Goal: Share content: Share content

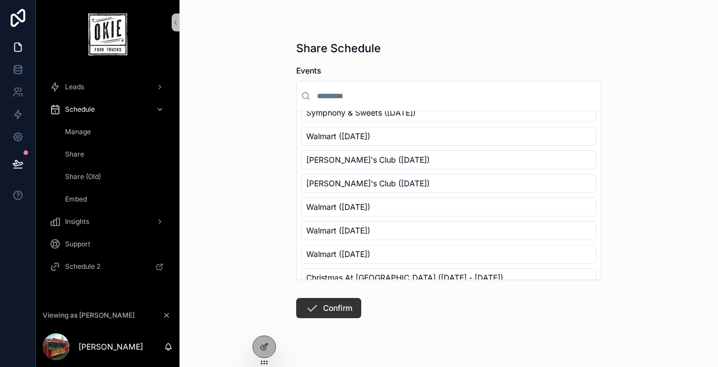
scroll to position [147, 0]
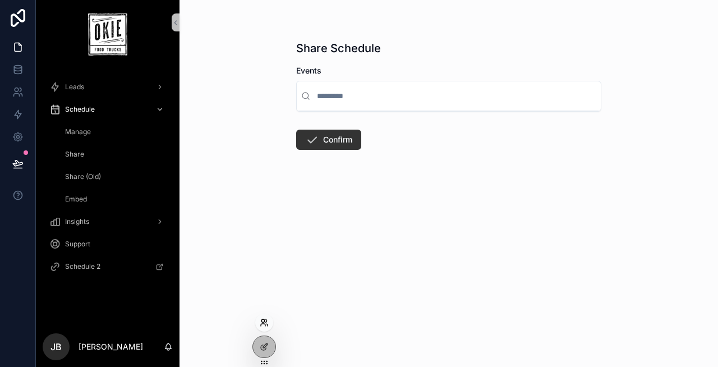
click at [261, 325] on icon at bounding box center [264, 322] width 9 height 9
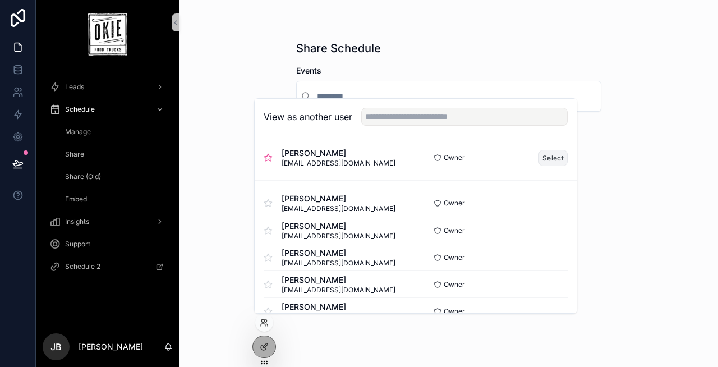
click at [557, 155] on button "Select" at bounding box center [552, 158] width 29 height 16
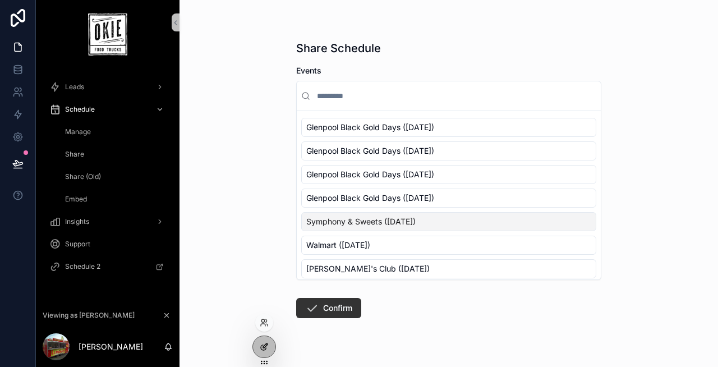
click at [263, 357] on div at bounding box center [264, 346] width 22 height 21
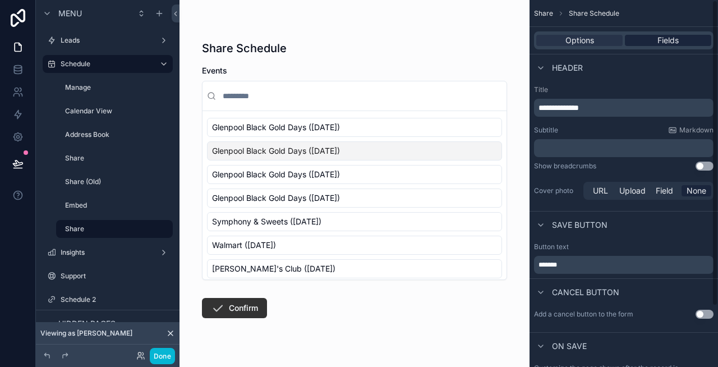
click at [660, 39] on span "Fields" at bounding box center [667, 40] width 21 height 11
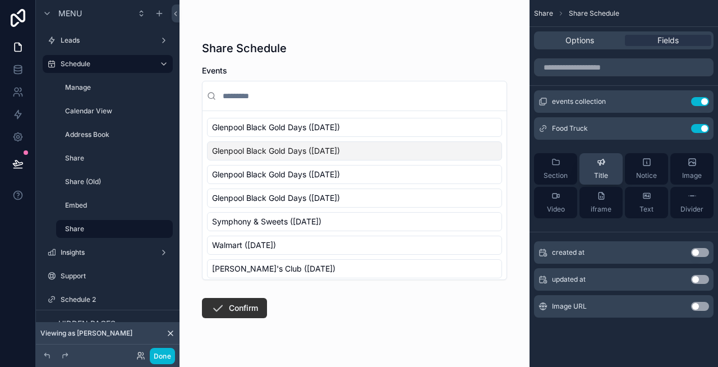
click at [598, 173] on span "Title" at bounding box center [601, 175] width 14 height 9
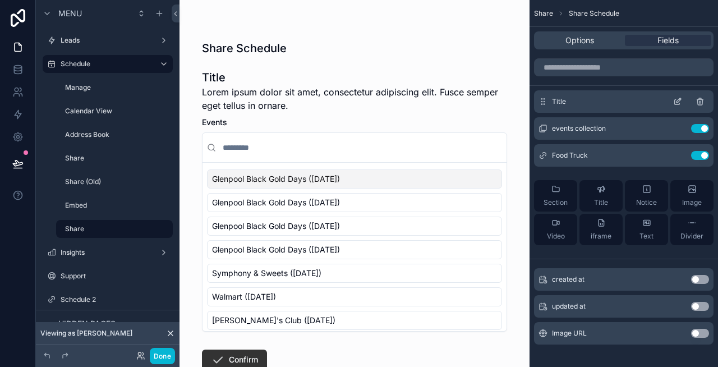
click at [679, 101] on icon "scrollable content" at bounding box center [677, 101] width 9 height 9
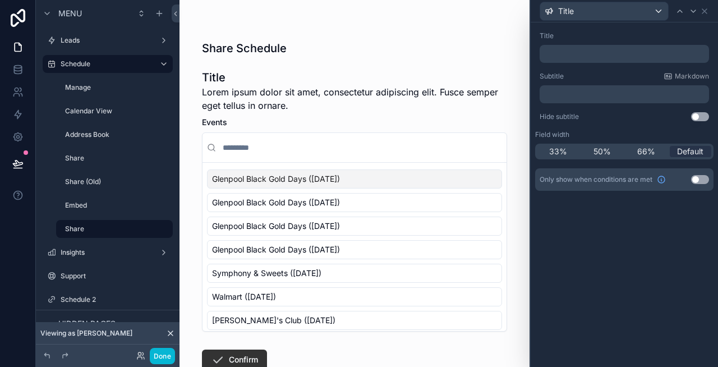
click at [577, 52] on p "﻿" at bounding box center [625, 53] width 163 height 11
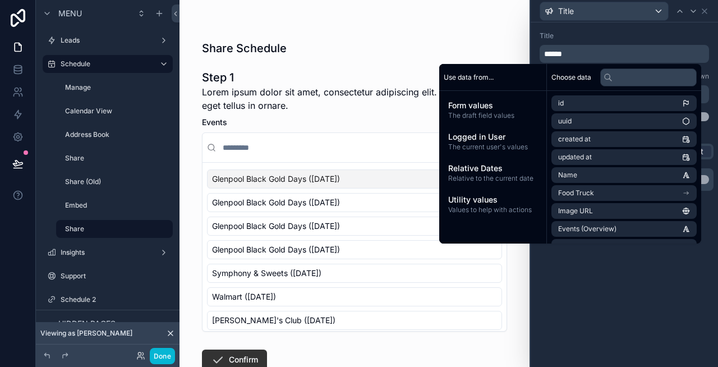
click at [617, 37] on div "Title" at bounding box center [624, 35] width 169 height 9
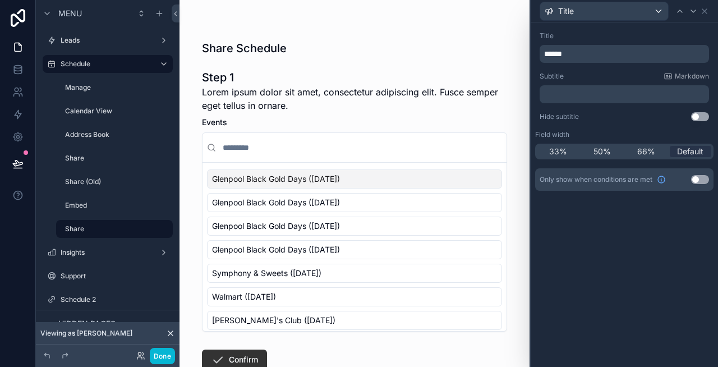
click at [587, 92] on p "﻿" at bounding box center [625, 94] width 163 height 11
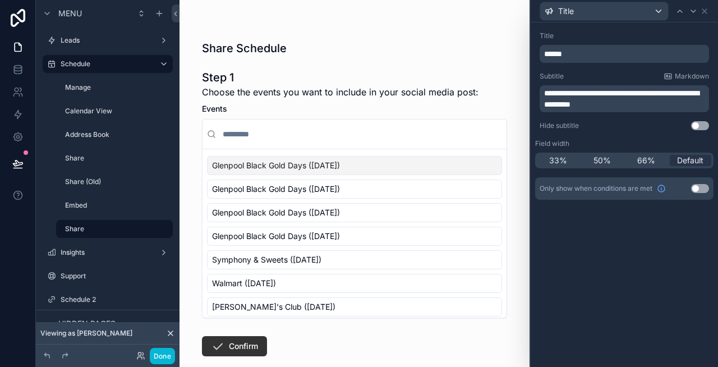
click at [600, 71] on div "**********" at bounding box center [624, 81] width 178 height 108
click at [627, 10] on div "Title" at bounding box center [604, 11] width 128 height 18
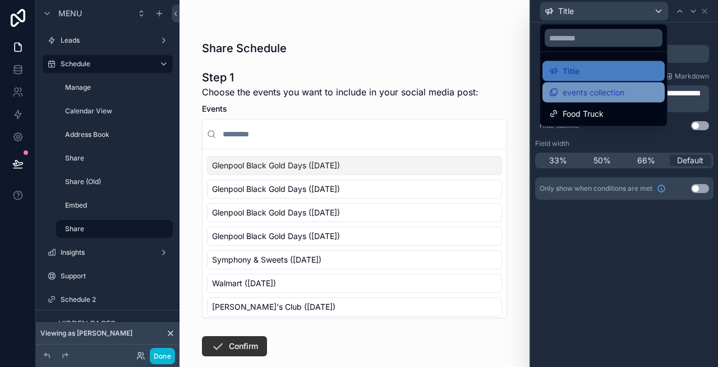
click at [597, 90] on span "events collection" at bounding box center [594, 92] width 62 height 13
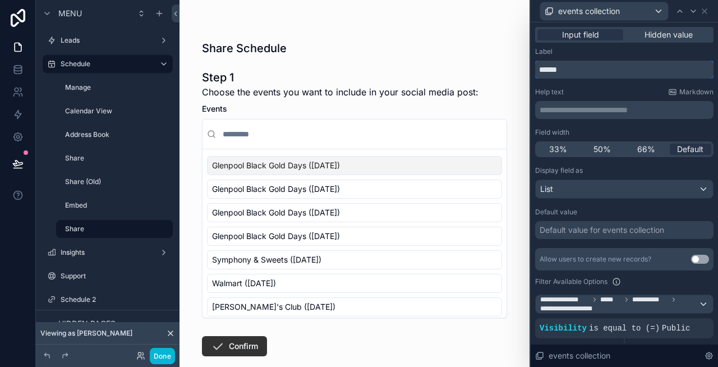
click at [605, 69] on input "******" at bounding box center [624, 70] width 178 height 18
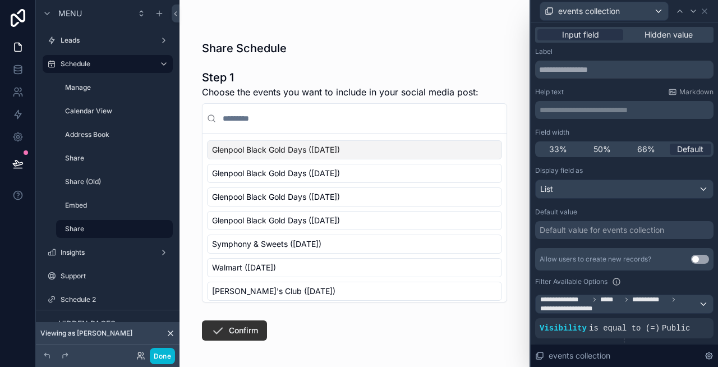
click at [604, 116] on div "**********" at bounding box center [624, 110] width 178 height 18
click at [602, 108] on p "**********" at bounding box center [626, 109] width 172 height 11
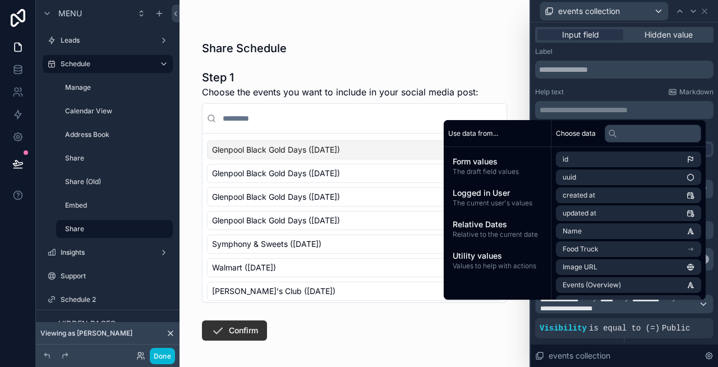
click at [633, 49] on div "Label" at bounding box center [624, 51] width 178 height 9
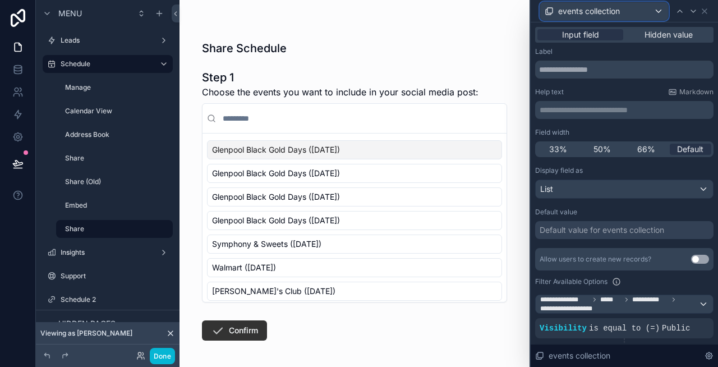
click at [641, 9] on div "events collection" at bounding box center [604, 11] width 128 height 18
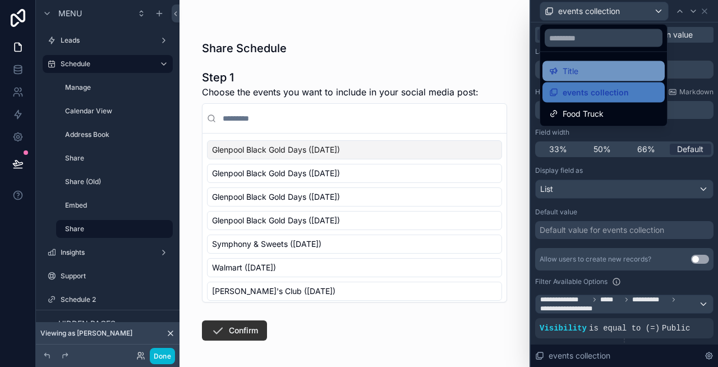
click at [597, 77] on div "Title" at bounding box center [603, 71] width 109 height 13
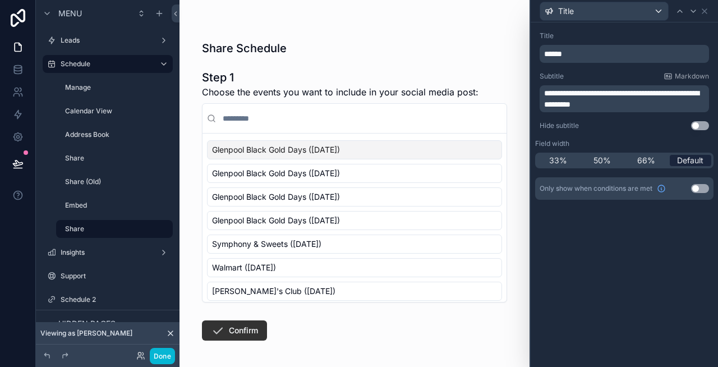
click at [685, 164] on span "Default" at bounding box center [690, 160] width 26 height 11
click at [697, 123] on button "Use setting" at bounding box center [700, 125] width 18 height 9
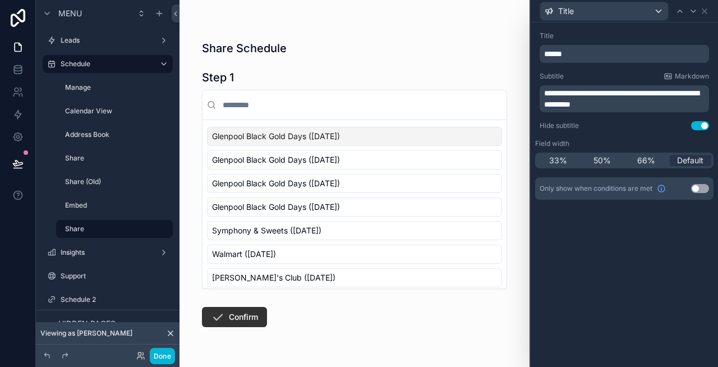
click at [697, 123] on button "Use setting" at bounding box center [700, 125] width 18 height 9
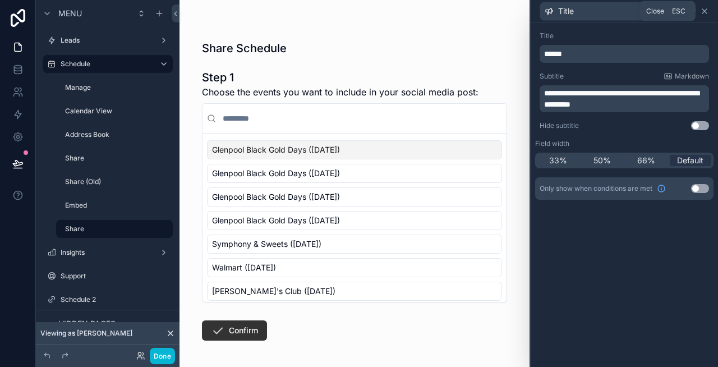
click at [701, 11] on icon at bounding box center [704, 11] width 9 height 9
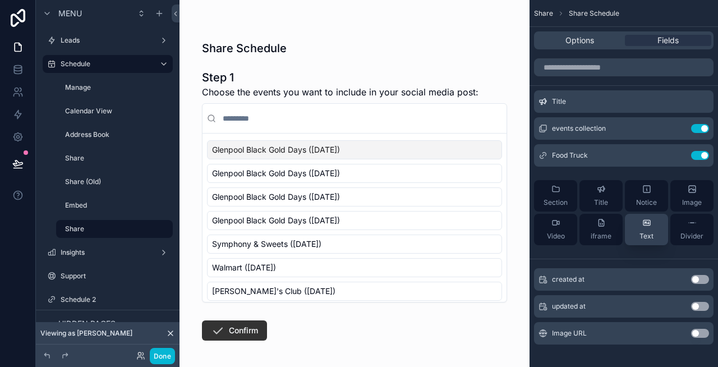
click at [647, 228] on div "Text" at bounding box center [646, 229] width 14 height 22
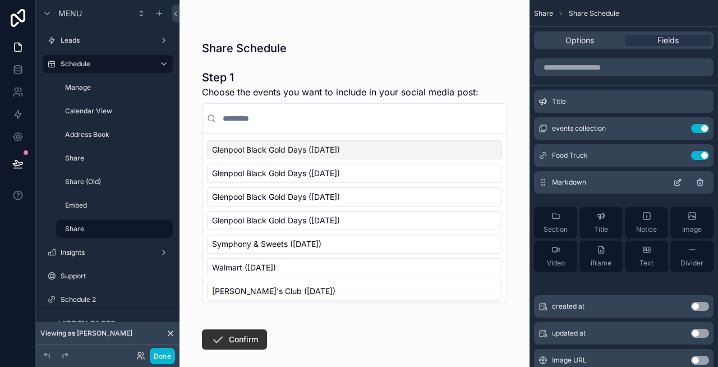
click at [676, 184] on icon "scrollable content" at bounding box center [677, 182] width 9 height 9
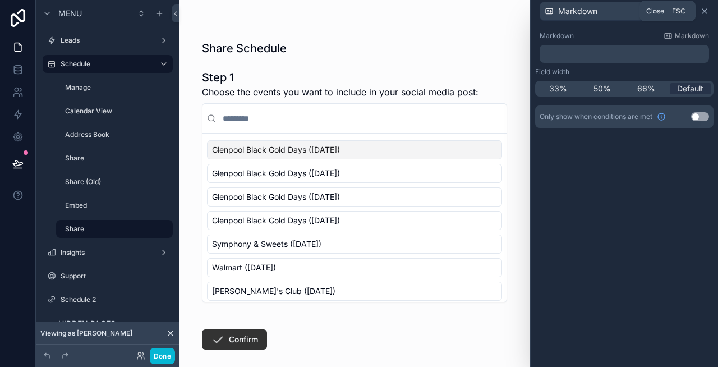
click at [707, 11] on icon at bounding box center [704, 11] width 9 height 9
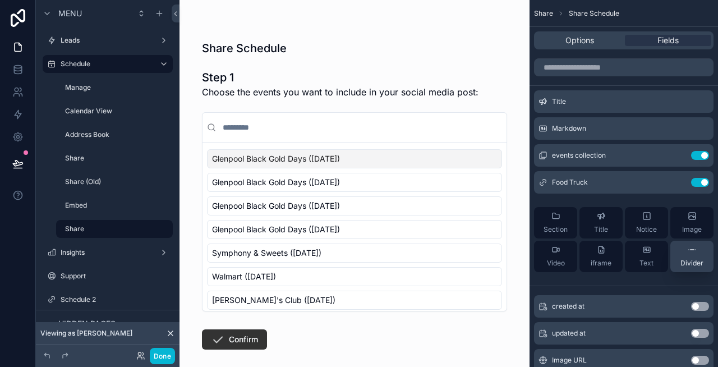
click at [689, 254] on div "Divider" at bounding box center [691, 256] width 23 height 22
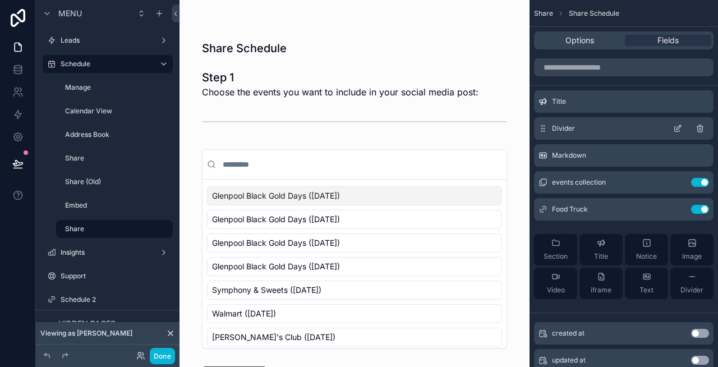
click at [677, 131] on icon "scrollable content" at bounding box center [677, 128] width 9 height 9
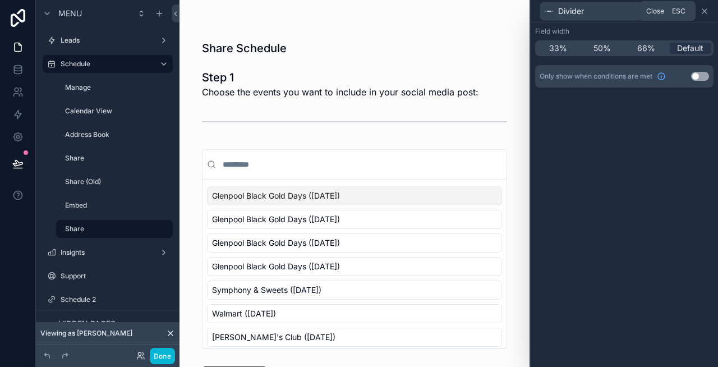
click at [703, 13] on icon at bounding box center [704, 11] width 9 height 9
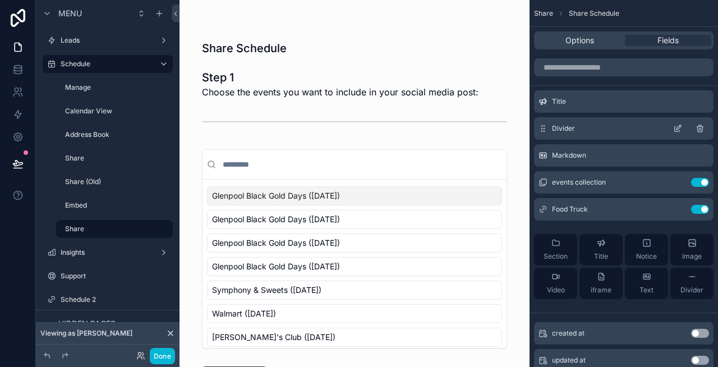
click at [700, 129] on icon "scrollable content" at bounding box center [699, 128] width 9 height 9
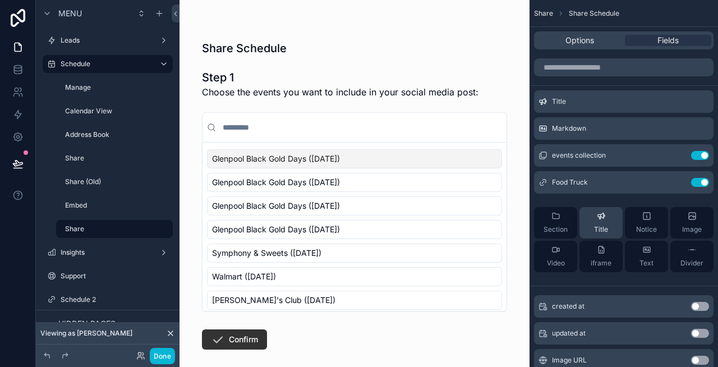
click at [596, 221] on div "Title" at bounding box center [601, 222] width 14 height 22
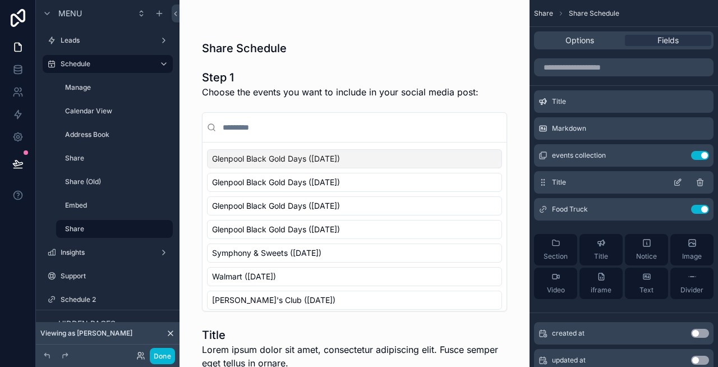
click at [680, 183] on icon "scrollable content" at bounding box center [677, 182] width 9 height 9
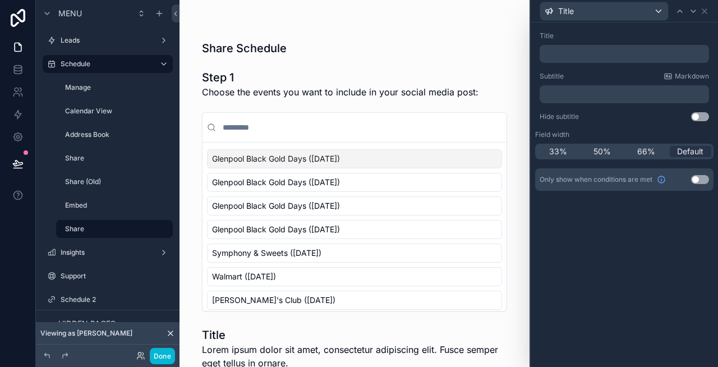
click at [570, 51] on p "﻿" at bounding box center [625, 53] width 163 height 11
click at [629, 37] on div "Title" at bounding box center [624, 35] width 169 height 9
click at [616, 93] on p "﻿" at bounding box center [625, 94] width 163 height 11
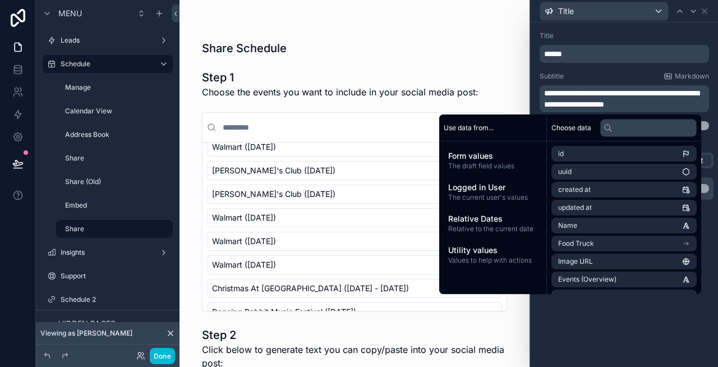
scroll to position [133, 0]
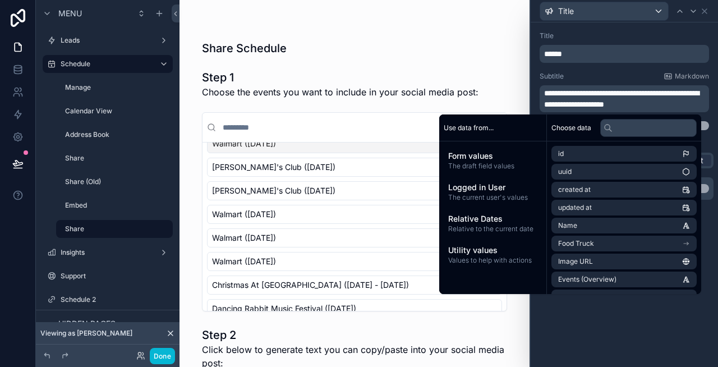
click at [681, 33] on div "Title" at bounding box center [624, 35] width 169 height 9
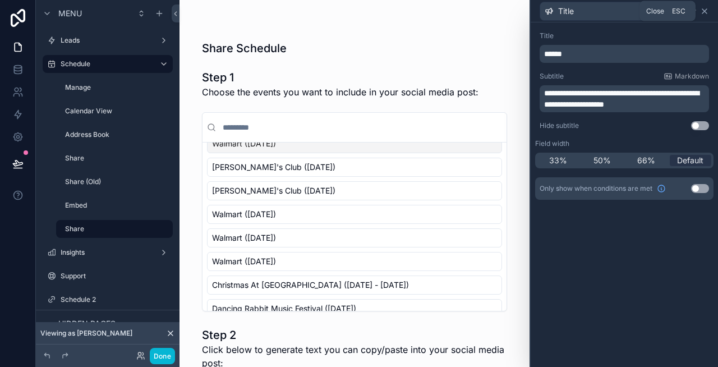
click at [706, 11] on icon at bounding box center [704, 11] width 9 height 9
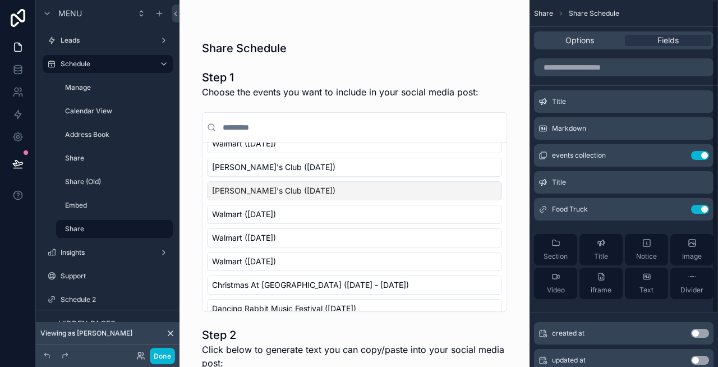
scroll to position [147, 0]
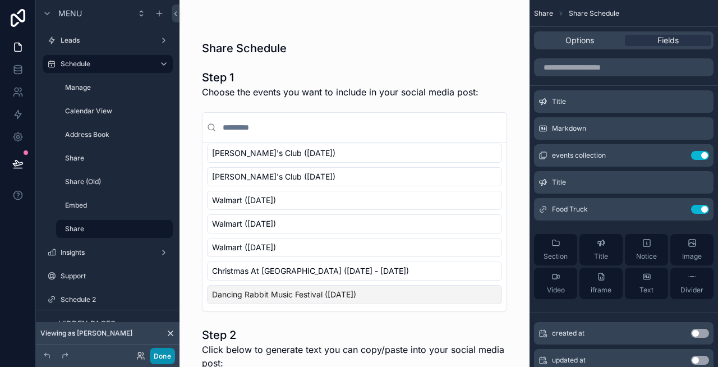
click at [168, 354] on button "Done" at bounding box center [162, 356] width 25 height 16
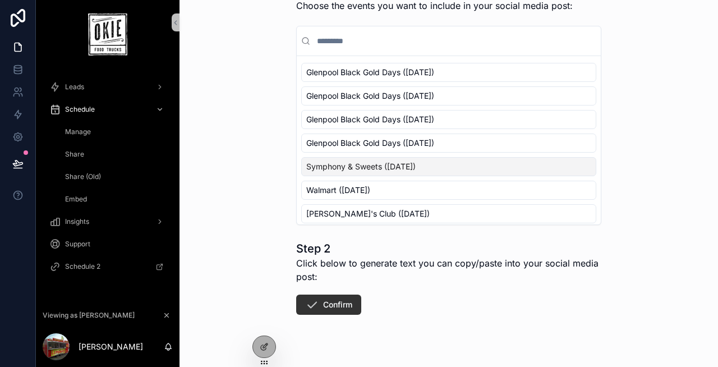
scroll to position [106, 0]
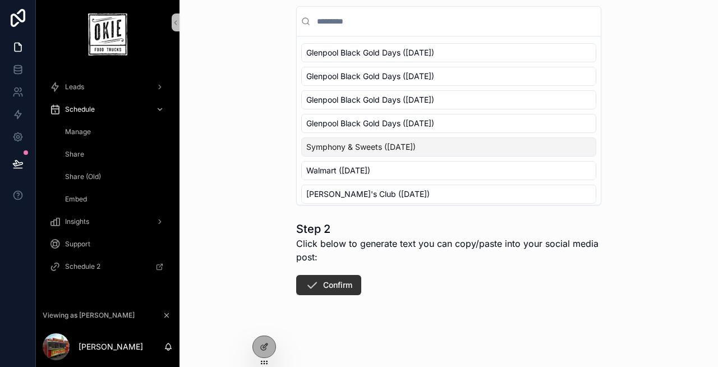
click at [415, 271] on form "Step 1 Choose the events you want to include in your social media post: Glenpoo…" at bounding box center [448, 163] width 305 height 408
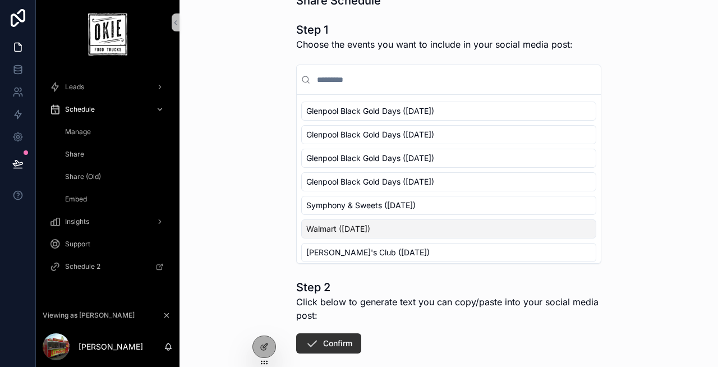
scroll to position [0, 0]
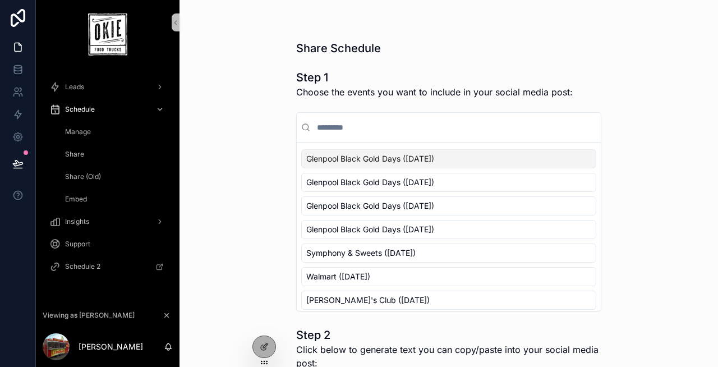
click at [380, 156] on span "Glenpool Black Gold Days ([DATE])" at bounding box center [370, 158] width 128 height 11
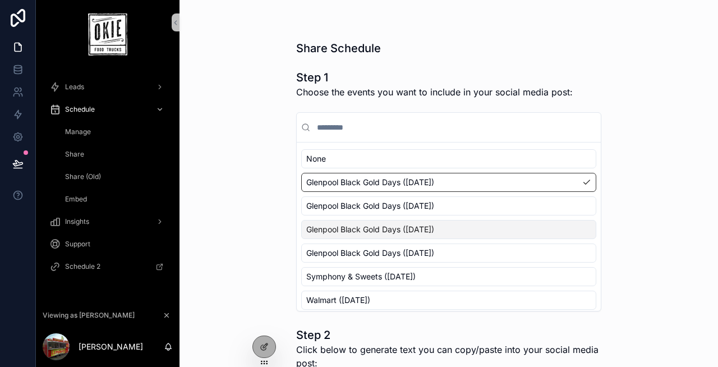
click at [389, 234] on span "Glenpool Black Gold Days ([DATE])" at bounding box center [370, 229] width 128 height 11
click at [400, 261] on div "Glenpool Black Gold Days ([DATE])" at bounding box center [448, 252] width 295 height 19
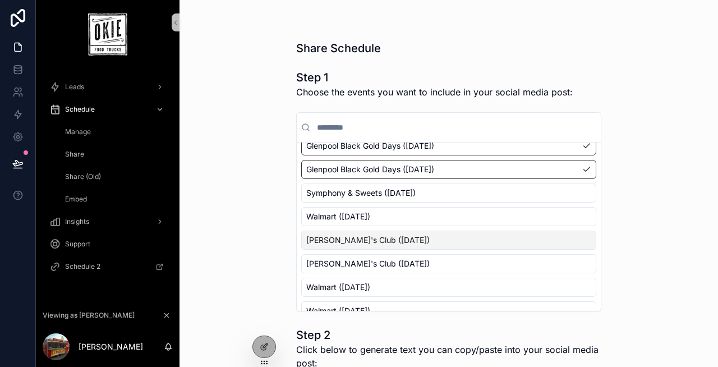
click at [389, 245] on span "[PERSON_NAME]'s Club ([DATE])" at bounding box center [367, 239] width 123 height 11
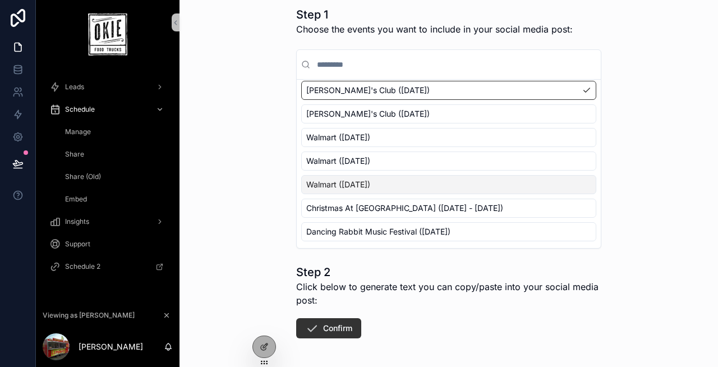
scroll to position [106, 0]
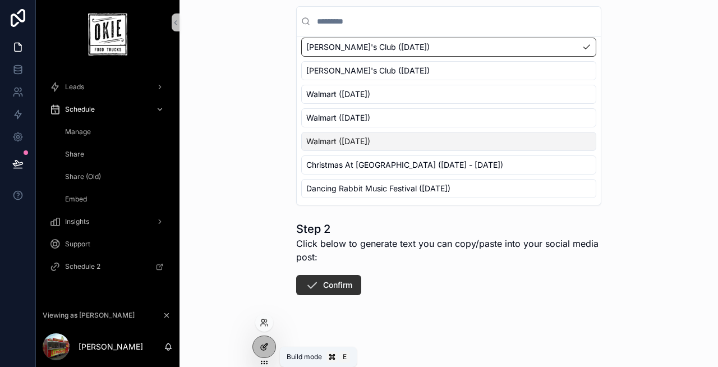
click at [266, 343] on icon at bounding box center [265, 345] width 4 height 4
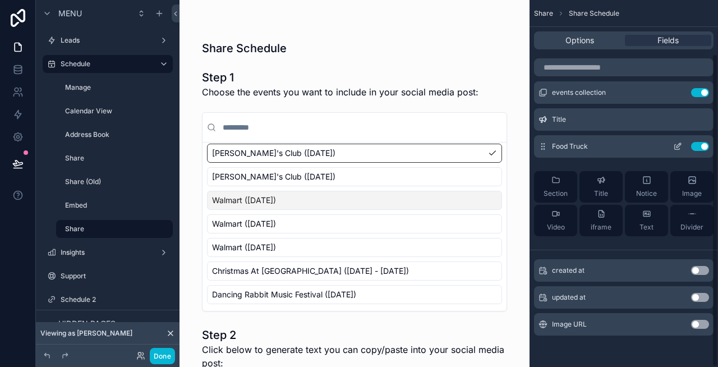
scroll to position [0, 0]
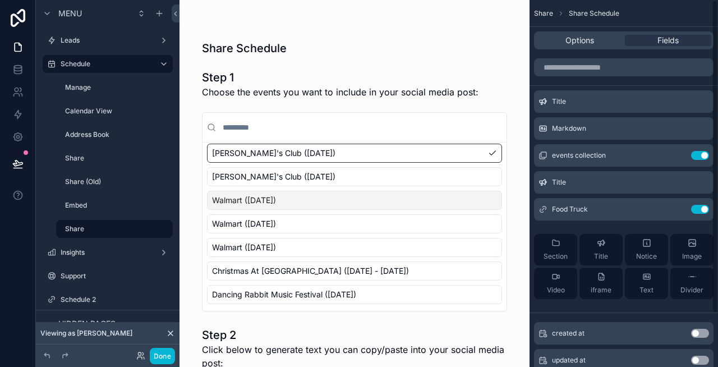
click at [555, 48] on div "Options Fields" at bounding box center [623, 40] width 179 height 18
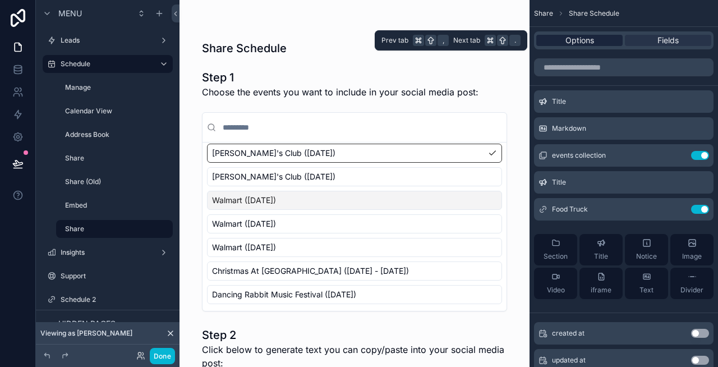
click at [563, 39] on div "Options" at bounding box center [579, 40] width 86 height 11
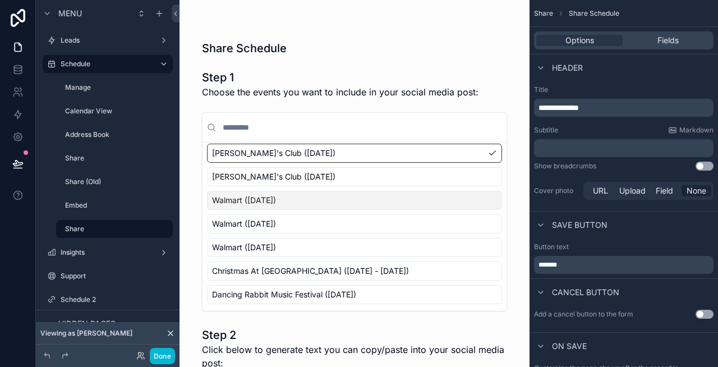
click at [591, 264] on p "*******" at bounding box center [624, 264] width 173 height 9
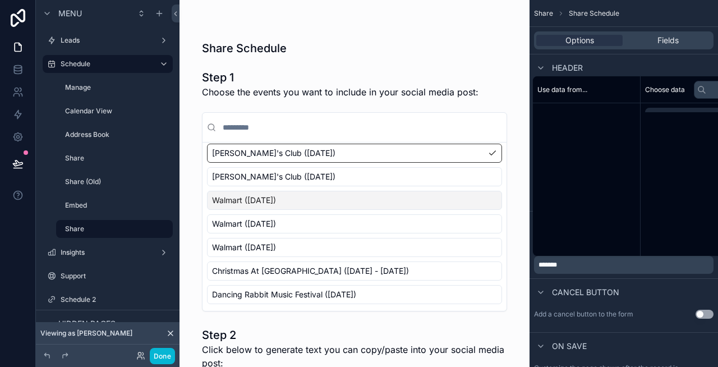
click at [591, 264] on p "*******" at bounding box center [624, 264] width 173 height 9
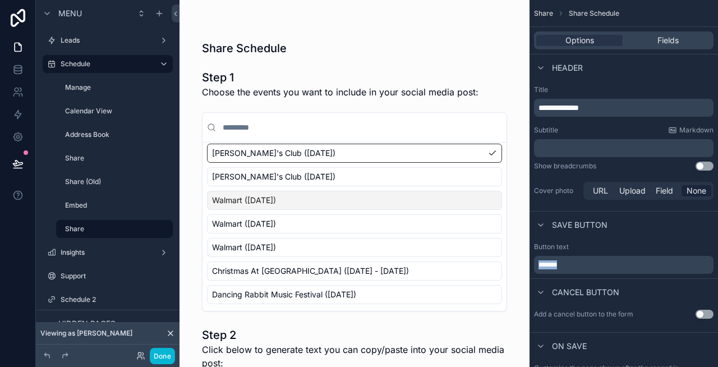
click at [591, 264] on p "*******" at bounding box center [624, 264] width 173 height 9
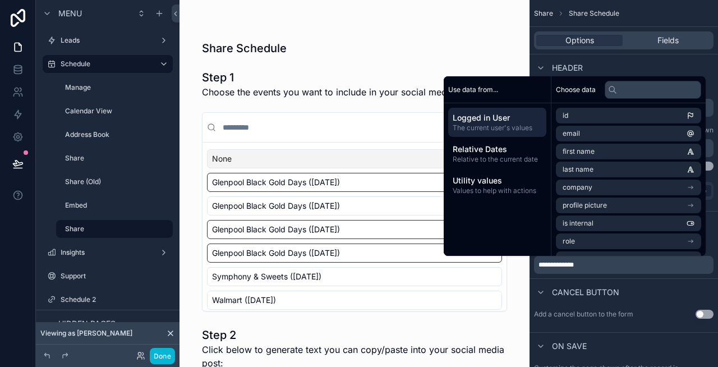
click at [334, 84] on h1 "Step 1" at bounding box center [340, 78] width 277 height 16
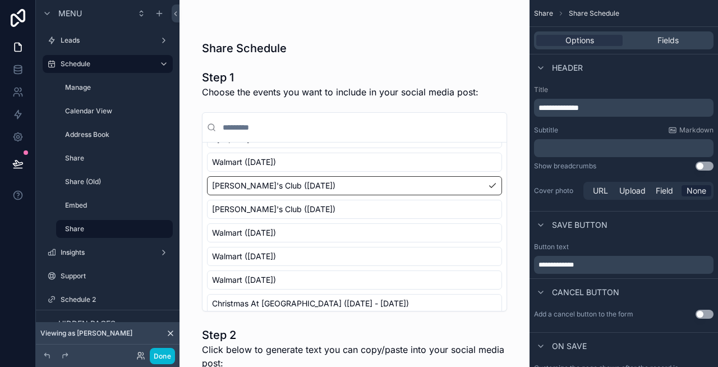
scroll to position [171, 0]
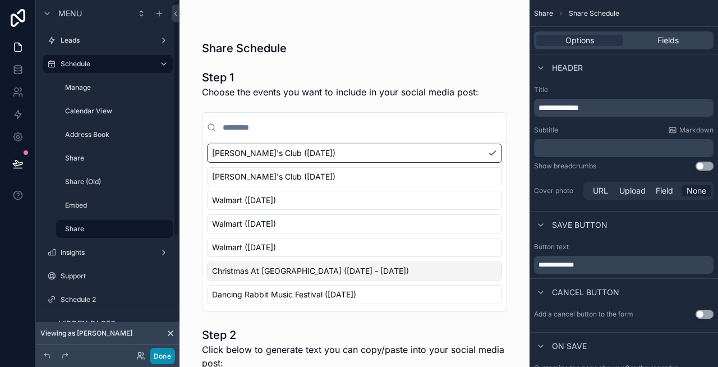
click at [159, 353] on button "Done" at bounding box center [162, 356] width 25 height 16
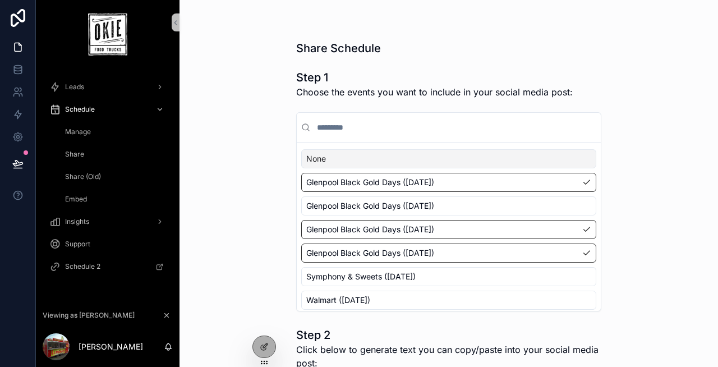
scroll to position [106, 0]
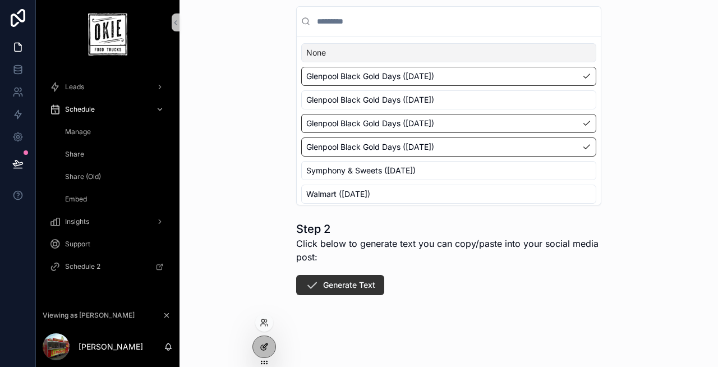
click at [260, 343] on icon at bounding box center [264, 346] width 9 height 9
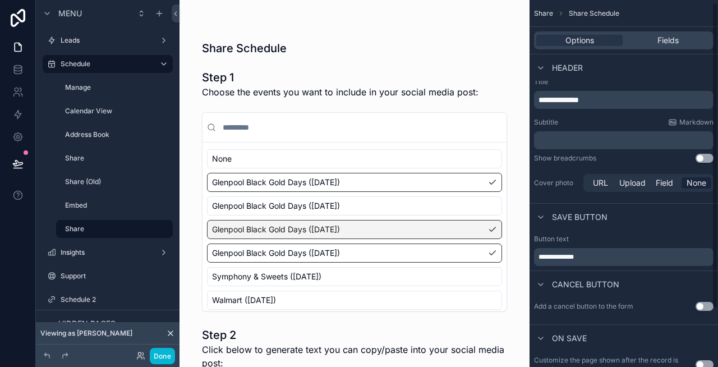
scroll to position [73, 0]
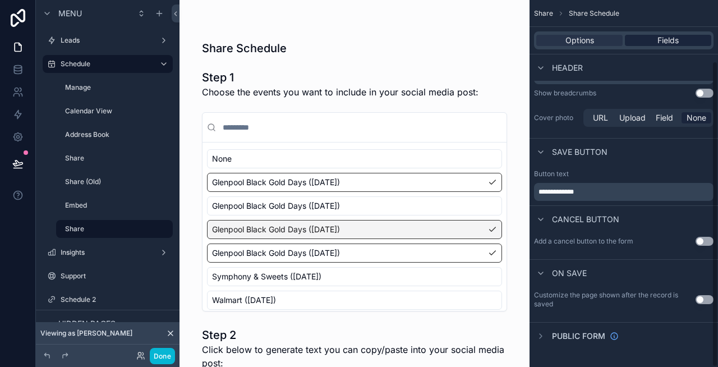
click at [663, 44] on span "Fields" at bounding box center [667, 40] width 21 height 11
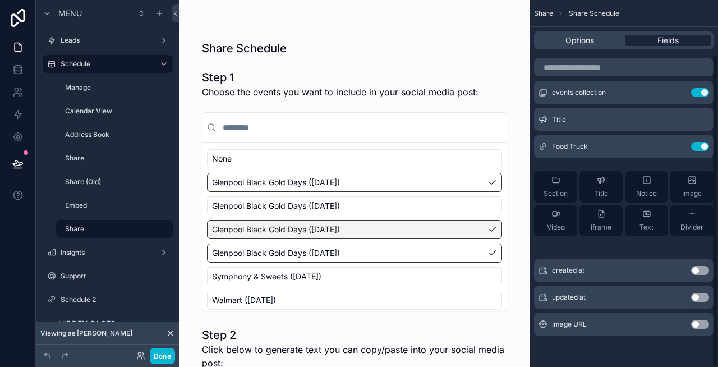
scroll to position [63, 0]
click at [679, 118] on icon "scrollable content" at bounding box center [678, 118] width 4 height 4
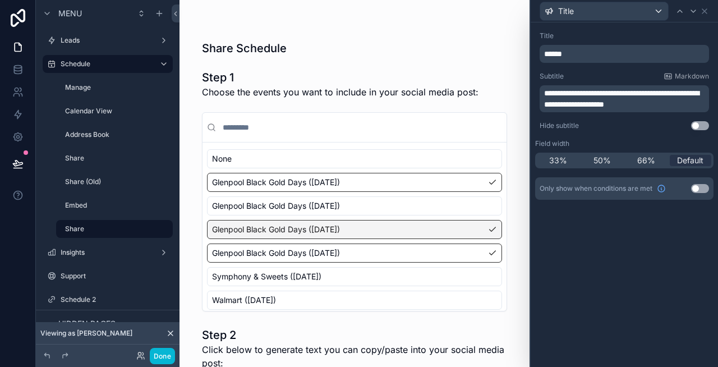
click at [569, 104] on span "**********" at bounding box center [621, 98] width 155 height 19
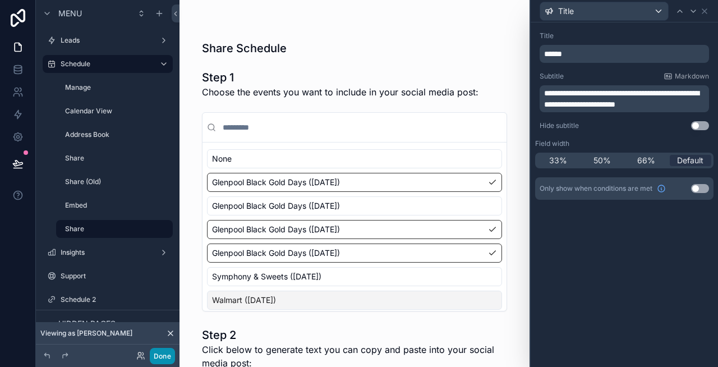
click at [167, 354] on button "Done" at bounding box center [162, 356] width 25 height 16
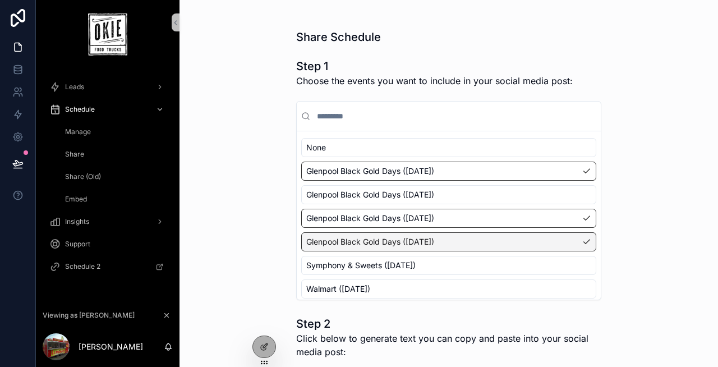
scroll to position [0, 0]
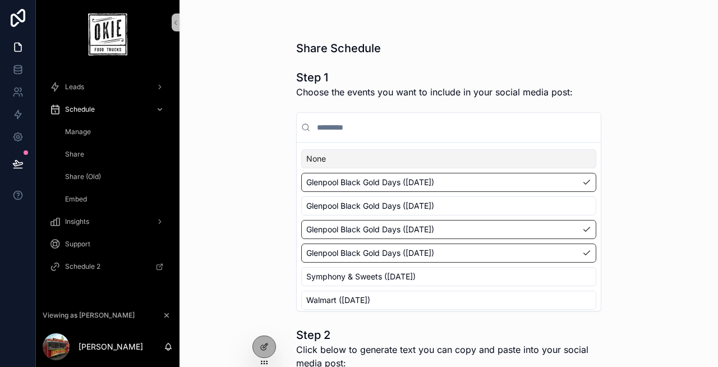
click at [105, 176] on div "Share (Old)" at bounding box center [114, 177] width 103 height 18
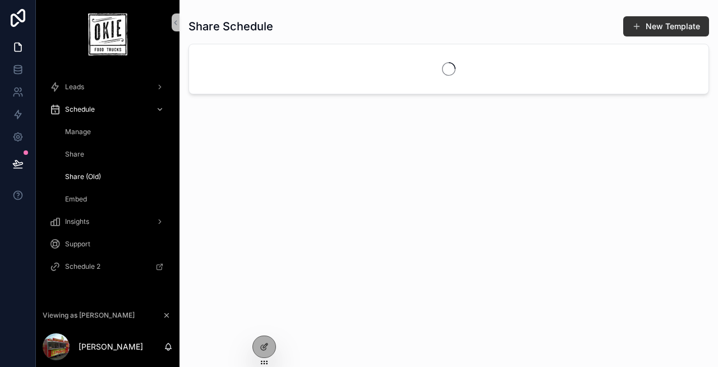
click at [76, 154] on span "Share" at bounding box center [74, 154] width 19 height 9
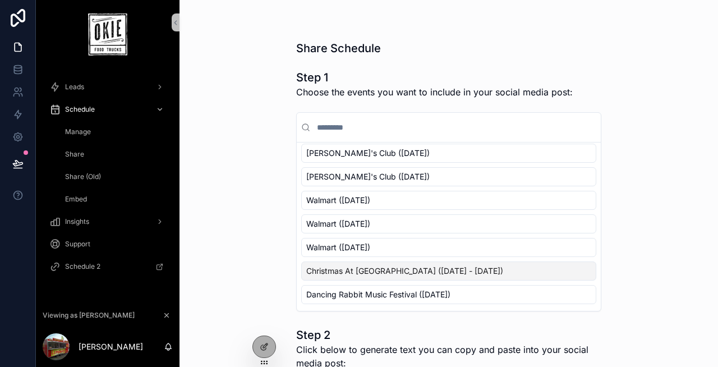
scroll to position [106, 0]
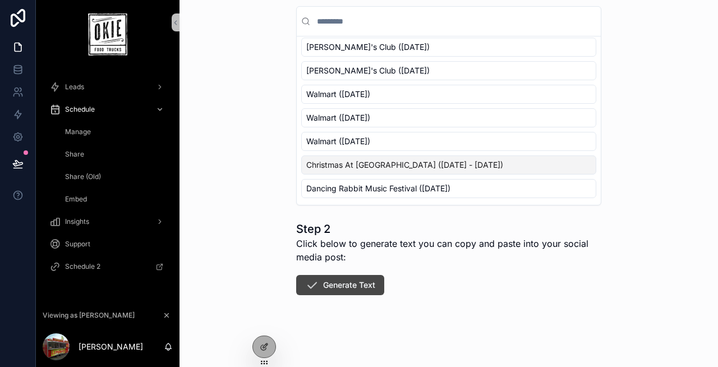
click at [350, 280] on button "Generate Text" at bounding box center [340, 285] width 88 height 20
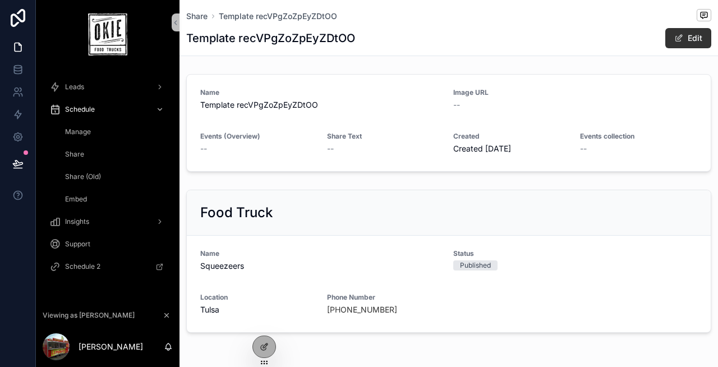
click at [81, 159] on div "Share" at bounding box center [114, 154] width 103 height 18
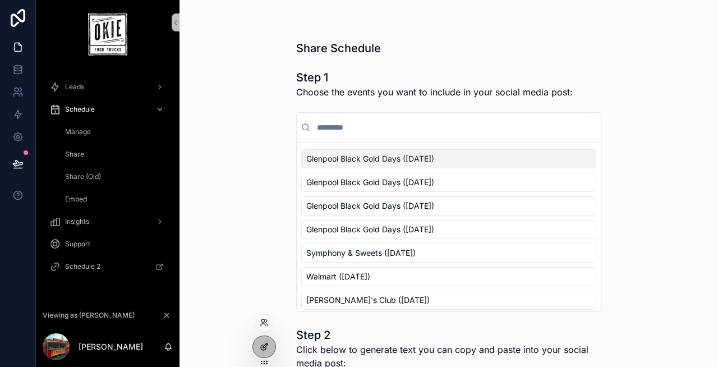
click at [260, 347] on icon at bounding box center [264, 346] width 9 height 9
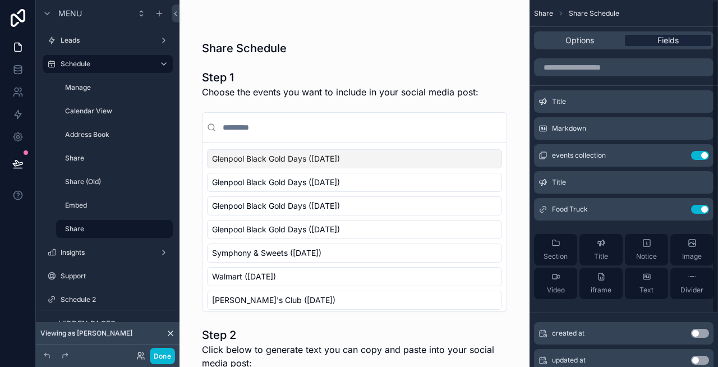
click at [661, 35] on span "Fields" at bounding box center [667, 40] width 21 height 11
click at [679, 155] on icon "scrollable content" at bounding box center [678, 154] width 4 height 4
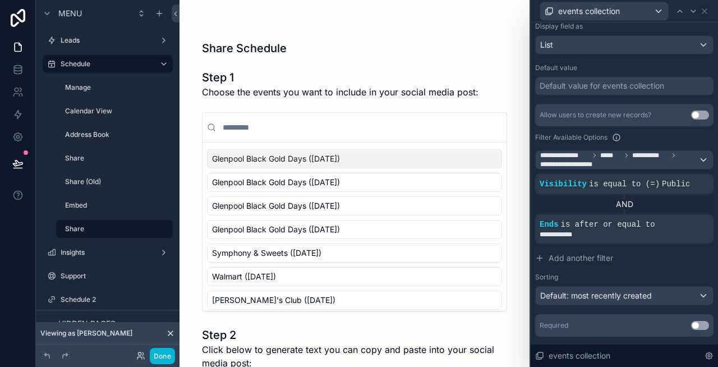
scroll to position [172, 0]
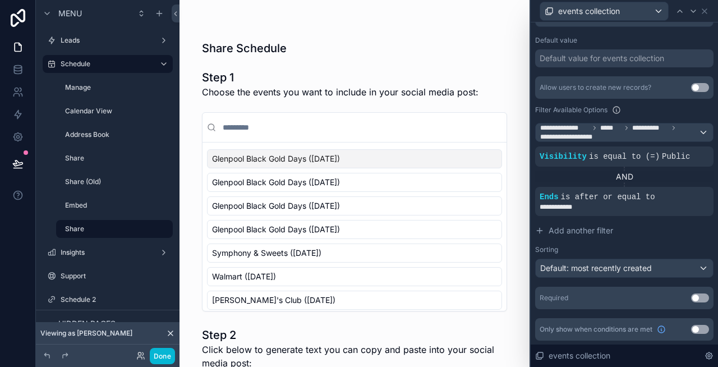
click at [701, 298] on button "Use setting" at bounding box center [700, 297] width 18 height 9
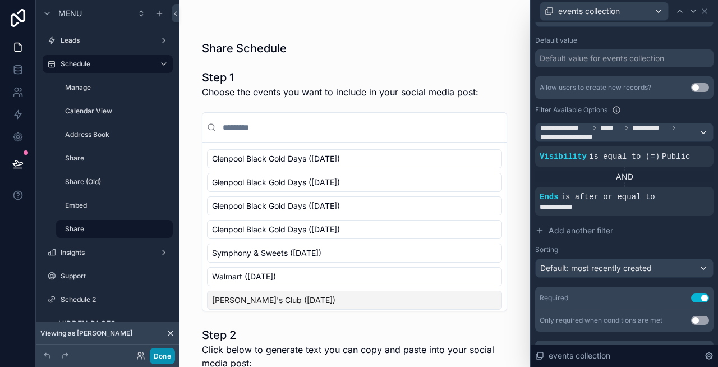
click at [165, 351] on button "Done" at bounding box center [162, 356] width 25 height 16
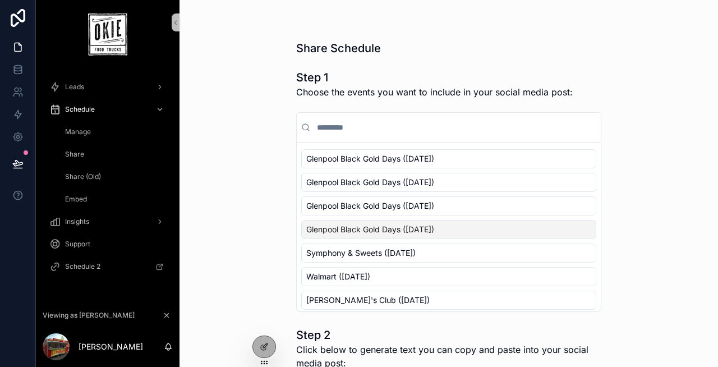
scroll to position [106, 0]
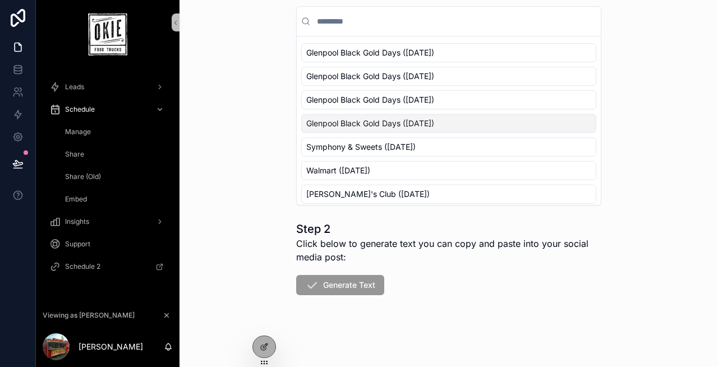
click at [321, 288] on span "Generate Text" at bounding box center [340, 287] width 88 height 11
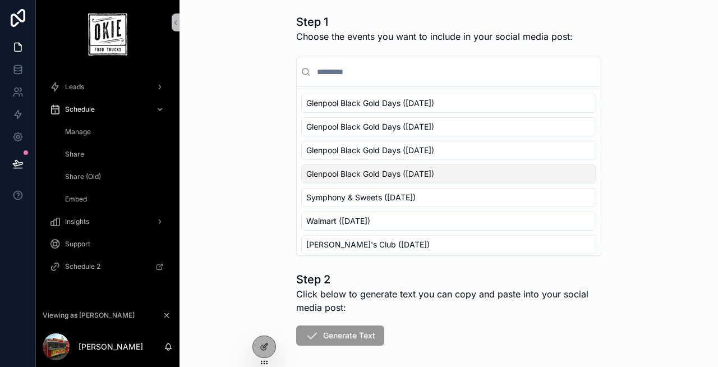
scroll to position [0, 0]
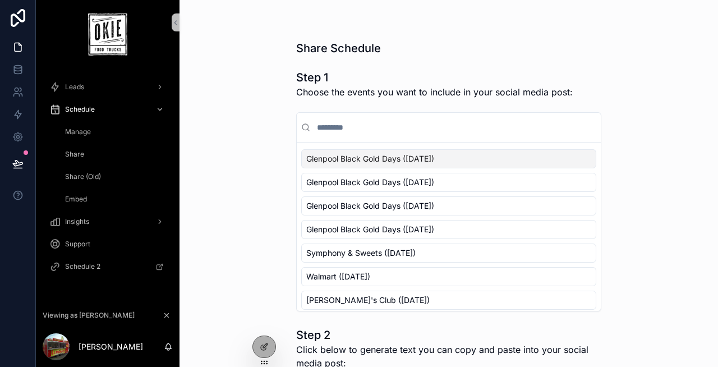
click at [404, 159] on span "Glenpool Black Gold Days ([DATE])" at bounding box center [370, 158] width 128 height 11
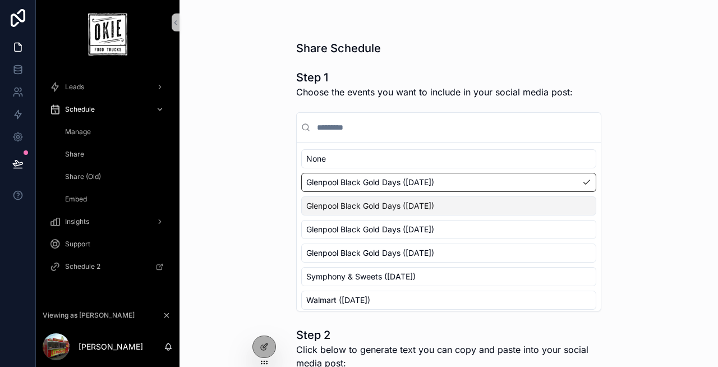
click at [403, 198] on div "Glenpool Black Gold Days ([DATE])" at bounding box center [448, 205] width 295 height 19
click at [404, 227] on span "Glenpool Black Gold Days ([DATE])" at bounding box center [370, 229] width 128 height 11
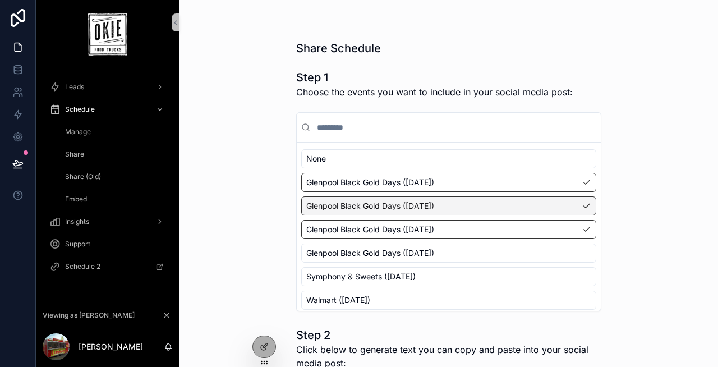
click at [384, 183] on span "Glenpool Black Gold Days ([DATE])" at bounding box center [370, 182] width 128 height 11
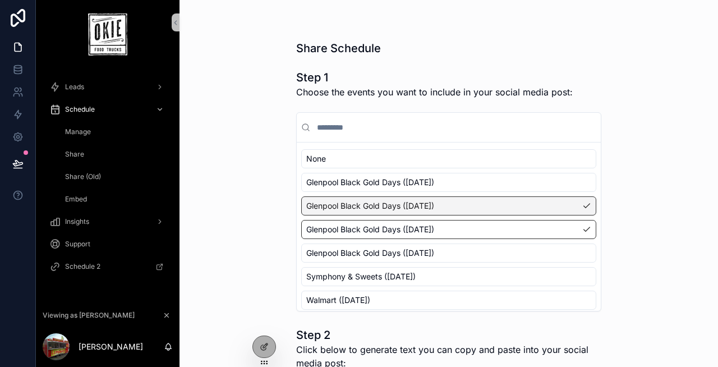
click at [383, 208] on span "Glenpool Black Gold Days ([DATE])" at bounding box center [370, 205] width 128 height 11
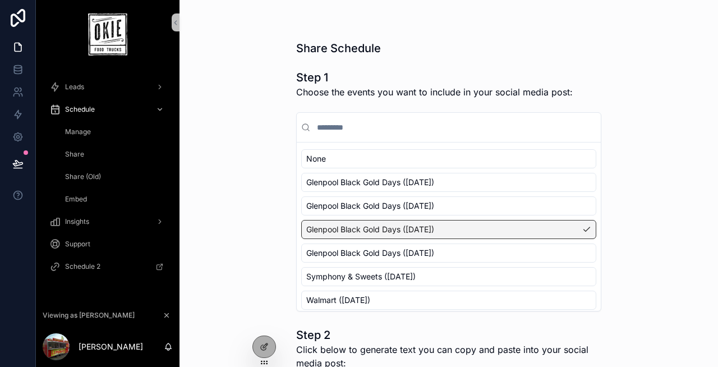
click at [383, 229] on span "Glenpool Black Gold Days ([DATE])" at bounding box center [370, 229] width 128 height 11
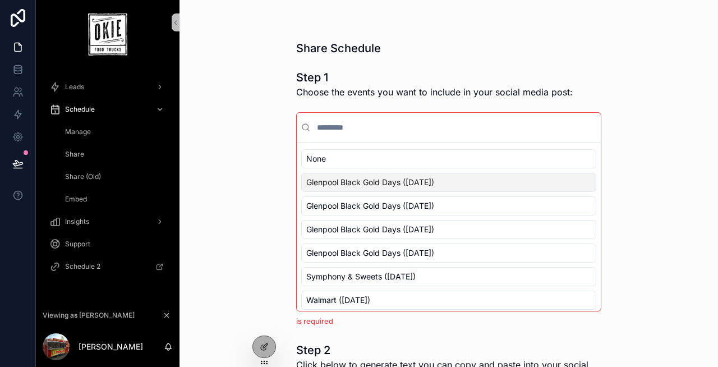
click at [386, 183] on span "Glenpool Black Gold Days ([DATE])" at bounding box center [370, 182] width 128 height 11
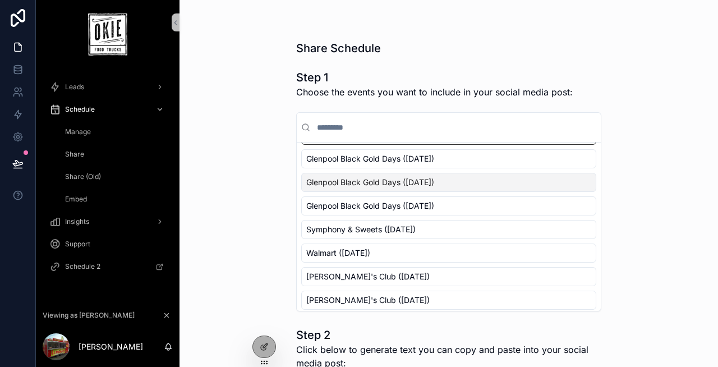
scroll to position [61, 0]
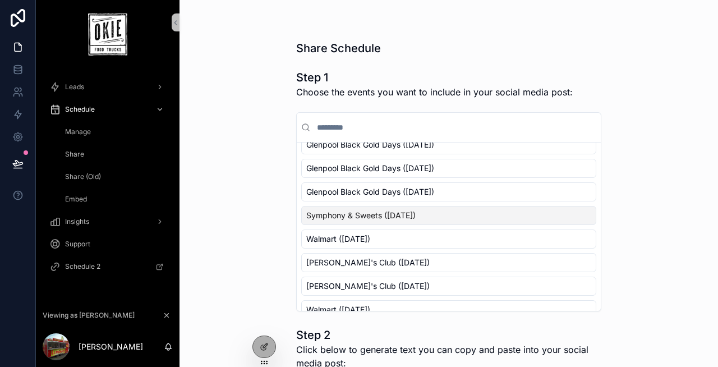
click at [387, 216] on span "Symphony & Sweets ([DATE])" at bounding box center [360, 215] width 109 height 11
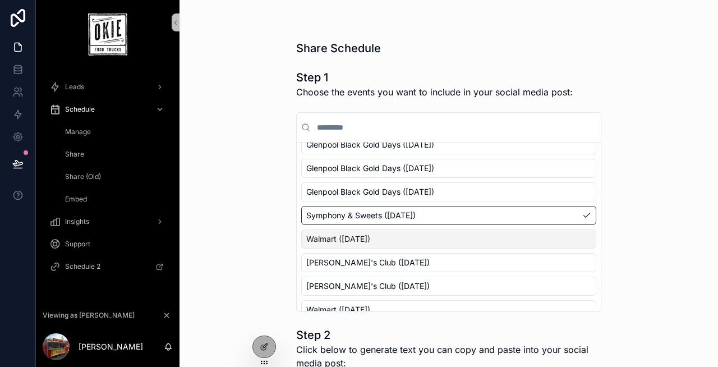
click at [381, 251] on div "None Glenpool Black Gold Days (Sunday, September 28, 2025) Glenpool Black Gold …" at bounding box center [448, 250] width 295 height 325
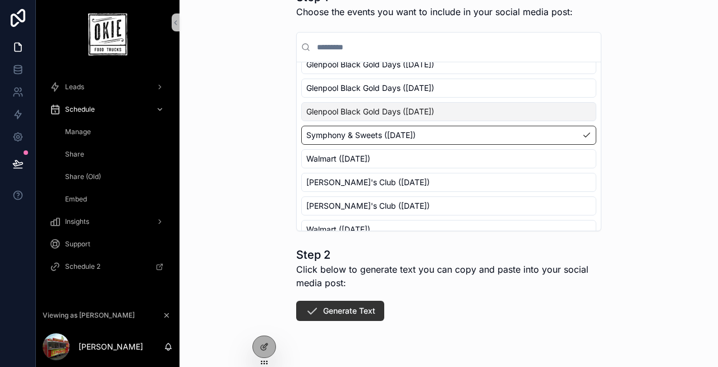
scroll to position [106, 0]
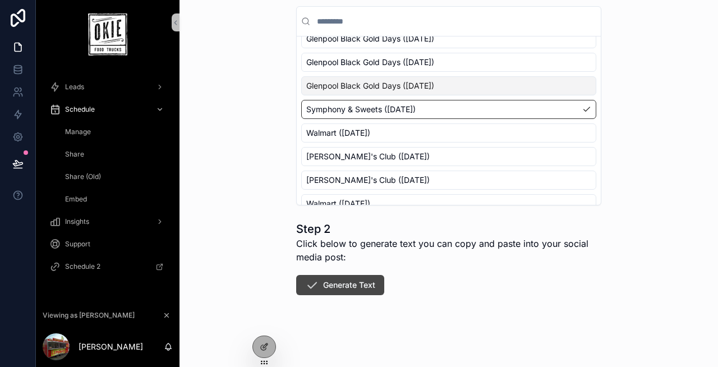
click at [348, 285] on button "Generate Text" at bounding box center [340, 285] width 88 height 20
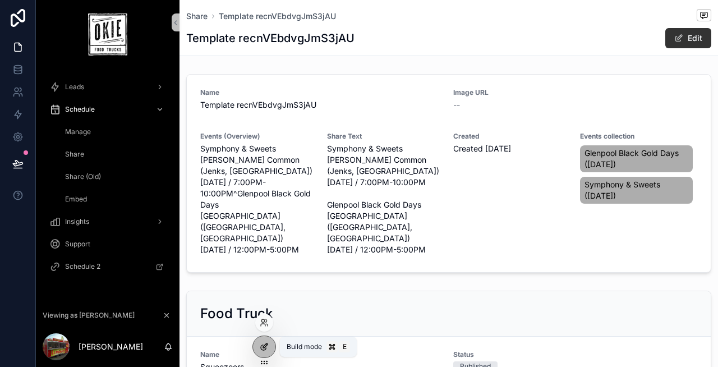
click at [258, 346] on div at bounding box center [264, 346] width 22 height 21
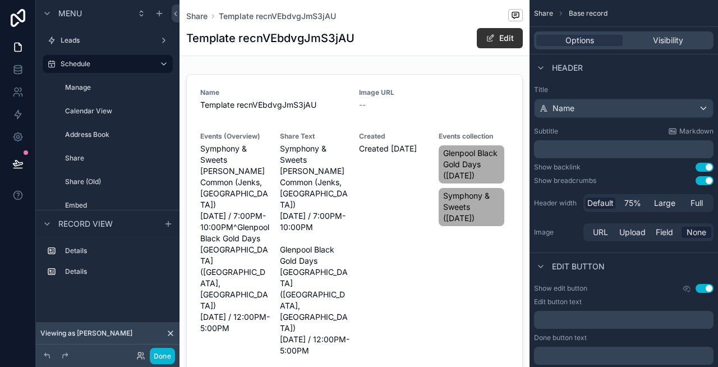
click at [413, 40] on div "Template recnVEbdvgJmS3jAU Edit" at bounding box center [354, 37] width 337 height 21
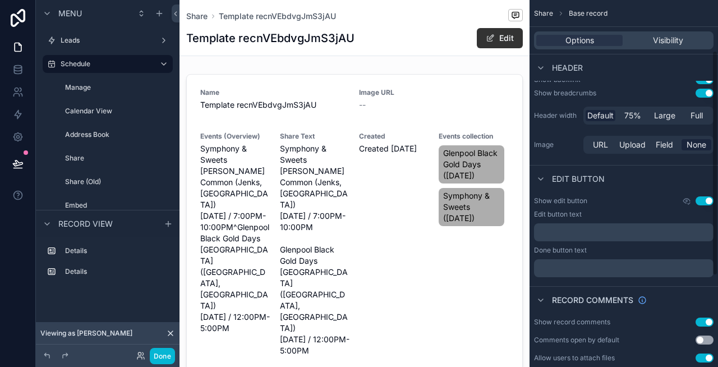
scroll to position [163, 0]
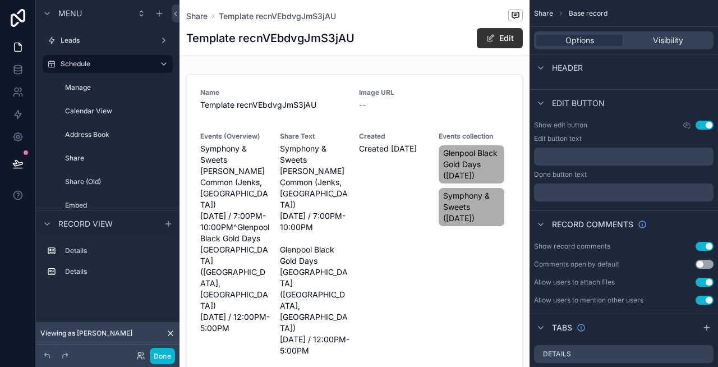
click at [703, 243] on button "Use setting" at bounding box center [704, 246] width 18 height 9
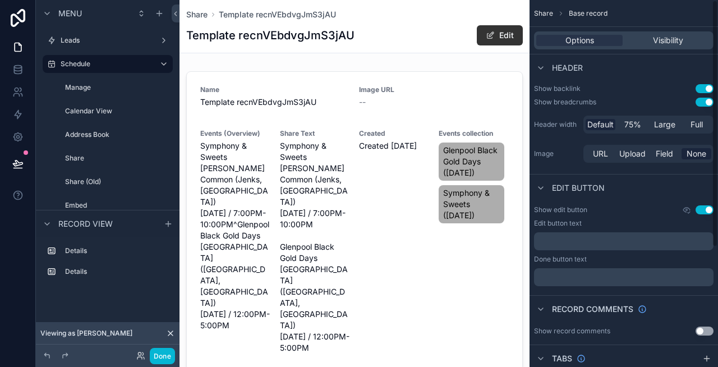
scroll to position [0, 0]
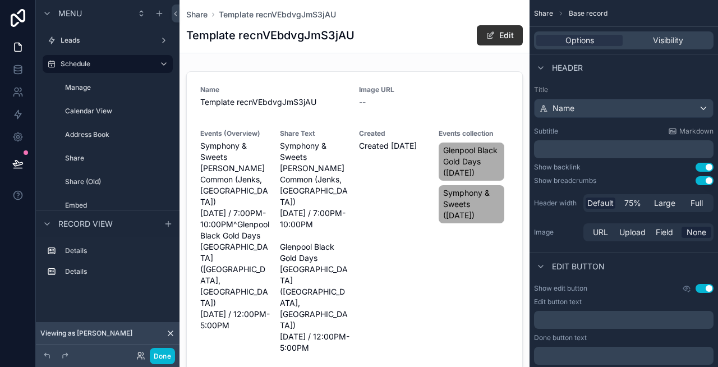
click at [708, 163] on button "Use setting" at bounding box center [704, 167] width 18 height 9
click at [700, 165] on button "Use setting" at bounding box center [704, 167] width 18 height 9
click at [702, 165] on button "Use setting" at bounding box center [704, 167] width 18 height 9
click at [702, 179] on button "Use setting" at bounding box center [704, 180] width 18 height 9
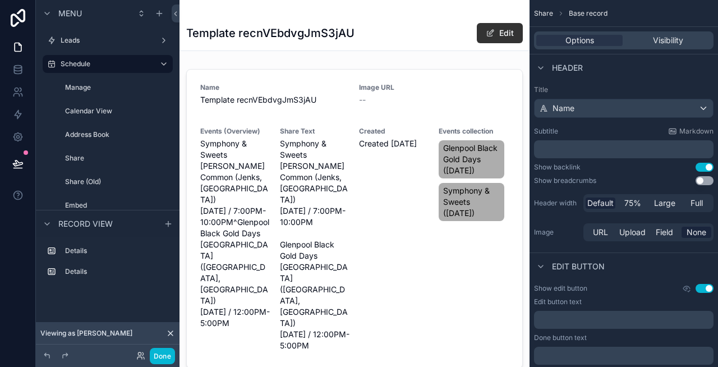
click at [702, 179] on button "Use setting" at bounding box center [704, 180] width 18 height 9
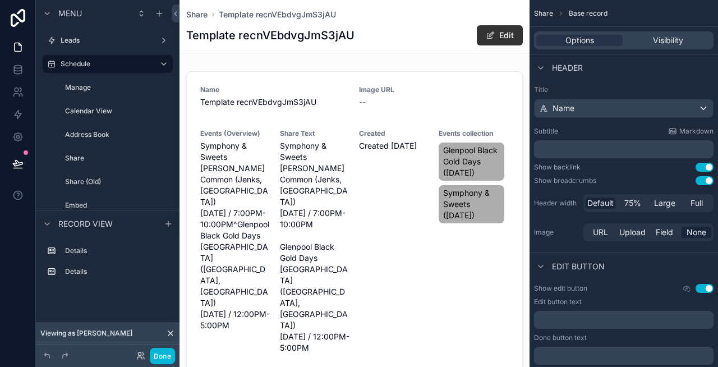
click at [702, 179] on button "Use setting" at bounding box center [704, 180] width 18 height 9
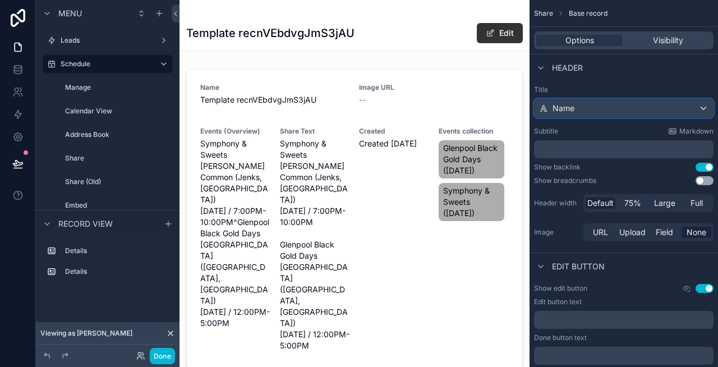
click at [610, 103] on div "Name" at bounding box center [624, 108] width 178 height 18
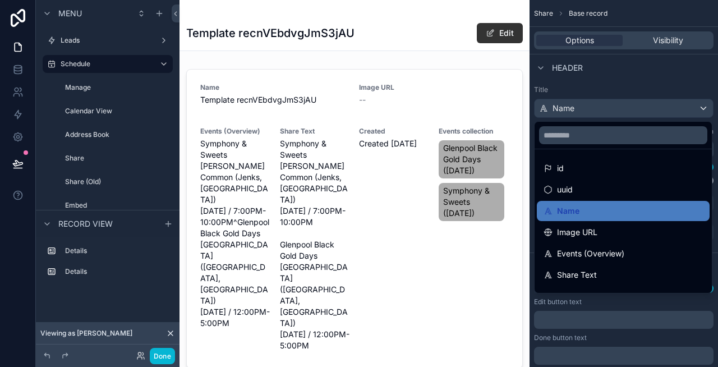
click at [637, 76] on div "scrollable content" at bounding box center [359, 183] width 718 height 367
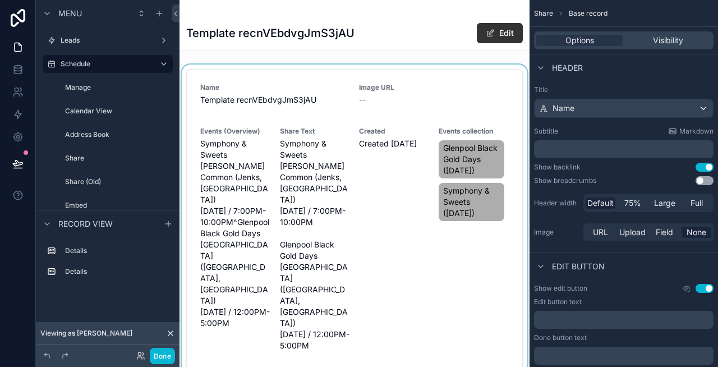
click at [322, 110] on div "scrollable content" at bounding box center [354, 219] width 350 height 308
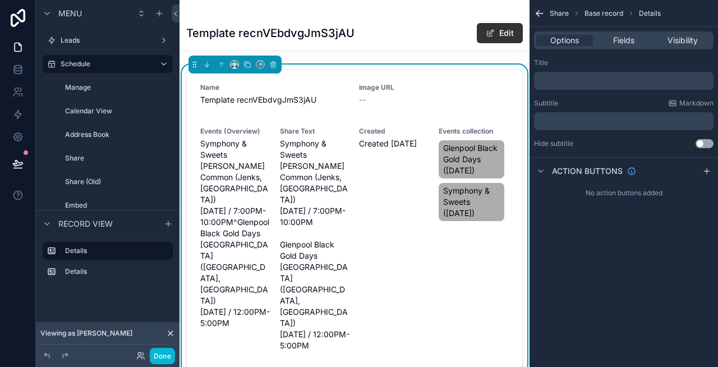
click at [633, 80] on p "﻿" at bounding box center [624, 80] width 173 height 9
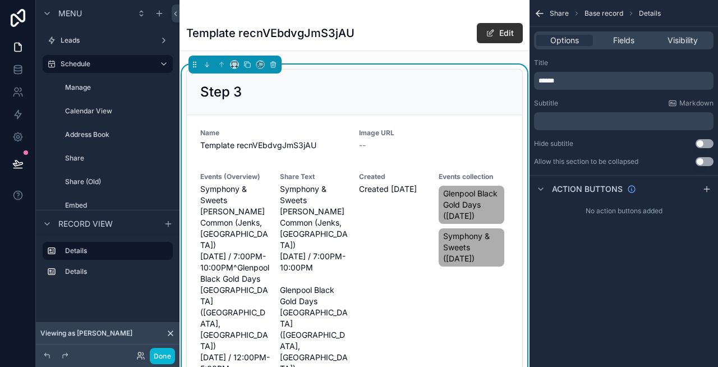
click at [665, 57] on div "Title ****** Subtitle Markdown ﻿ Hide subtitle Use setting Allow this section t…" at bounding box center [623, 112] width 188 height 117
click at [621, 37] on span "Fields" at bounding box center [623, 40] width 21 height 11
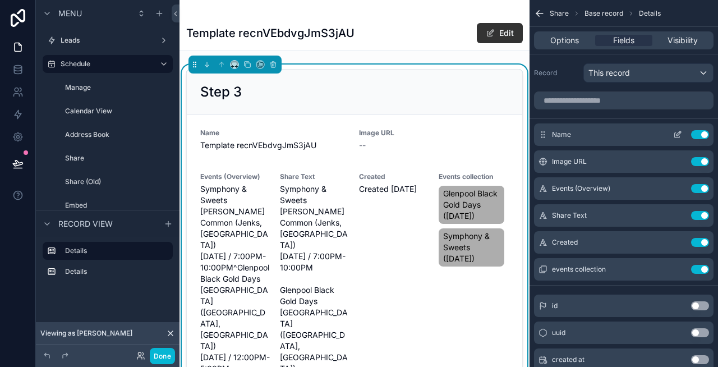
click at [698, 136] on button "Use setting" at bounding box center [700, 134] width 18 height 9
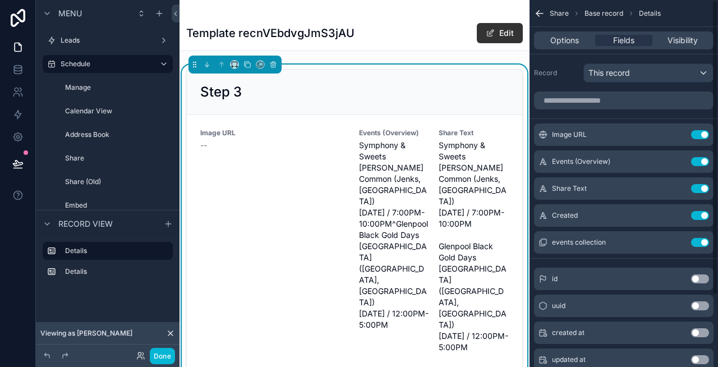
click at [698, 136] on button "Use setting" at bounding box center [700, 134] width 18 height 9
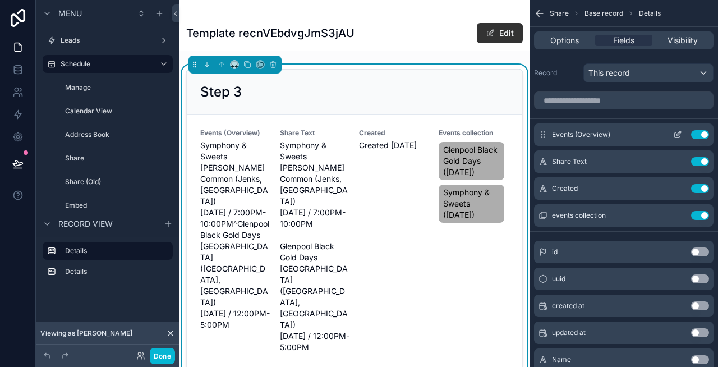
click at [701, 135] on button "Use setting" at bounding box center [700, 134] width 18 height 9
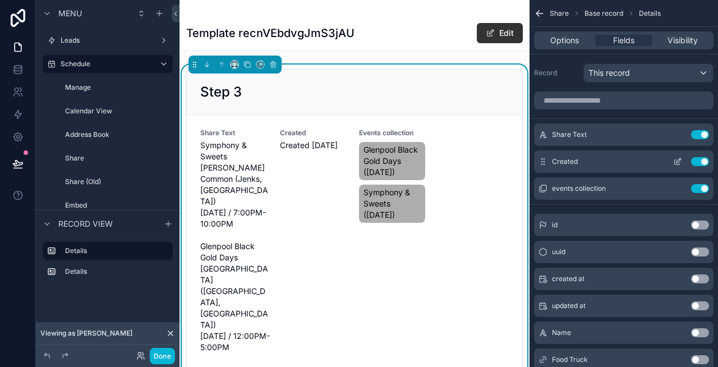
click at [699, 162] on button "Use setting" at bounding box center [700, 161] width 18 height 9
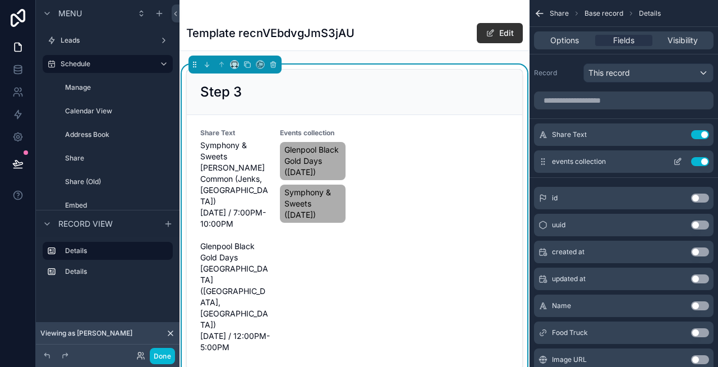
click at [699, 160] on button "Use setting" at bounding box center [700, 161] width 18 height 9
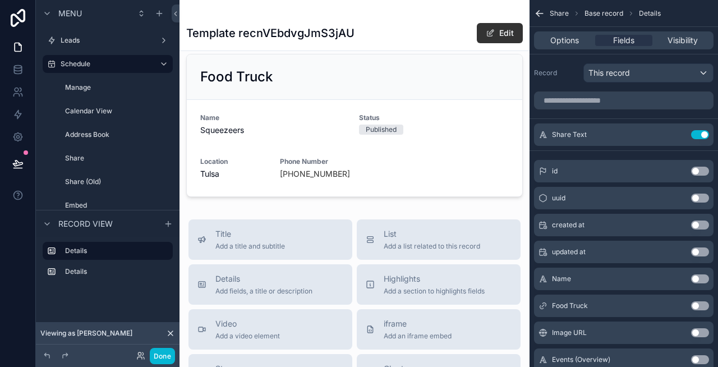
scroll to position [353, 0]
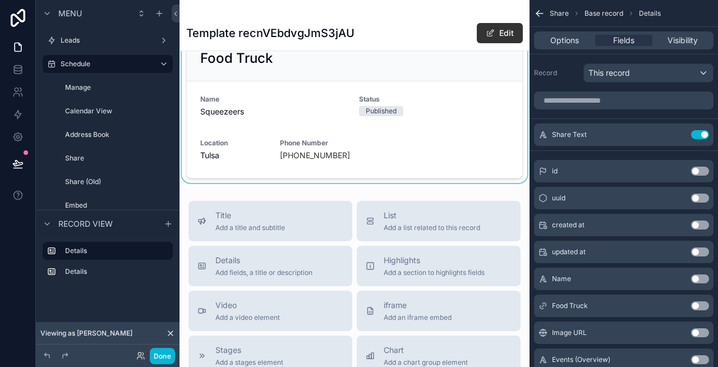
click at [392, 103] on div "scrollable content" at bounding box center [354, 107] width 350 height 152
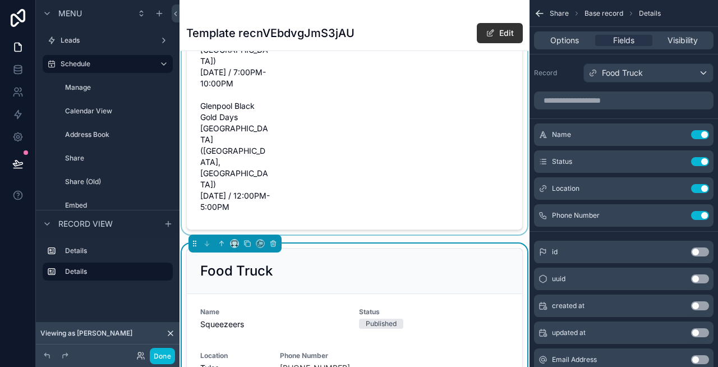
scroll to position [65, 0]
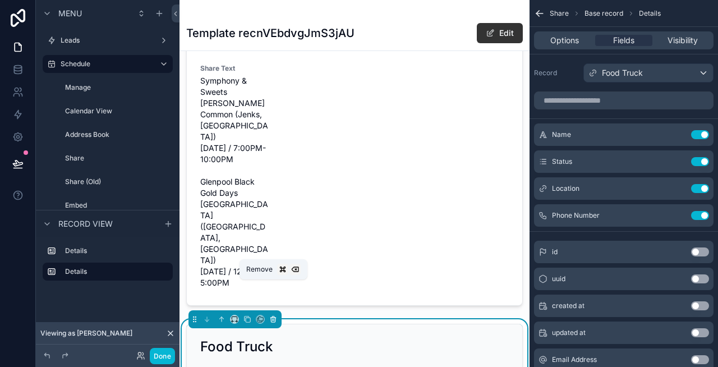
click at [275, 317] on icon "scrollable content" at bounding box center [273, 319] width 4 height 4
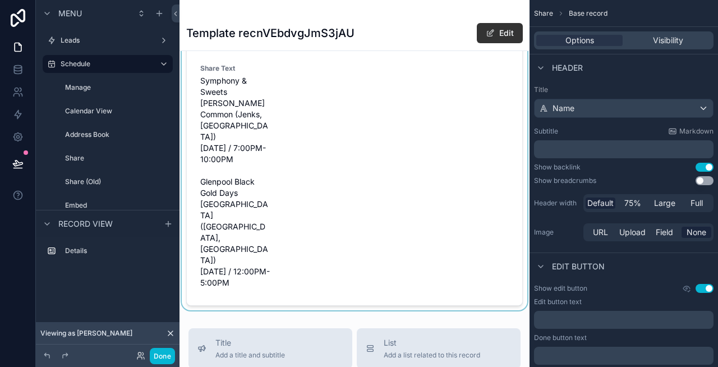
scroll to position [0, 0]
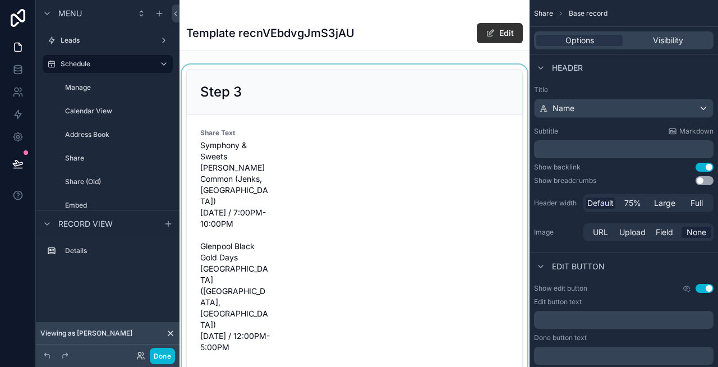
click at [362, 234] on div "scrollable content" at bounding box center [354, 220] width 350 height 310
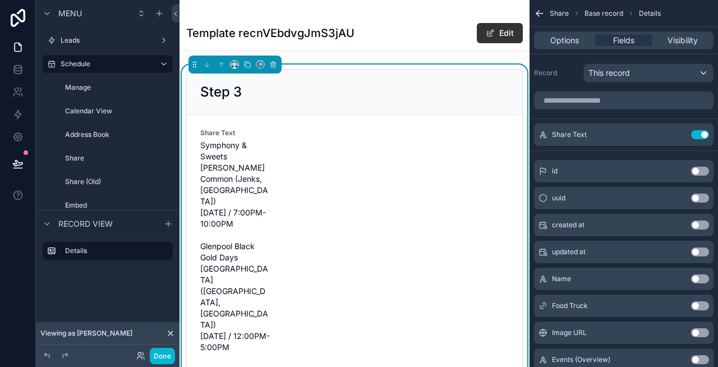
click at [361, 230] on form "Share Text Symphony & Sweets Jenks Common (Jenks, OK) Friday, October 3, 2025 /…" at bounding box center [354, 242] width 335 height 255
click at [402, 174] on form "Share Text Symphony & Sweets Jenks Common (Jenks, OK) Friday, October 3, 2025 /…" at bounding box center [354, 242] width 335 height 255
click at [679, 132] on icon "scrollable content" at bounding box center [679, 132] width 1 height 1
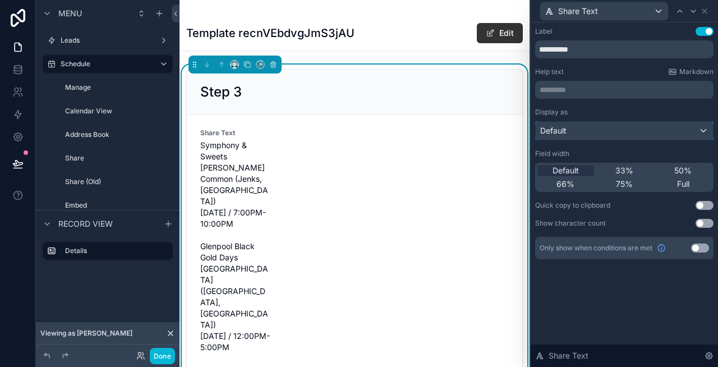
click at [674, 129] on div "Default" at bounding box center [624, 131] width 177 height 18
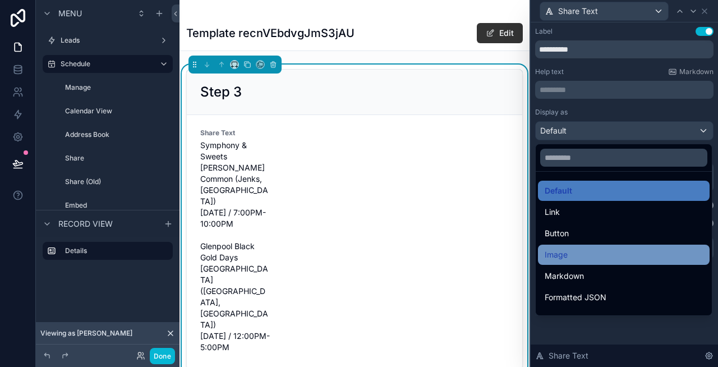
click at [599, 252] on div "Image" at bounding box center [624, 254] width 158 height 13
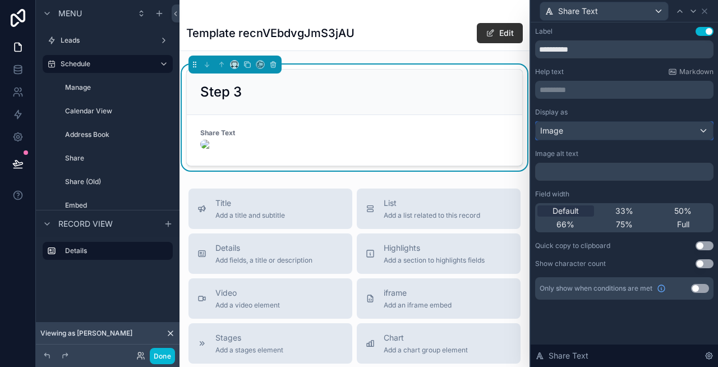
click at [646, 128] on div "Image" at bounding box center [624, 131] width 177 height 18
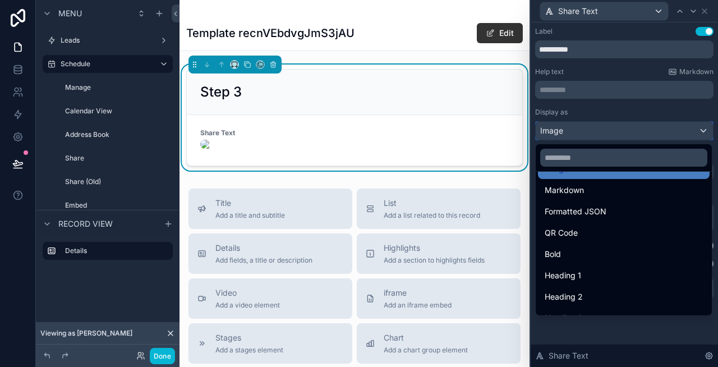
scroll to position [89, 0]
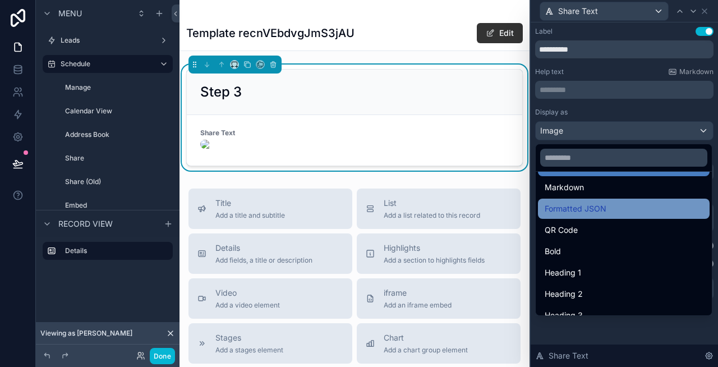
click at [604, 217] on div "Formatted JSON" at bounding box center [624, 209] width 172 height 20
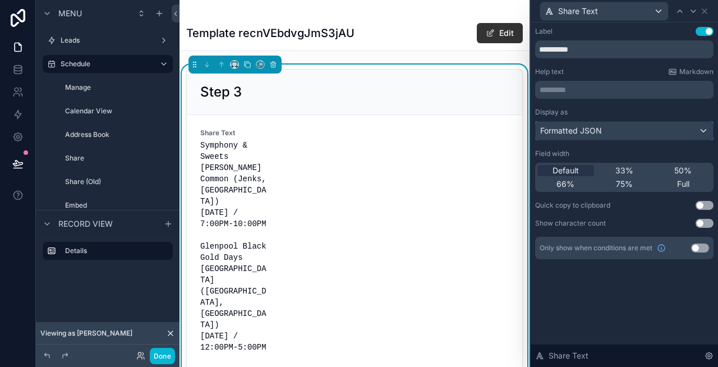
click at [670, 126] on div "Formatted JSON" at bounding box center [624, 131] width 177 height 18
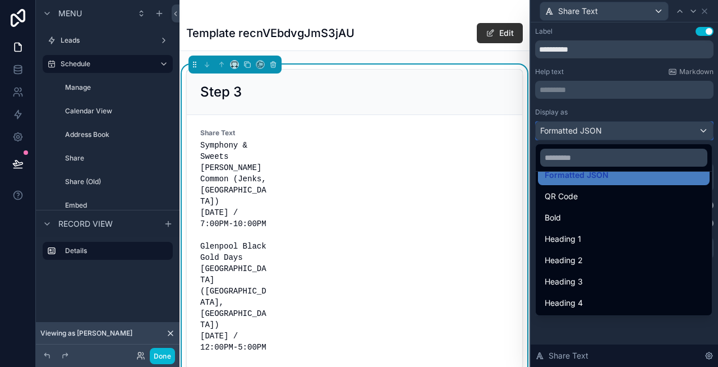
scroll to position [0, 0]
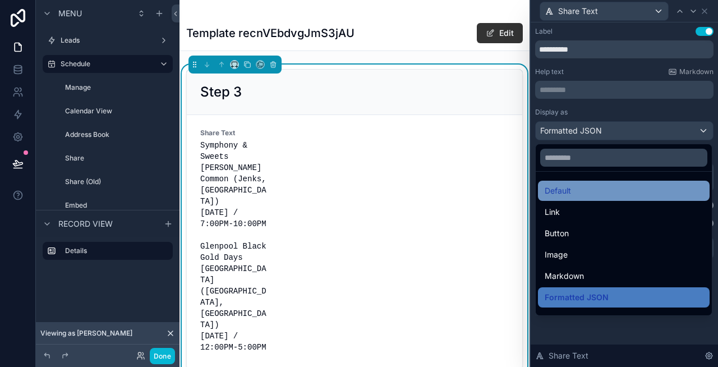
click at [589, 193] on div "Default" at bounding box center [624, 190] width 158 height 13
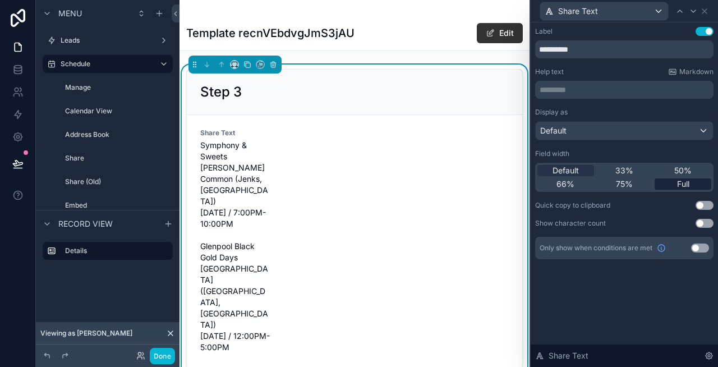
click at [677, 189] on span "Full" at bounding box center [683, 183] width 12 height 11
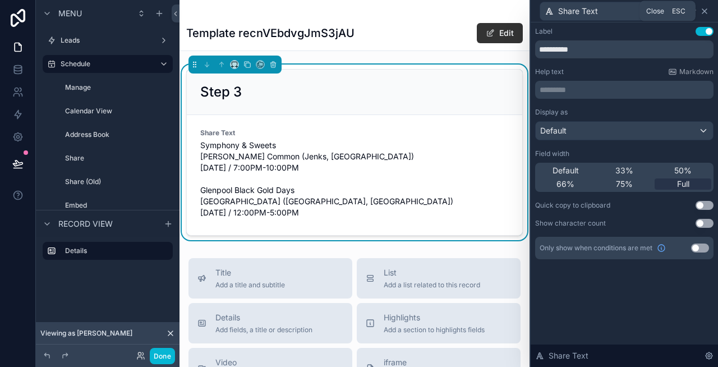
click at [703, 10] on icon at bounding box center [704, 11] width 4 height 4
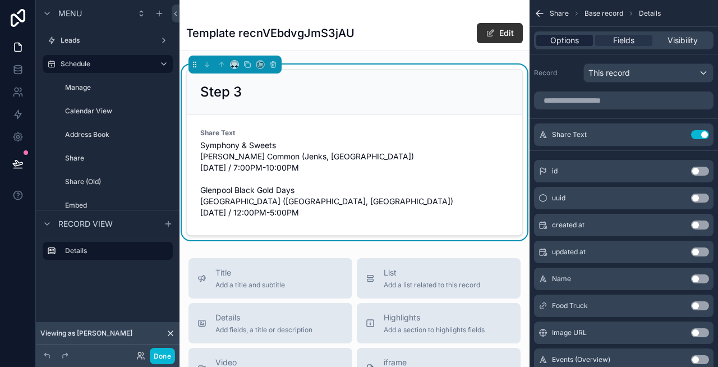
click at [563, 41] on span "Options" at bounding box center [564, 40] width 29 height 11
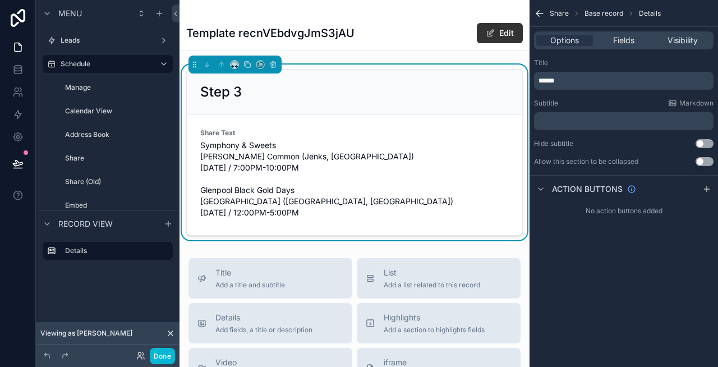
click at [391, 27] on div "Template recnVEbdvgJmS3jAU Edit" at bounding box center [354, 32] width 337 height 21
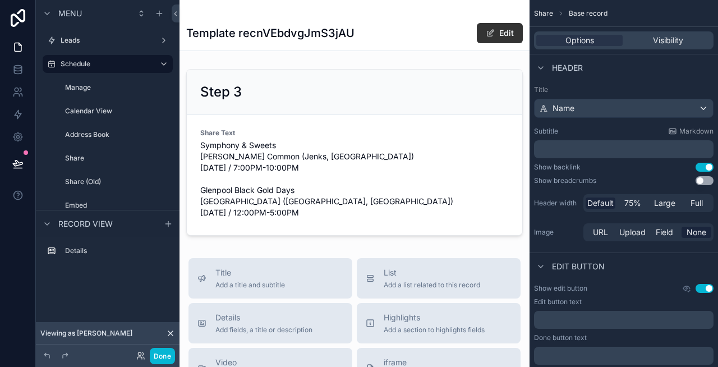
click at [586, 149] on p "﻿" at bounding box center [624, 149] width 173 height 11
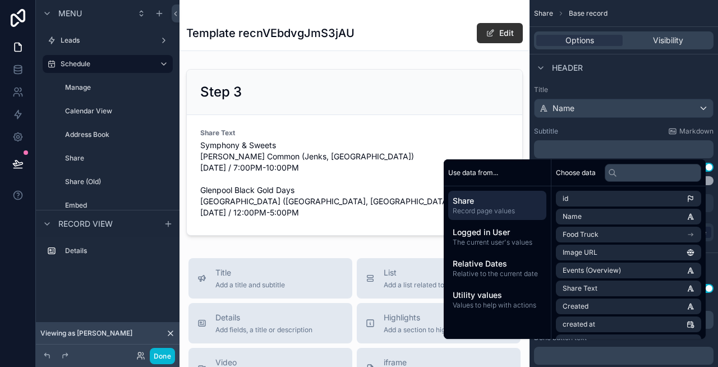
click at [365, 31] on div "Template recnVEbdvgJmS3jAU Edit" at bounding box center [354, 32] width 337 height 21
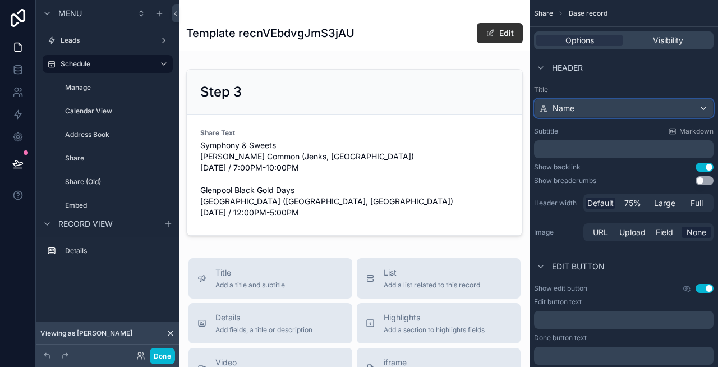
click at [638, 108] on div "Name" at bounding box center [624, 108] width 178 height 18
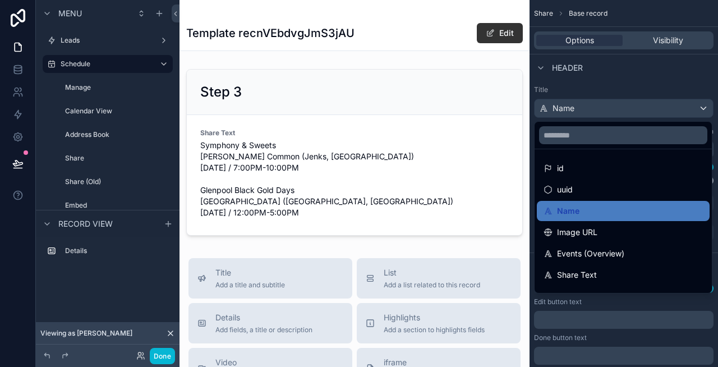
click at [602, 110] on div "scrollable content" at bounding box center [359, 183] width 718 height 367
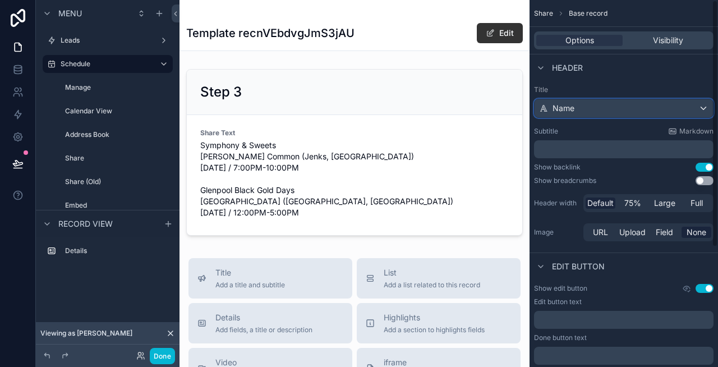
click at [602, 110] on div "Name" at bounding box center [624, 108] width 178 height 18
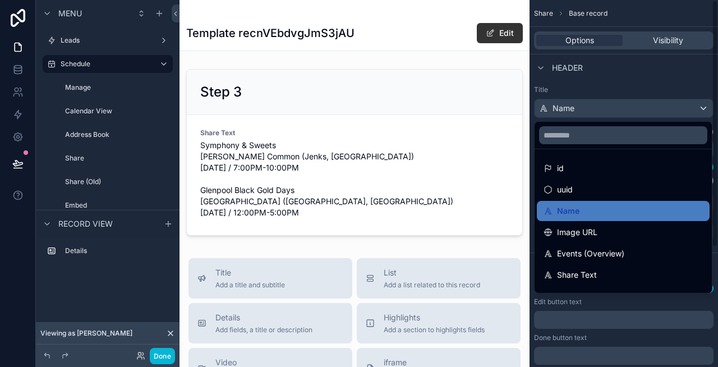
click at [596, 110] on div "scrollable content" at bounding box center [359, 183] width 718 height 367
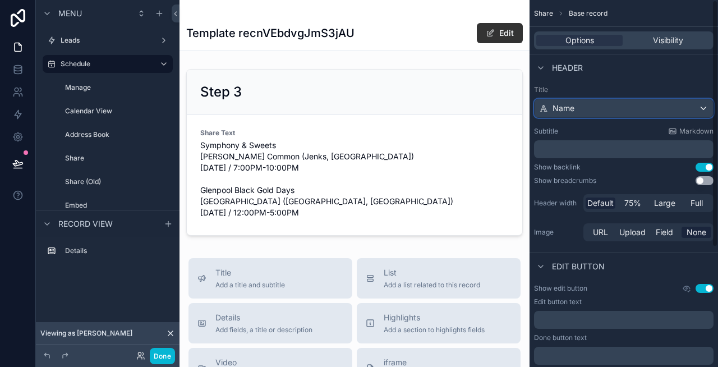
click at [596, 110] on div "Name" at bounding box center [624, 108] width 178 height 18
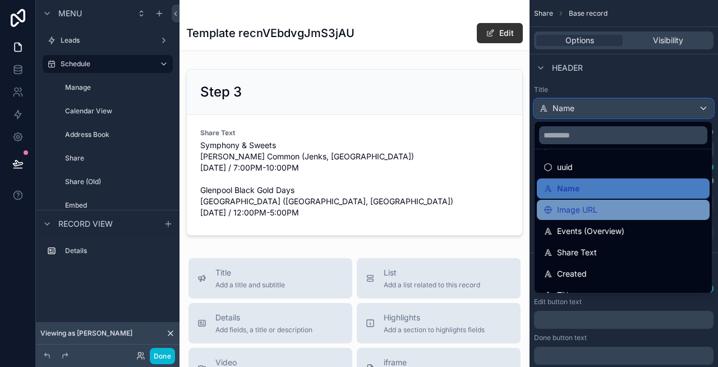
scroll to position [37, 0]
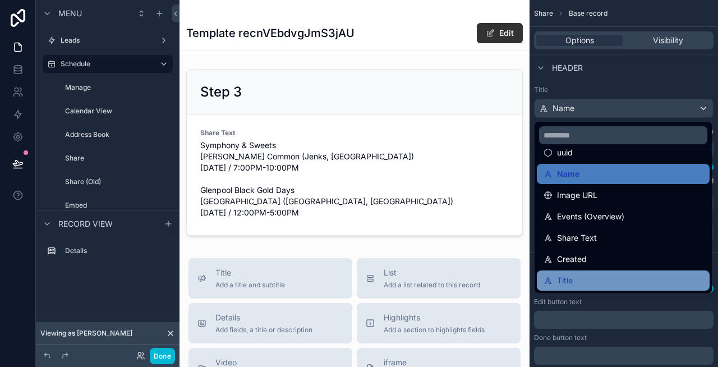
click at [602, 271] on div "Title" at bounding box center [623, 280] width 173 height 20
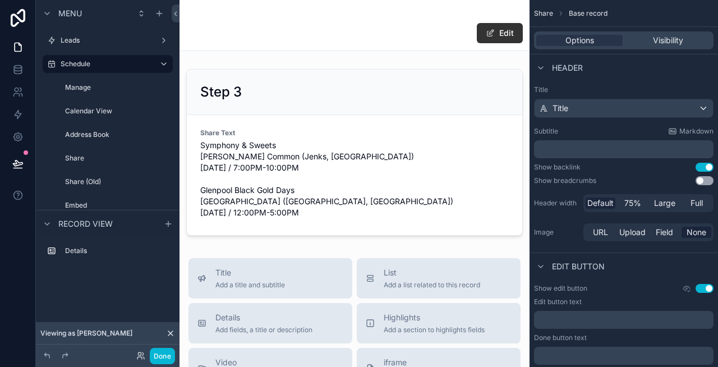
click at [383, 35] on div "Edit" at bounding box center [354, 32] width 337 height 21
click at [363, 20] on div "Edit" at bounding box center [354, 25] width 337 height 50
click at [359, 27] on div "Edit" at bounding box center [354, 32] width 337 height 21
click at [581, 145] on p "﻿" at bounding box center [624, 149] width 173 height 11
click at [615, 79] on div "Header" at bounding box center [623, 67] width 188 height 27
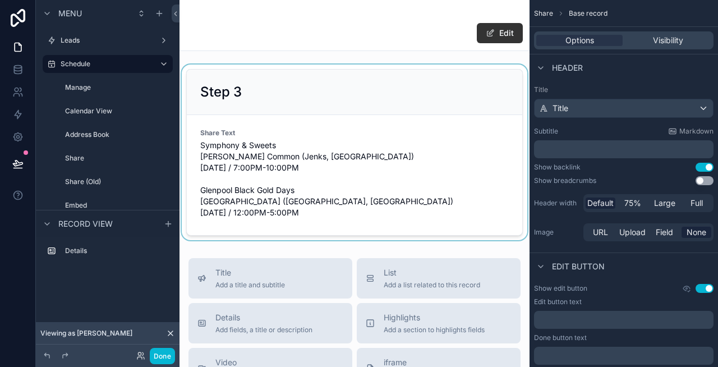
click at [361, 108] on div "scrollable content" at bounding box center [354, 153] width 350 height 176
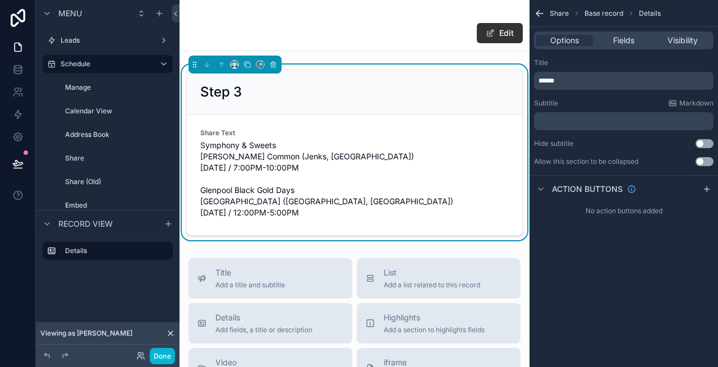
click at [614, 75] on div "******" at bounding box center [623, 81] width 179 height 18
click at [602, 83] on p "******" at bounding box center [624, 80] width 173 height 9
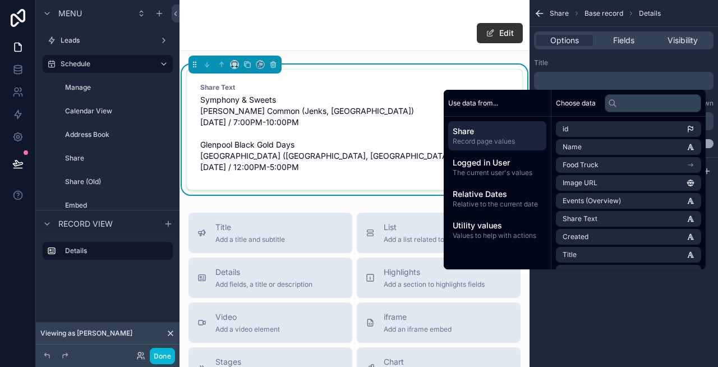
click at [661, 63] on div "Title" at bounding box center [623, 62] width 179 height 9
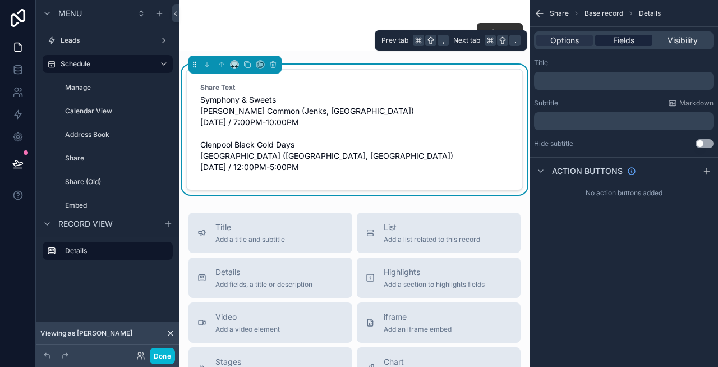
click at [625, 41] on span "Fields" at bounding box center [623, 40] width 21 height 11
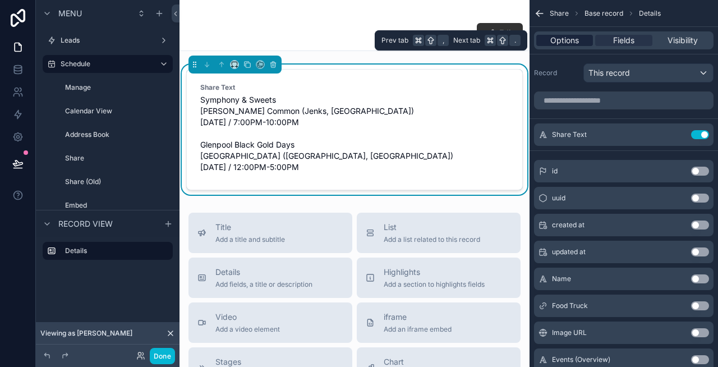
click at [569, 44] on span "Options" at bounding box center [564, 40] width 29 height 11
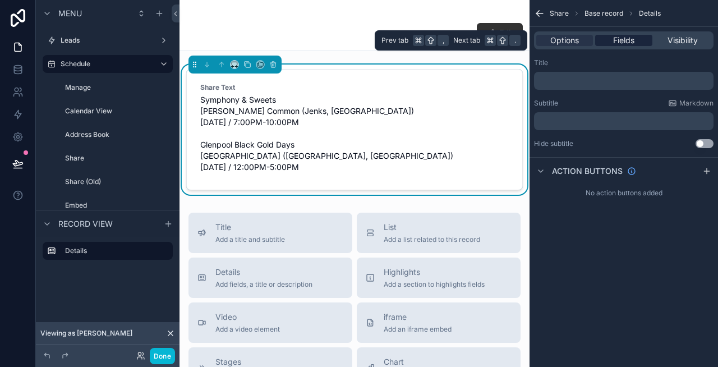
click at [613, 42] on span "Fields" at bounding box center [623, 40] width 21 height 11
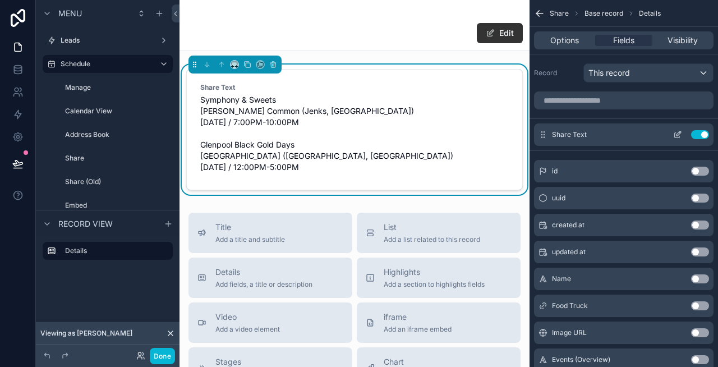
click at [675, 131] on icon "scrollable content" at bounding box center [677, 134] width 9 height 9
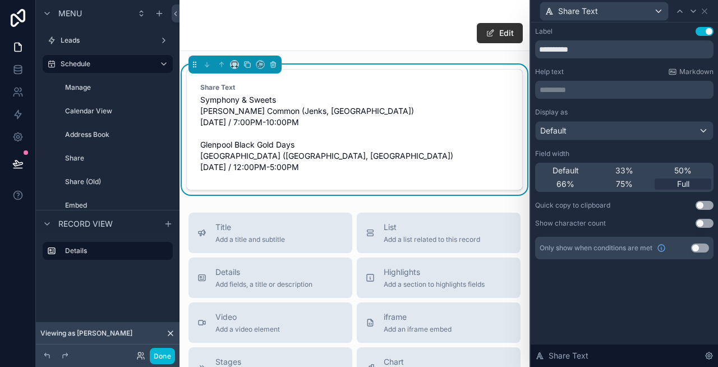
click at [706, 33] on button "Use setting" at bounding box center [704, 31] width 18 height 9
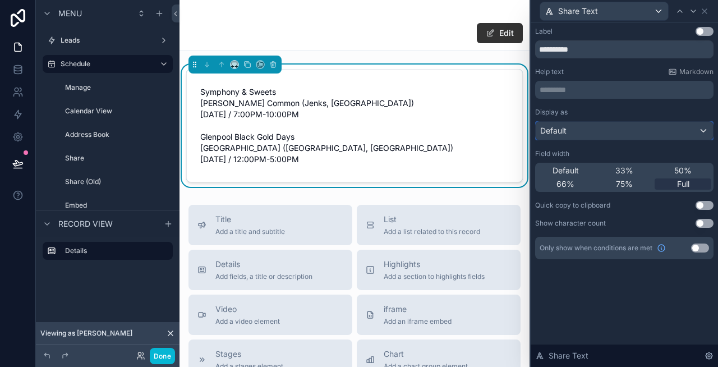
click at [591, 136] on div "Default" at bounding box center [624, 131] width 177 height 18
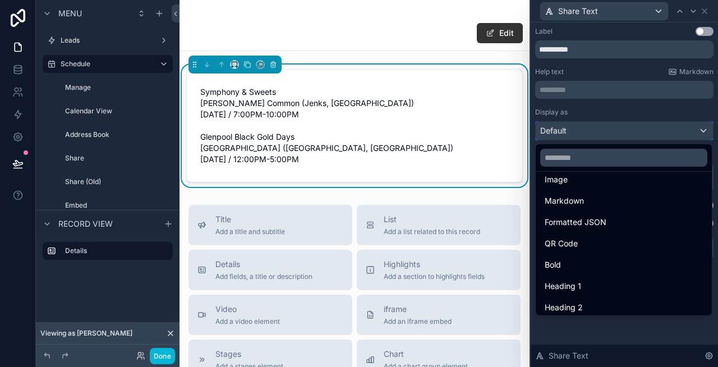
scroll to position [0, 0]
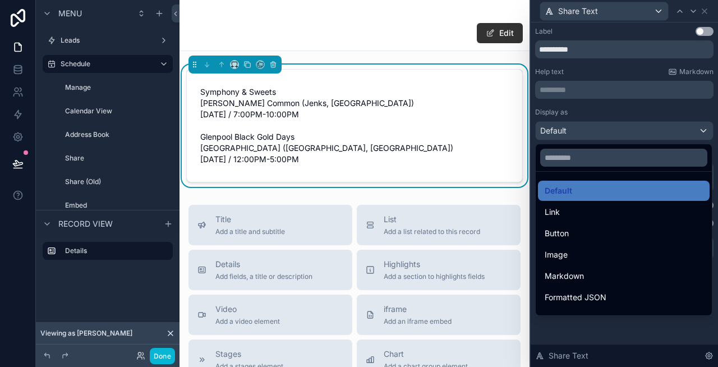
click at [591, 104] on div at bounding box center [624, 183] width 187 height 367
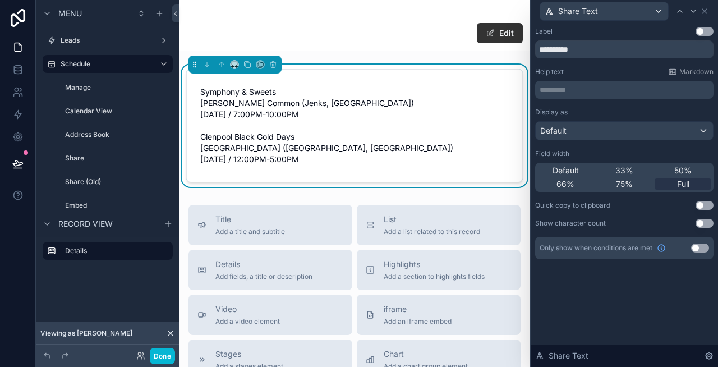
click at [361, 137] on span "Symphony & Sweets Jenks Common (Jenks, OK) Friday, October 3, 2025 / 7:00PM-10:…" at bounding box center [354, 125] width 308 height 79
click at [677, 189] on span "Full" at bounding box center [683, 183] width 12 height 11
click at [703, 207] on button "Use setting" at bounding box center [704, 205] width 18 height 9
click at [194, 127] on icon "scrollable content" at bounding box center [193, 125] width 9 height 9
click at [391, 48] on div "Edit" at bounding box center [354, 25] width 337 height 50
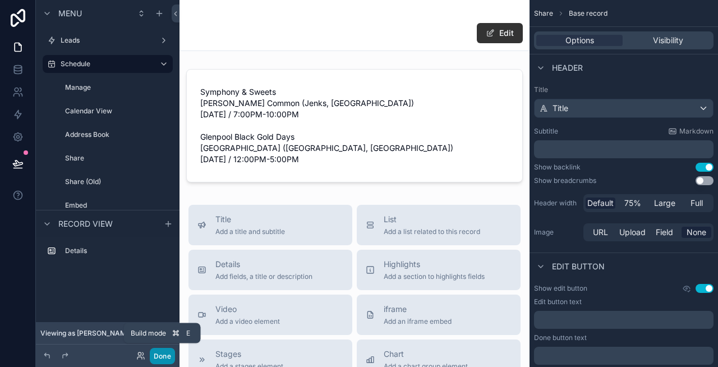
click at [160, 353] on button "Done" at bounding box center [162, 356] width 25 height 16
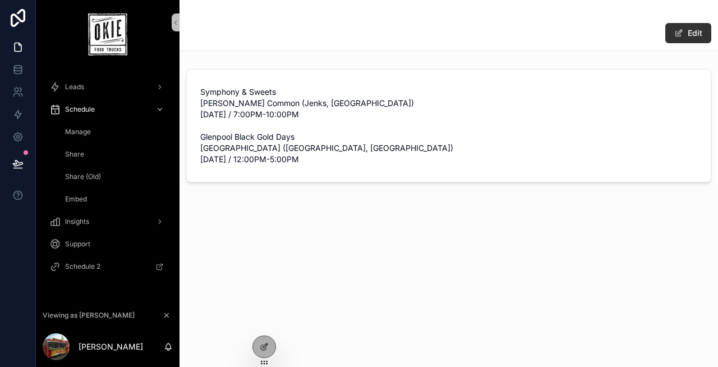
click at [90, 155] on div "Share" at bounding box center [114, 154] width 103 height 18
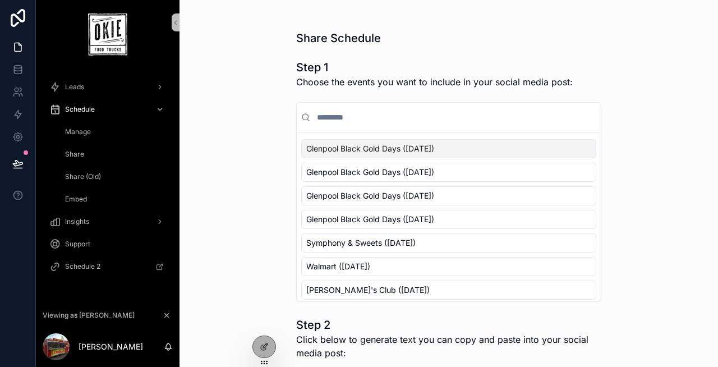
scroll to position [6, 0]
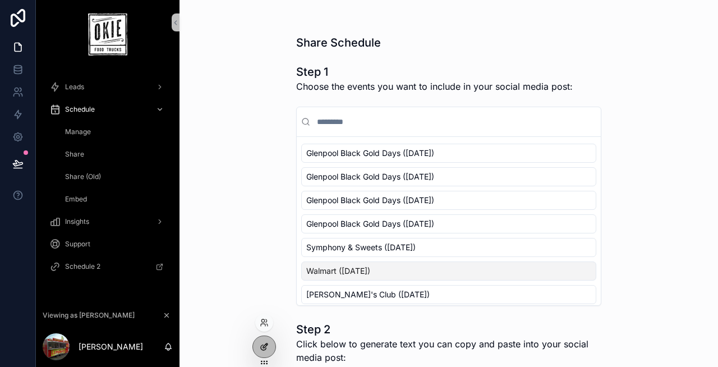
click at [264, 342] on icon at bounding box center [264, 346] width 9 height 9
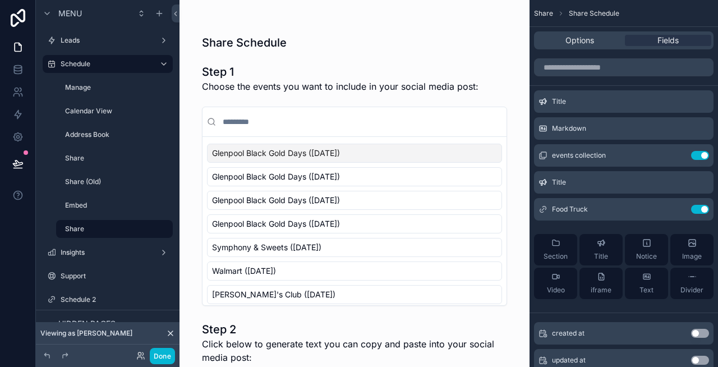
scroll to position [0, 0]
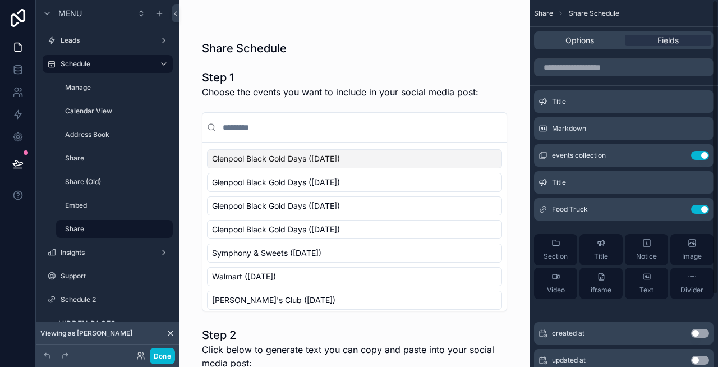
click at [439, 40] on div "Share Schedule" at bounding box center [354, 48] width 305 height 16
click at [581, 40] on span "Options" at bounding box center [579, 40] width 29 height 11
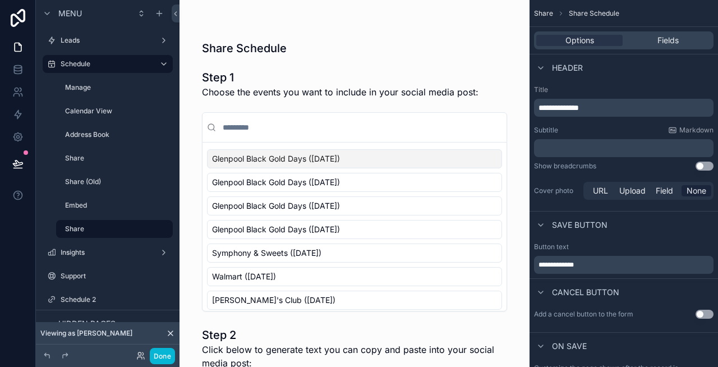
click at [588, 146] on p "﻿" at bounding box center [624, 147] width 173 height 11
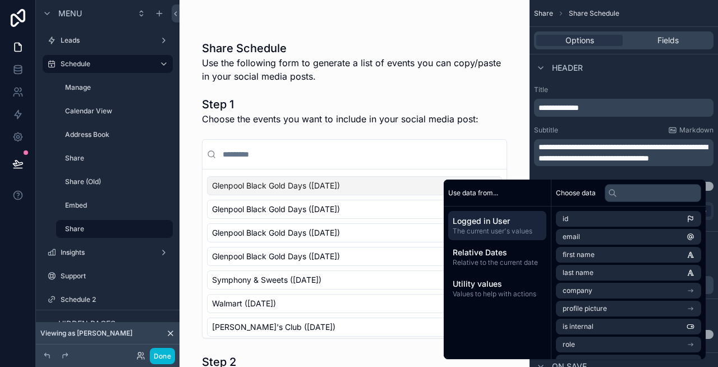
click at [657, 148] on span "**********" at bounding box center [622, 152] width 169 height 19
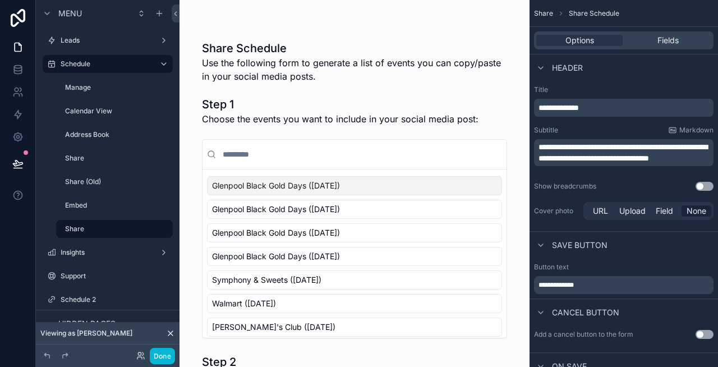
click at [563, 155] on span "**********" at bounding box center [622, 152] width 169 height 19
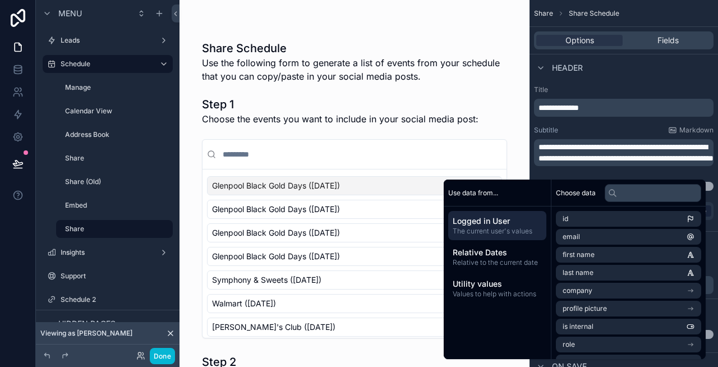
click at [319, 87] on div "Share Schedule Use the following form to generate a list of events from your sc…" at bounding box center [354, 250] width 323 height 500
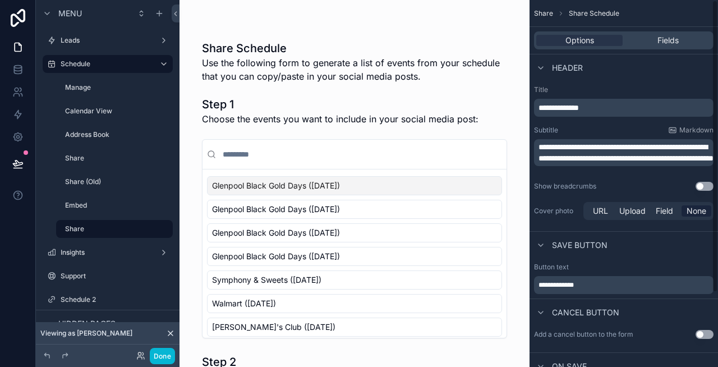
click at [633, 157] on span "**********" at bounding box center [625, 152] width 175 height 19
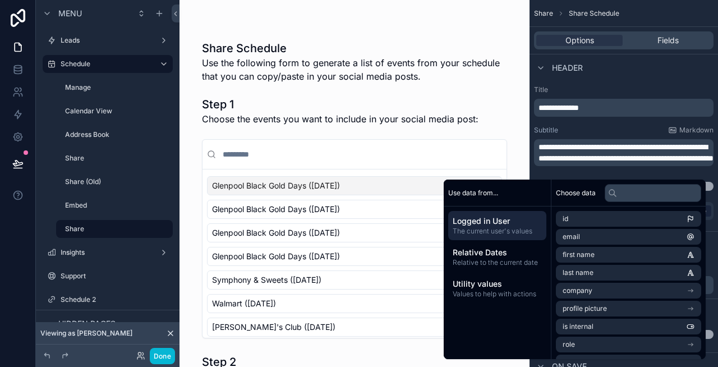
click at [559, 162] on span "**********" at bounding box center [625, 152] width 175 height 19
click at [575, 167] on span "**********" at bounding box center [622, 158] width 169 height 30
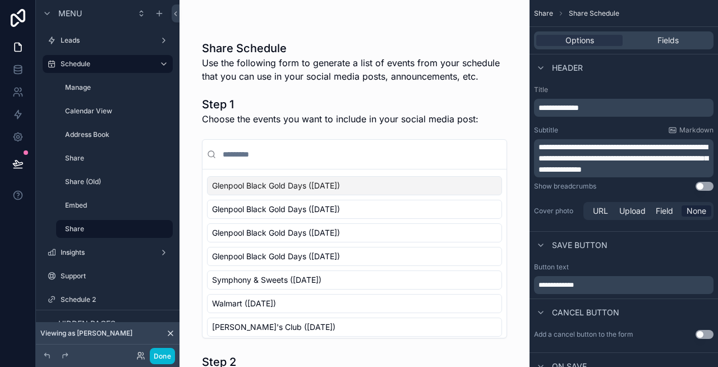
click at [329, 74] on span "Use the following form to generate a list of events from your schedule that you…" at bounding box center [354, 69] width 305 height 27
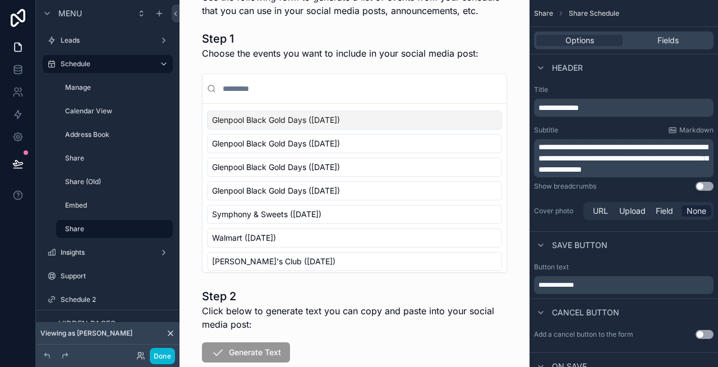
scroll to position [133, 0]
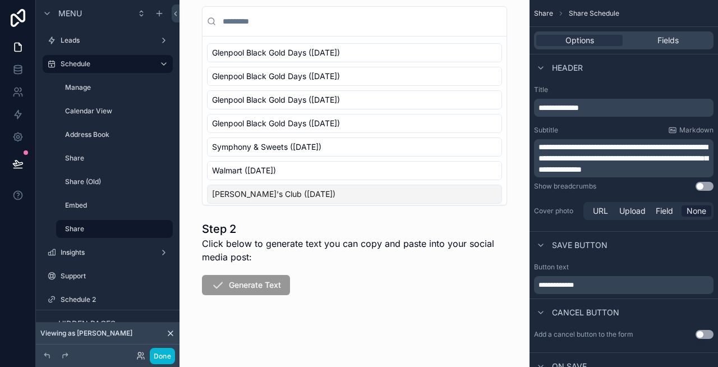
click at [370, 271] on form "Step 1 Choose the events you want to include in your social media post: Glenpoo…" at bounding box center [354, 163] width 305 height 408
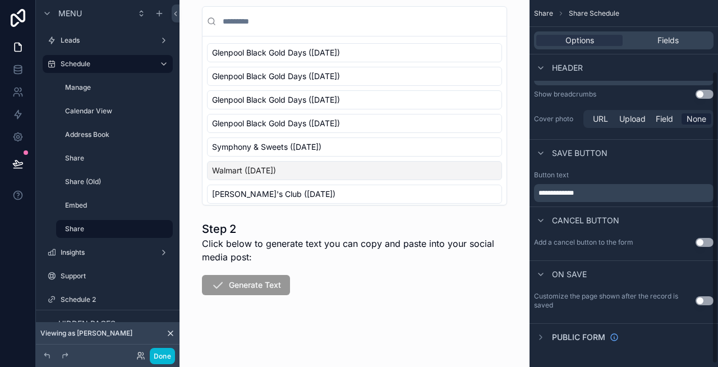
scroll to position [93, 0]
click at [367, 323] on form "Step 1 Choose the events you want to include in your social media post: Glenpoo…" at bounding box center [354, 163] width 305 height 408
click at [159, 353] on button "Done" at bounding box center [162, 356] width 25 height 16
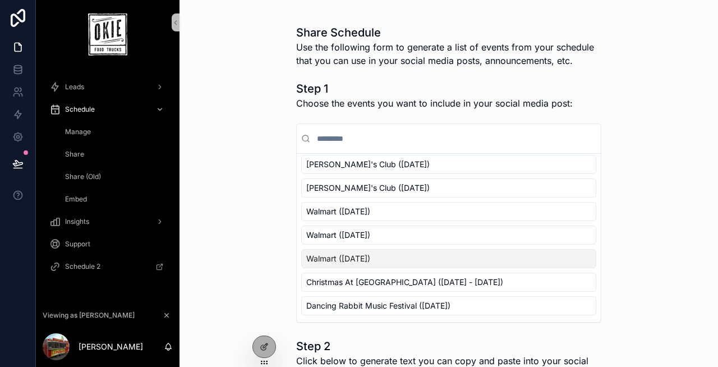
scroll to position [0, 0]
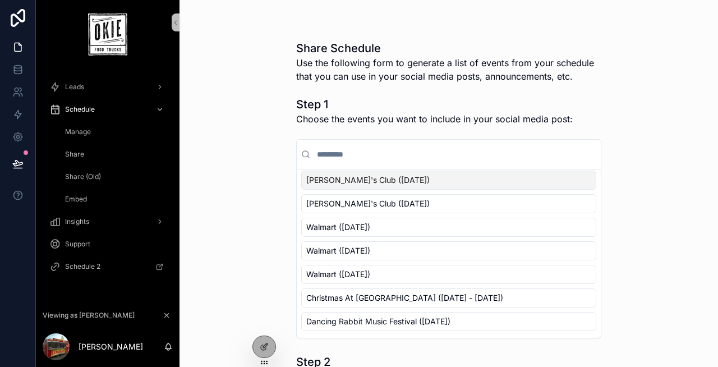
click at [344, 181] on span "[PERSON_NAME]'s Club ([DATE])" at bounding box center [367, 179] width 123 height 11
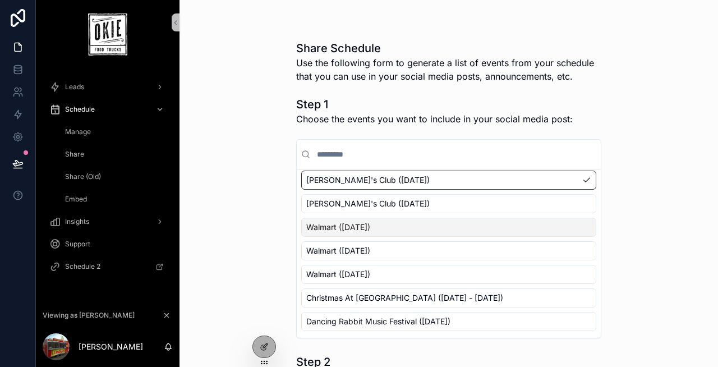
click at [361, 227] on span "Walmart ([DATE])" at bounding box center [338, 227] width 64 height 11
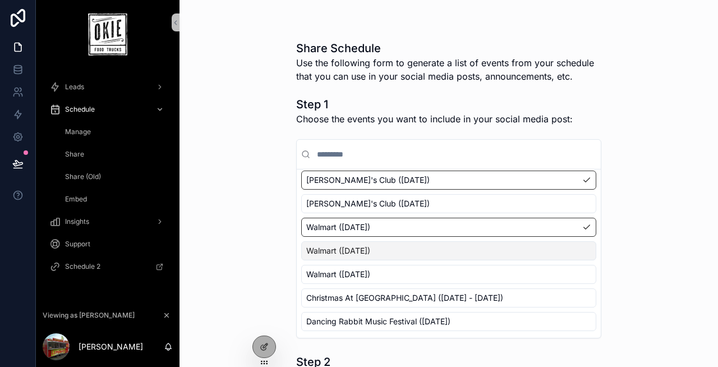
click at [363, 263] on div "None Glenpool Black Gold Days (Sunday, September 28, 2025) Glenpool Black Gold …" at bounding box center [448, 168] width 295 height 325
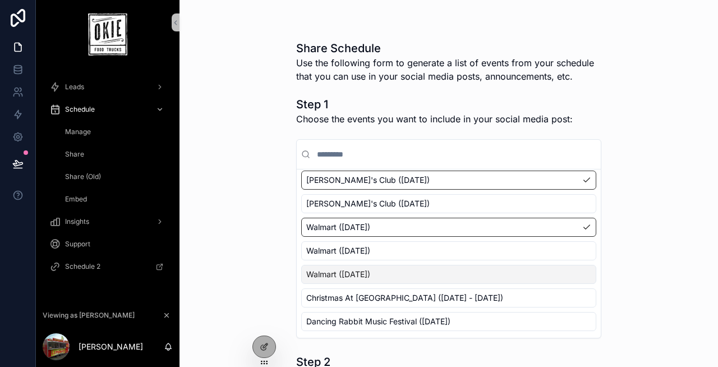
click at [363, 288] on div "None Glenpool Black Gold Days (Sunday, September 28, 2025) Glenpool Black Gold …" at bounding box center [448, 168] width 295 height 325
click at [361, 274] on span "Walmart ([DATE])" at bounding box center [338, 274] width 64 height 11
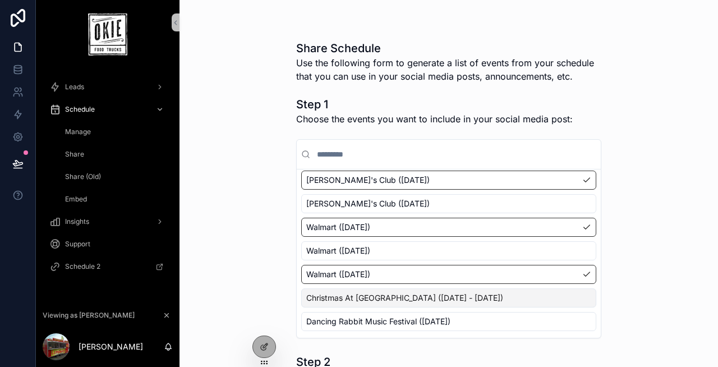
click at [362, 293] on span "Christmas At [GEOGRAPHIC_DATA] ([DATE] - [DATE])" at bounding box center [404, 297] width 197 height 11
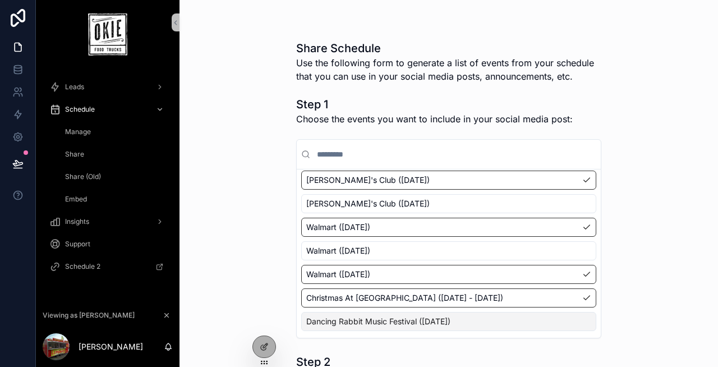
click at [364, 315] on div "Dancing Rabbit Music Festival ([DATE])" at bounding box center [448, 321] width 295 height 19
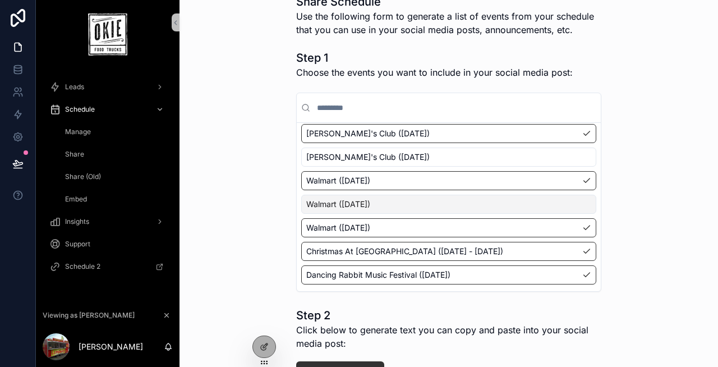
scroll to position [45, 0]
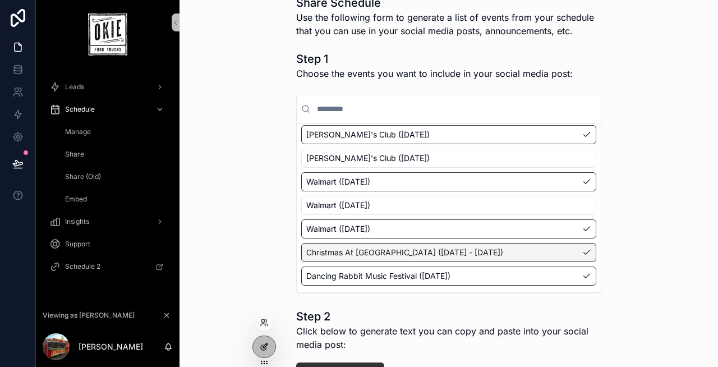
click at [261, 347] on icon at bounding box center [264, 346] width 9 height 9
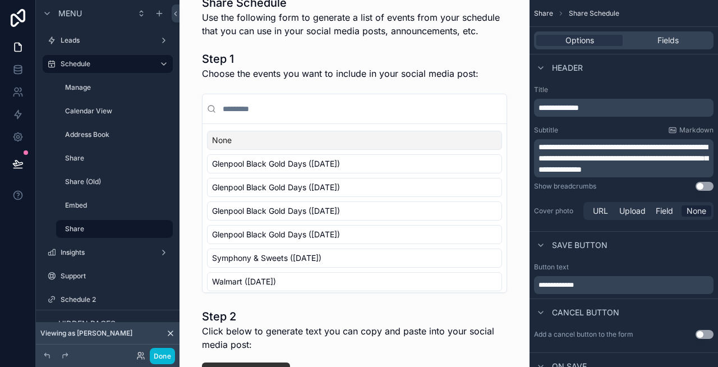
scroll to position [0, 0]
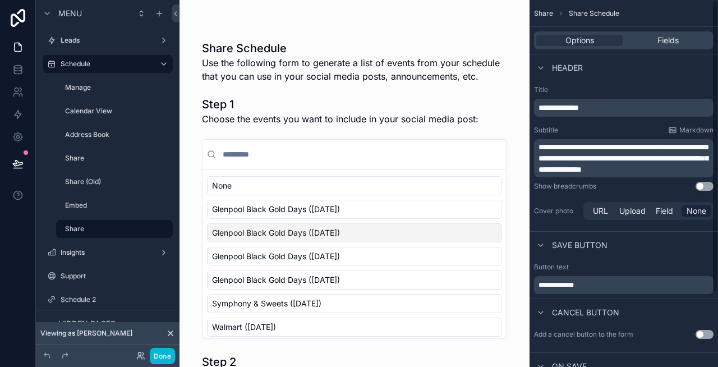
click at [390, 130] on form "Step 1 Choose the events you want to include in your social media post: None Gl…" at bounding box center [354, 296] width 305 height 408
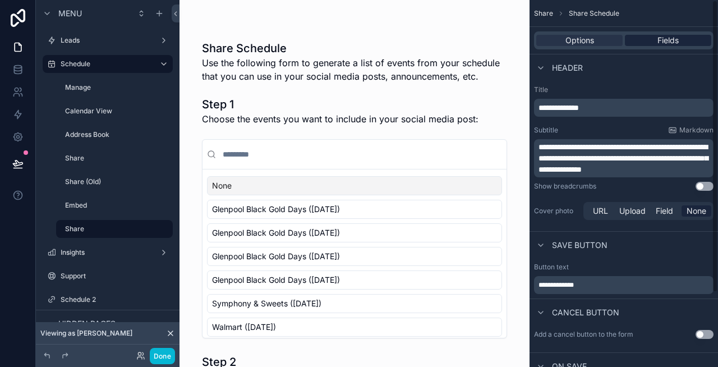
click at [658, 44] on span "Fields" at bounding box center [667, 40] width 21 height 11
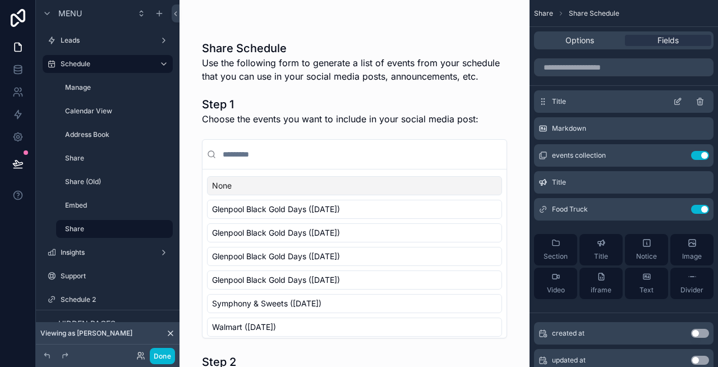
click at [679, 102] on icon "scrollable content" at bounding box center [677, 101] width 9 height 9
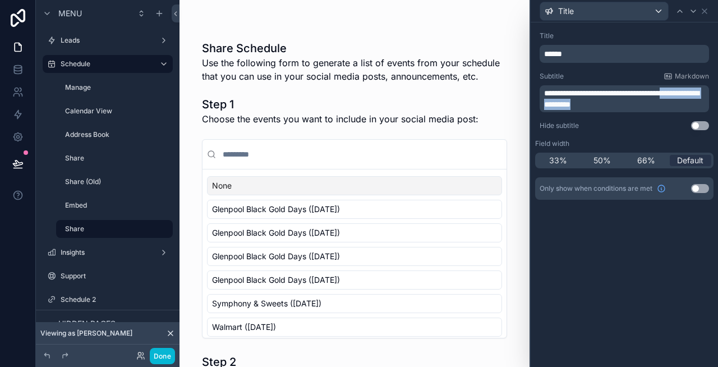
drag, startPoint x: 651, startPoint y: 103, endPoint x: 541, endPoint y: 104, distance: 109.4
click at [541, 104] on div "**********" at bounding box center [624, 98] width 169 height 27
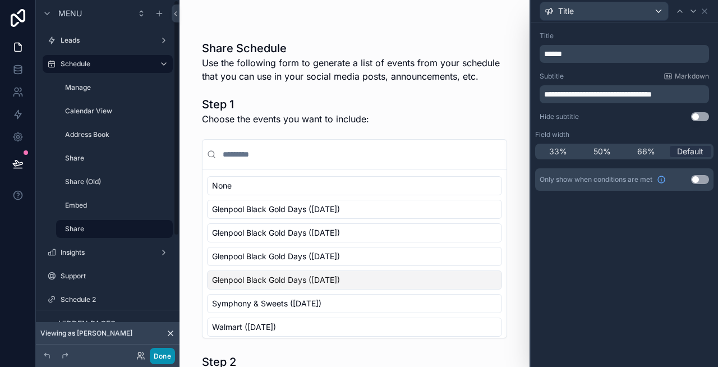
click at [159, 353] on button "Done" at bounding box center [162, 356] width 25 height 16
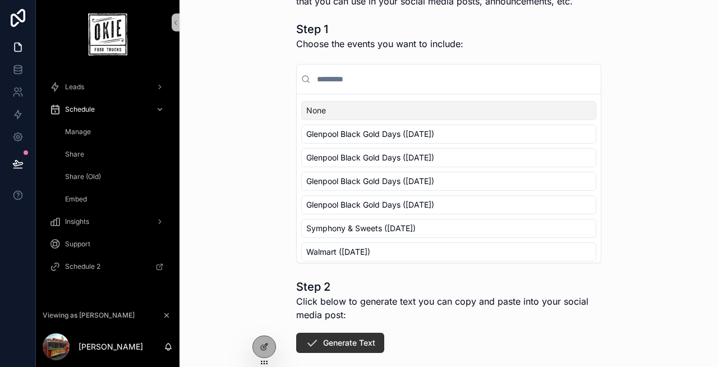
scroll to position [133, 0]
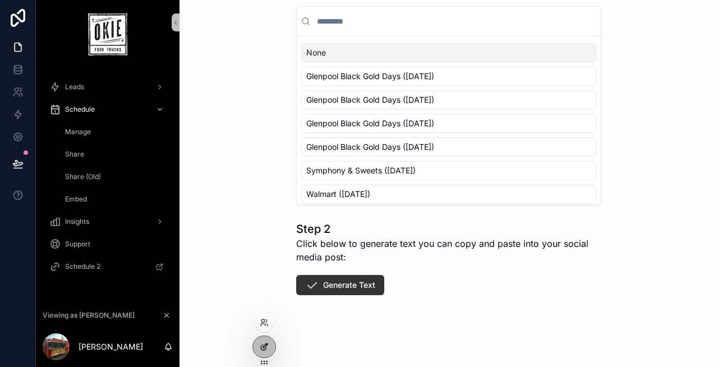
click at [261, 351] on icon at bounding box center [264, 346] width 9 height 9
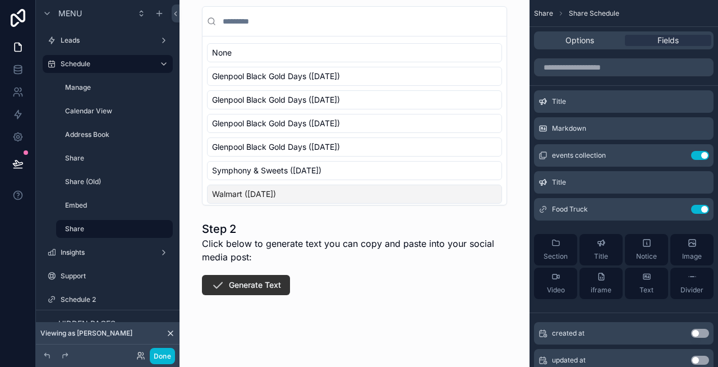
click at [308, 239] on span "Click below to generate text you can copy and paste into your social media post:" at bounding box center [354, 250] width 305 height 27
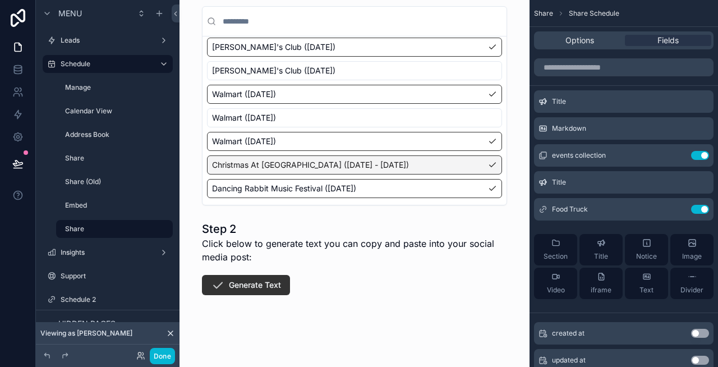
click at [269, 255] on span "Click below to generate text you can copy and paste into your social media post:" at bounding box center [354, 250] width 305 height 27
click at [269, 237] on span "Click below to generate text you can copy and paste into your social media post:" at bounding box center [354, 250] width 305 height 27
click at [679, 184] on icon "scrollable content" at bounding box center [677, 183] width 5 height 5
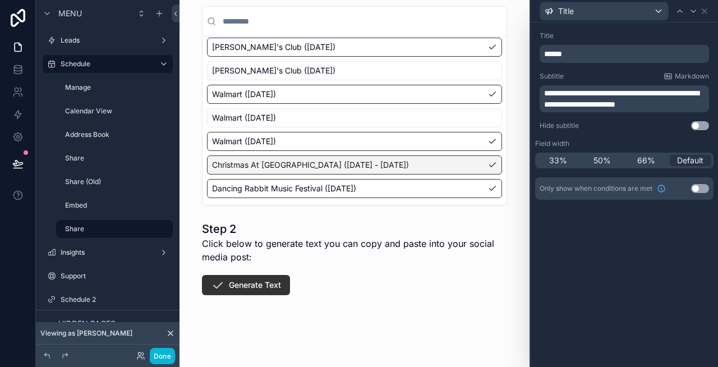
click at [565, 93] on span "**********" at bounding box center [621, 98] width 155 height 19
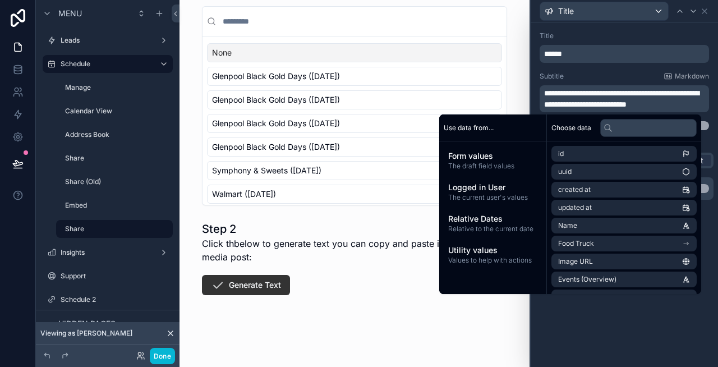
scroll to position [0, 0]
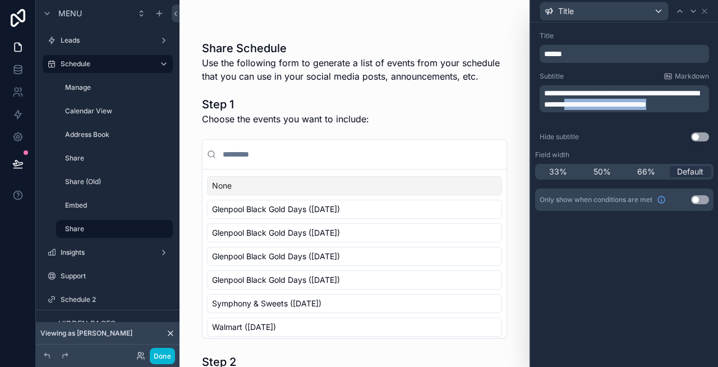
drag, startPoint x: 618, startPoint y: 103, endPoint x: 641, endPoint y: 153, distance: 55.0
click at [641, 153] on div "**********" at bounding box center [624, 129] width 187 height 215
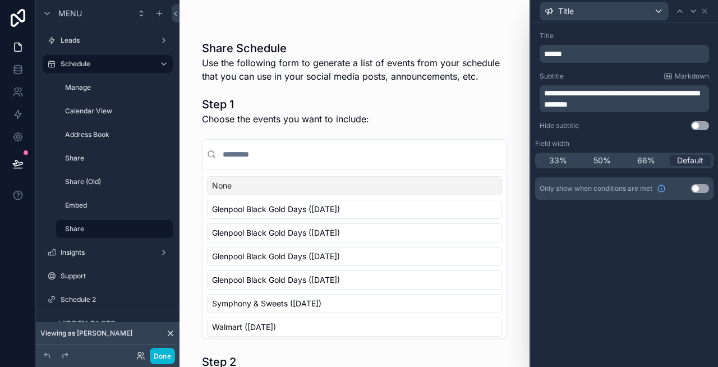
click at [378, 57] on span "Use the following form to generate a list of events from your schedule that you…" at bounding box center [354, 69] width 305 height 27
click at [626, 11] on div "Title" at bounding box center [604, 11] width 128 height 18
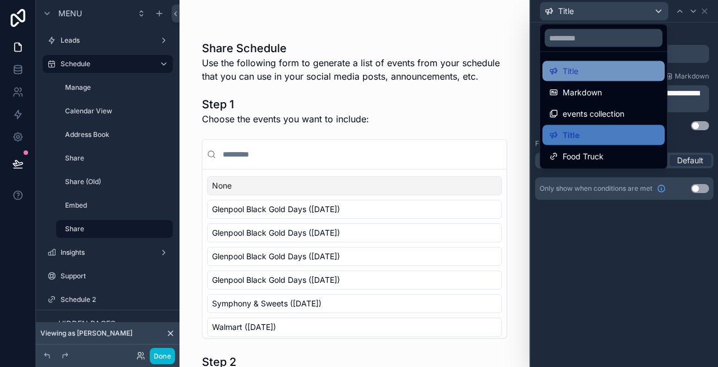
click at [585, 70] on div "Title" at bounding box center [603, 71] width 109 height 13
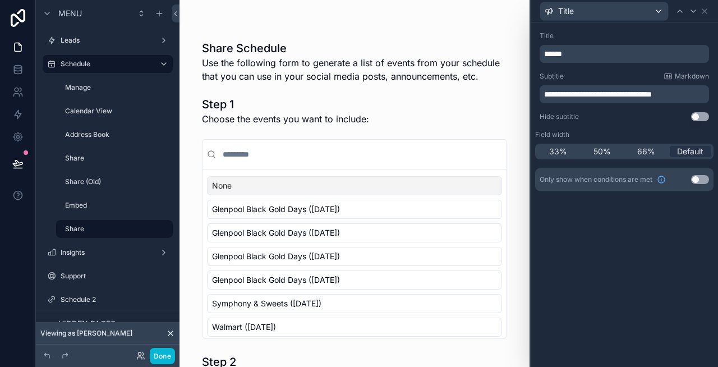
click at [414, 22] on div "scrollable content" at bounding box center [354, 22] width 305 height 9
click at [467, 31] on div "Share Schedule Use the following form to generate a list of events from your sc…" at bounding box center [354, 243] width 323 height 486
click at [706, 7] on icon at bounding box center [704, 11] width 9 height 9
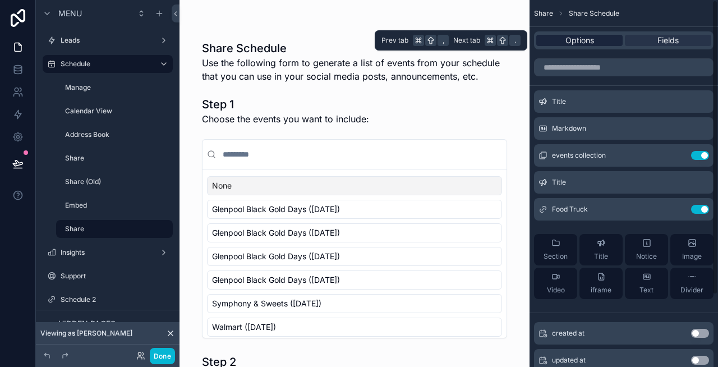
click at [572, 42] on span "Options" at bounding box center [579, 40] width 29 height 11
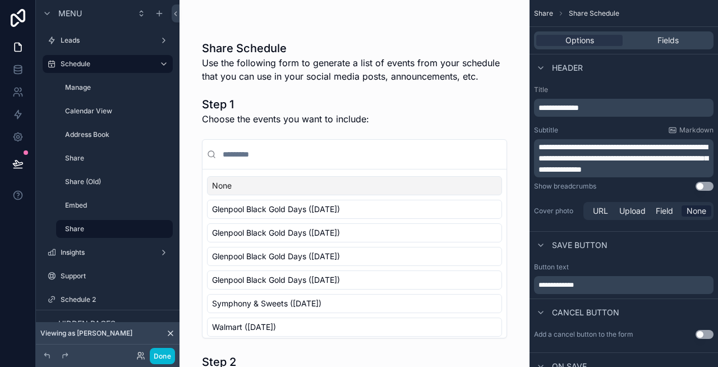
click at [587, 150] on span "**********" at bounding box center [622, 158] width 169 height 30
click at [311, 16] on div "Share Schedule Use the form below to generate a list of events from your schedu…" at bounding box center [354, 243] width 323 height 486
click at [166, 354] on button "Done" at bounding box center [162, 356] width 25 height 16
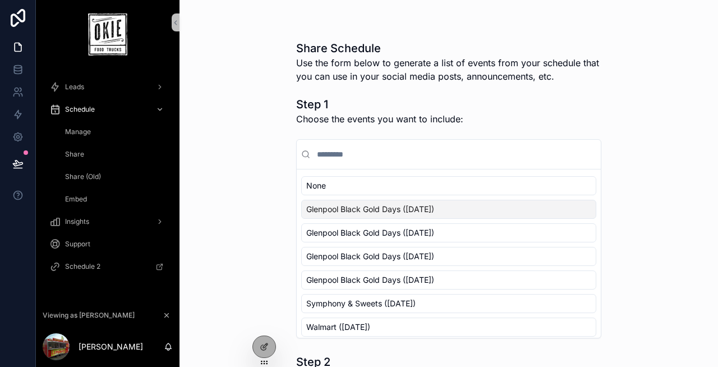
click at [381, 207] on span "Glenpool Black Gold Days ([DATE])" at bounding box center [370, 209] width 128 height 11
click at [381, 237] on span "Glenpool Black Gold Days ([DATE])" at bounding box center [370, 232] width 128 height 11
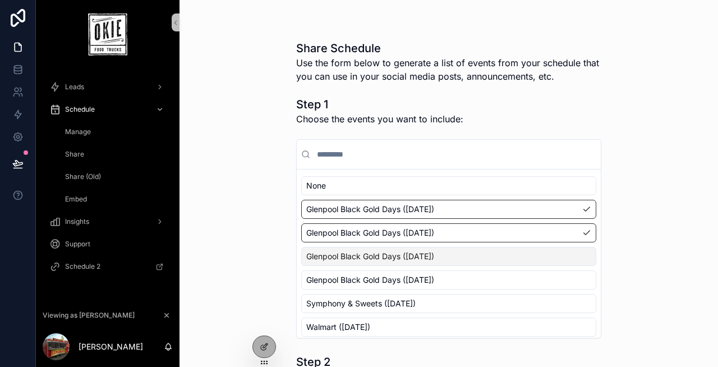
click at [385, 260] on span "Glenpool Black Gold Days ([DATE])" at bounding box center [370, 256] width 128 height 11
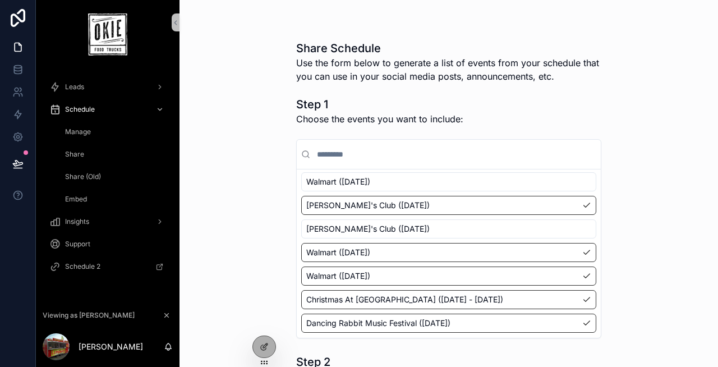
scroll to position [147, 0]
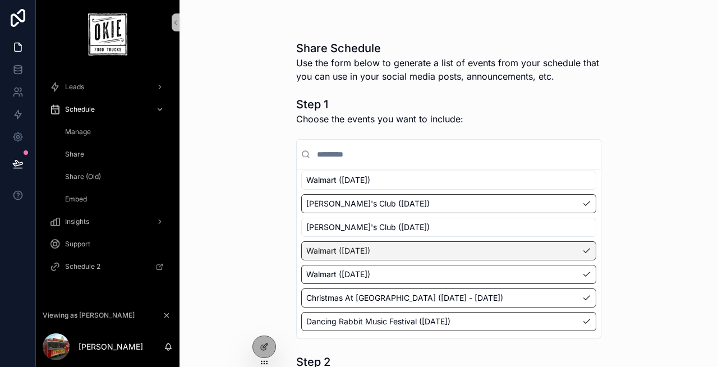
click at [368, 251] on span "Walmart ([DATE])" at bounding box center [338, 250] width 64 height 11
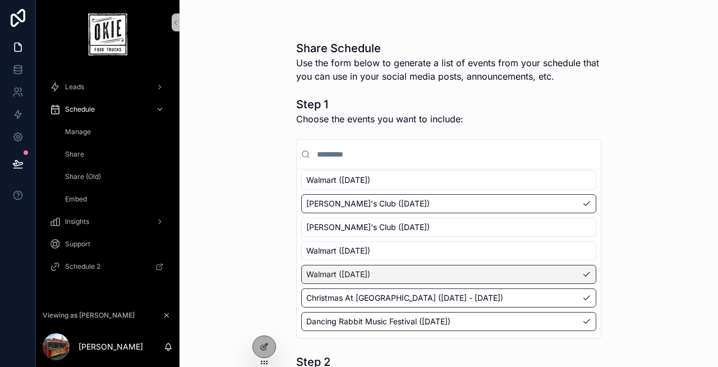
click at [367, 273] on span "Walmart ([DATE])" at bounding box center [338, 274] width 64 height 11
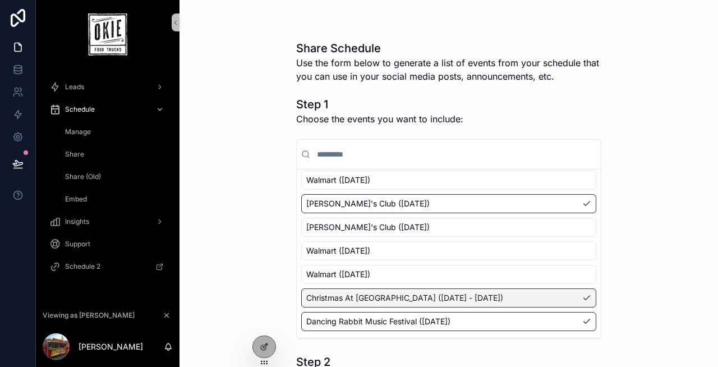
click at [366, 298] on span "Christmas At [GEOGRAPHIC_DATA] ([DATE] - [DATE])" at bounding box center [404, 297] width 197 height 11
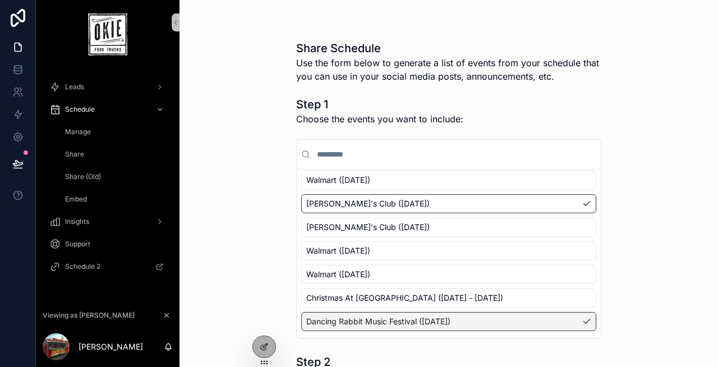
click at [365, 314] on div "Dancing Rabbit Music Festival ([DATE])" at bounding box center [448, 321] width 295 height 19
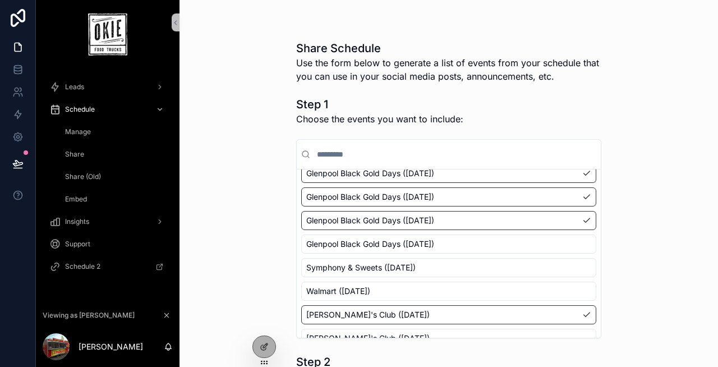
scroll to position [20, 0]
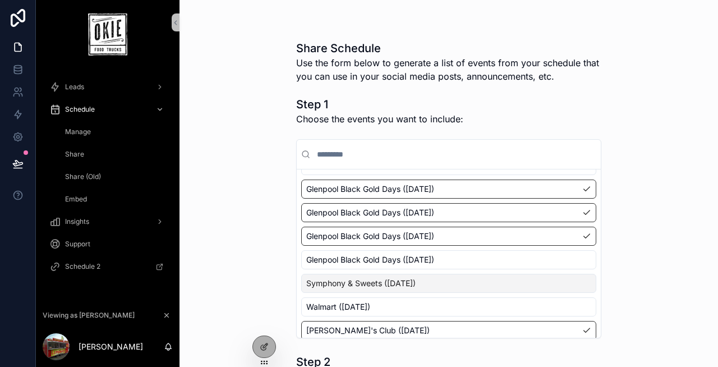
click at [393, 278] on span "Symphony & Sweets ([DATE])" at bounding box center [360, 283] width 109 height 11
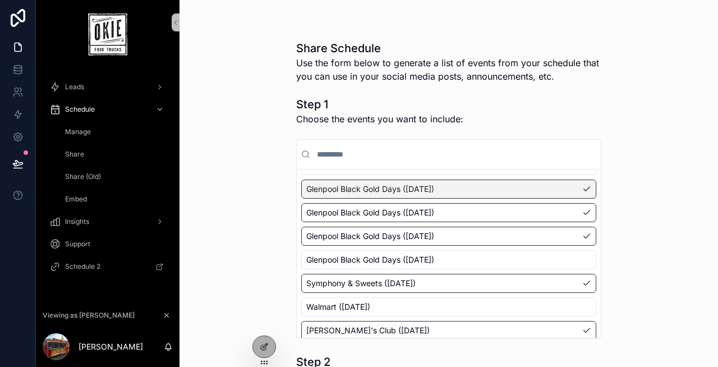
click at [412, 191] on span "Glenpool Black Gold Days ([DATE])" at bounding box center [370, 188] width 128 height 11
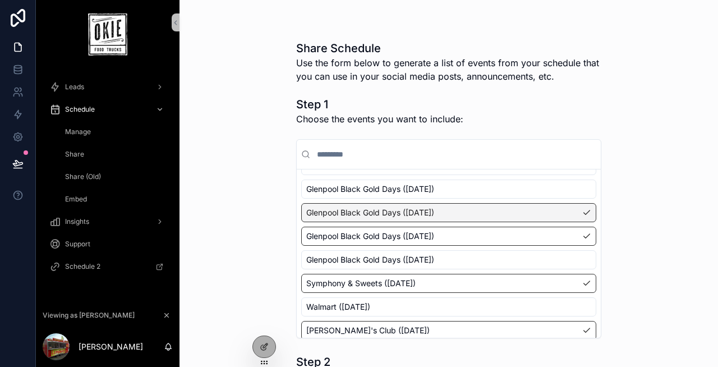
click at [406, 211] on span "Glenpool Black Gold Days ([DATE])" at bounding box center [370, 212] width 128 height 11
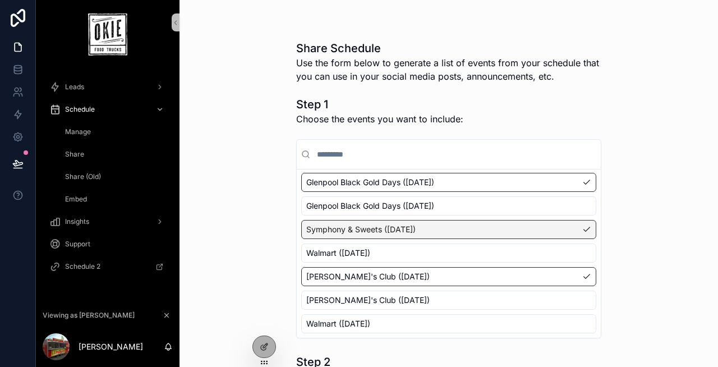
scroll to position [107, 0]
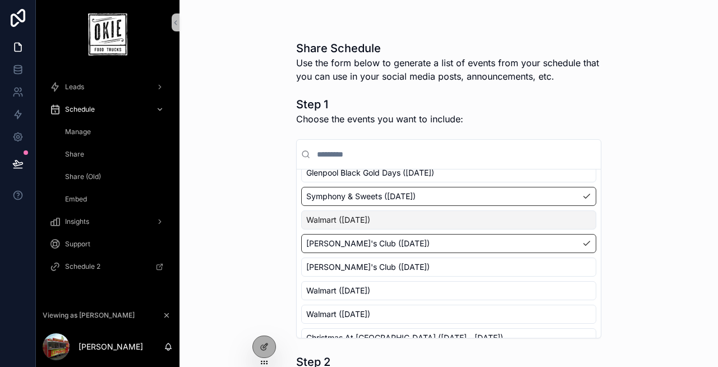
click at [370, 221] on span "Walmart ([DATE])" at bounding box center [338, 219] width 64 height 11
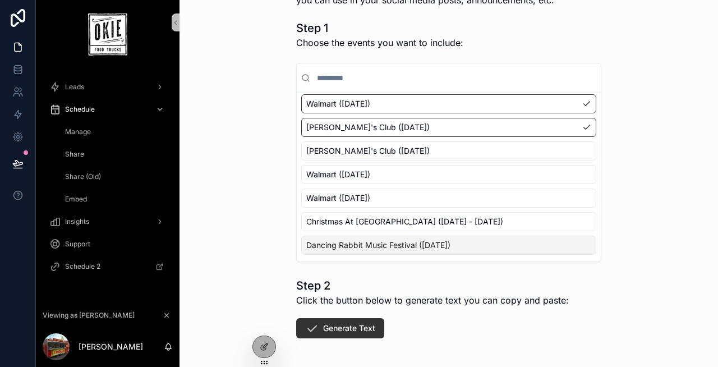
scroll to position [119, 0]
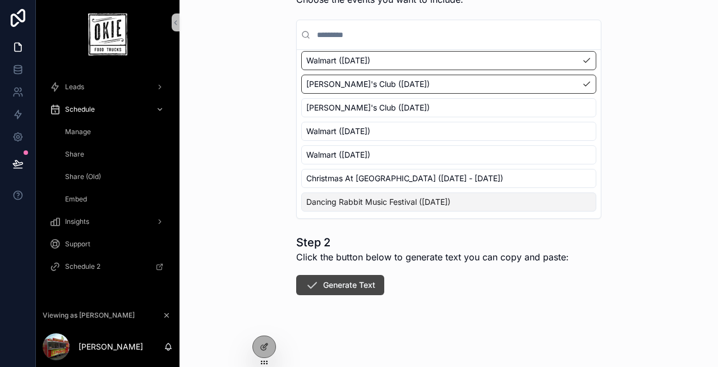
click at [341, 282] on button "Generate Text" at bounding box center [340, 285] width 88 height 20
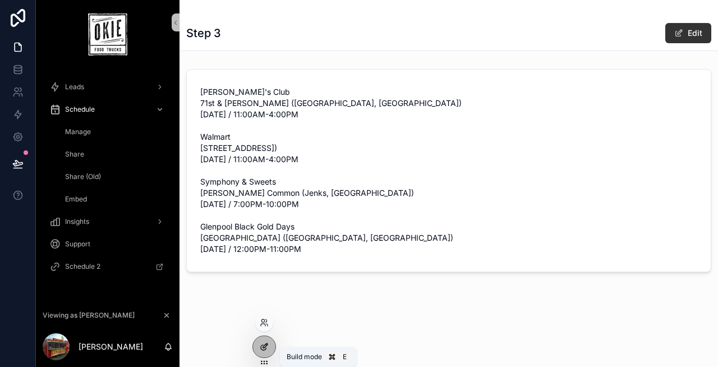
click at [266, 348] on icon at bounding box center [263, 347] width 5 height 5
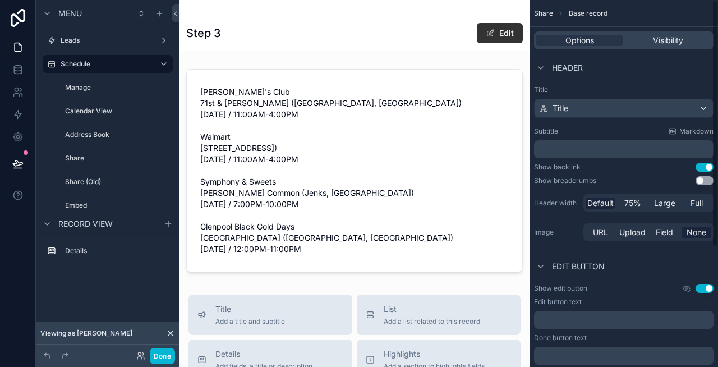
click at [614, 79] on div "Header" at bounding box center [623, 67] width 188 height 27
click at [697, 204] on span "Full" at bounding box center [696, 202] width 12 height 11
click at [662, 204] on span "Large" at bounding box center [664, 202] width 21 height 11
click at [596, 201] on span "Default" at bounding box center [600, 202] width 26 height 11
click at [700, 205] on span "Full" at bounding box center [696, 202] width 12 height 11
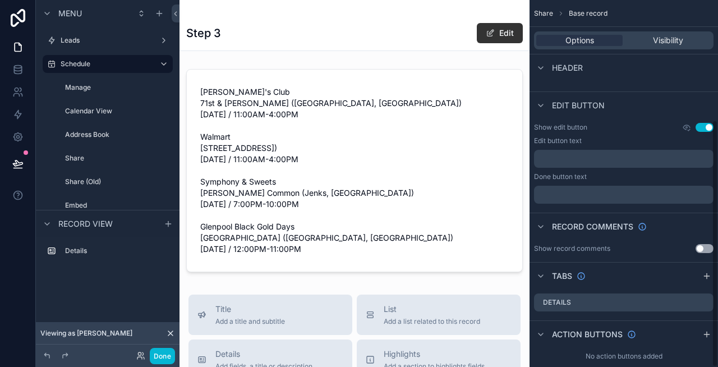
scroll to position [177, 0]
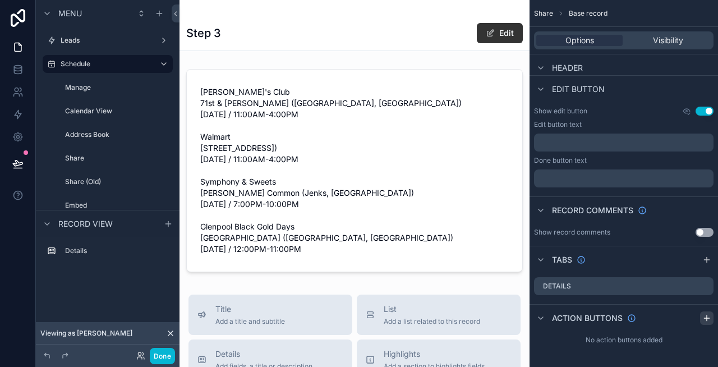
click at [709, 322] on icon "scrollable content" at bounding box center [706, 318] width 9 height 9
click at [682, 340] on icon "scrollable content" at bounding box center [682, 344] width 9 height 9
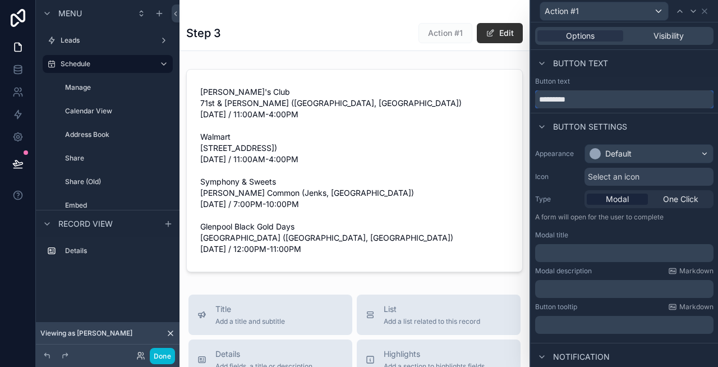
click at [579, 100] on input "*********" at bounding box center [624, 99] width 178 height 18
type input "*********"
click at [625, 172] on span "Select an icon" at bounding box center [614, 176] width 52 height 11
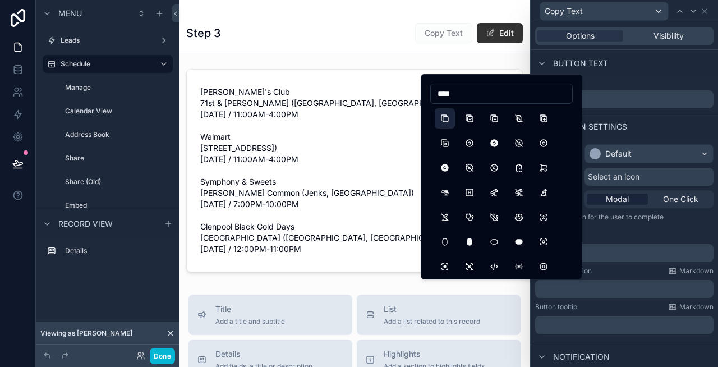
type input "****"
click at [445, 118] on button "Copy" at bounding box center [445, 118] width 20 height 20
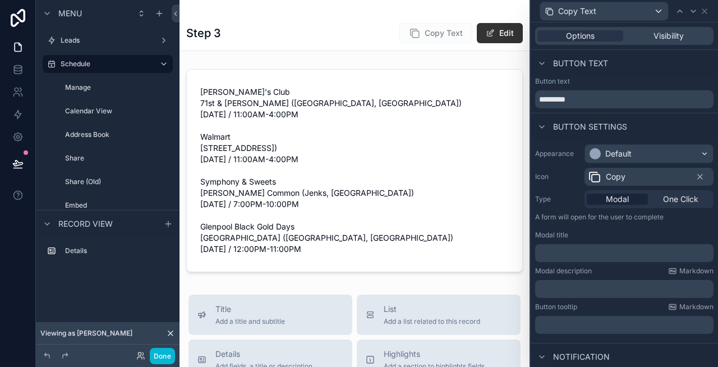
scroll to position [72, 0]
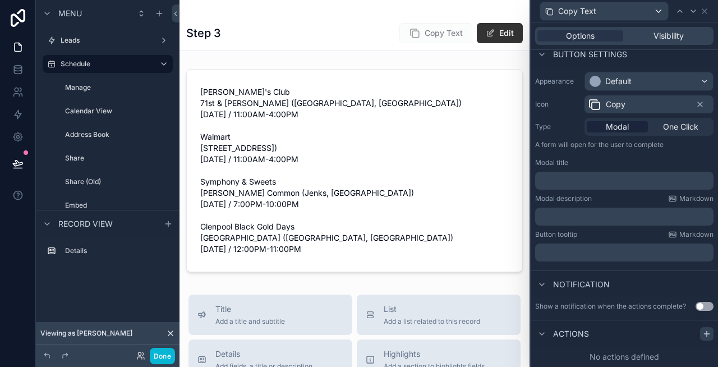
click at [710, 338] on div at bounding box center [706, 333] width 13 height 13
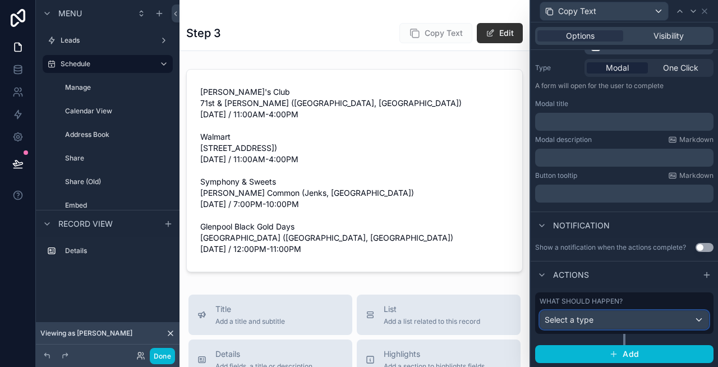
click at [592, 314] on span "Select a type" at bounding box center [569, 319] width 49 height 11
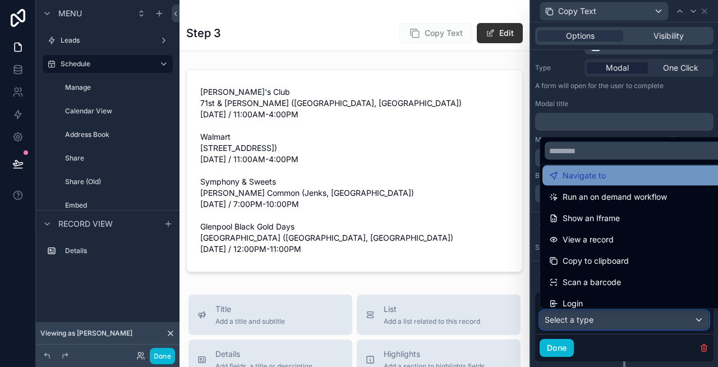
scroll to position [97, 0]
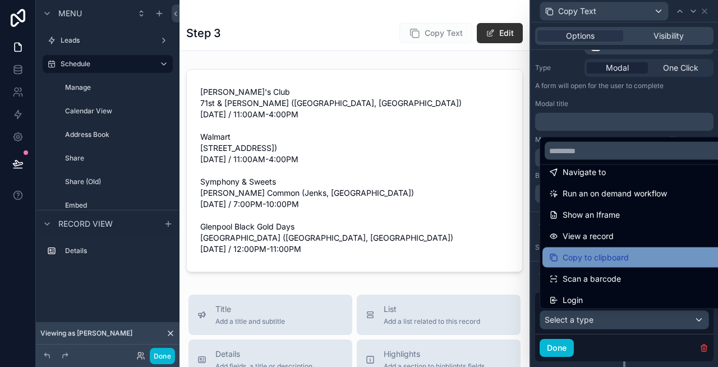
click at [642, 260] on div "Copy to clipboard" at bounding box center [637, 257] width 176 height 13
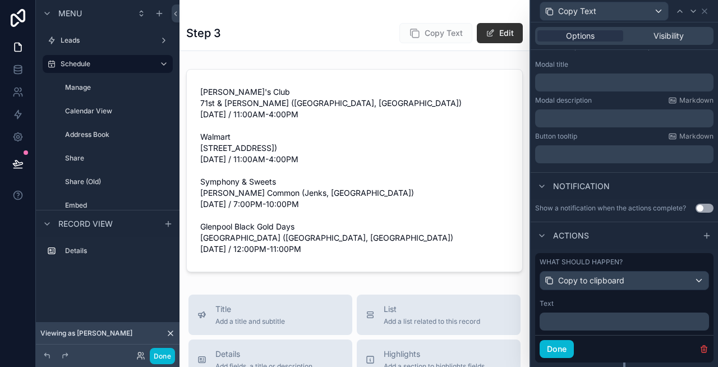
scroll to position [199, 0]
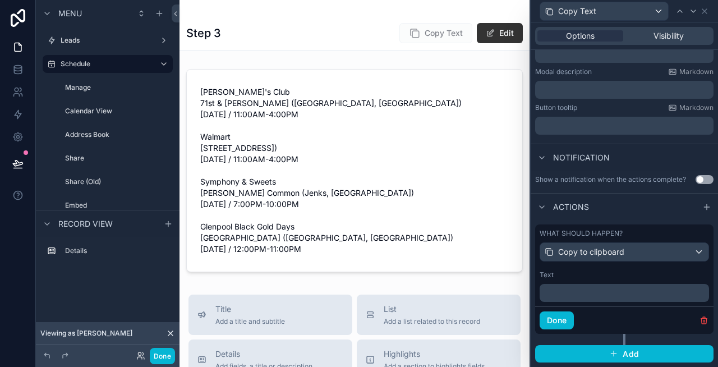
click at [605, 291] on p "﻿" at bounding box center [625, 292] width 163 height 11
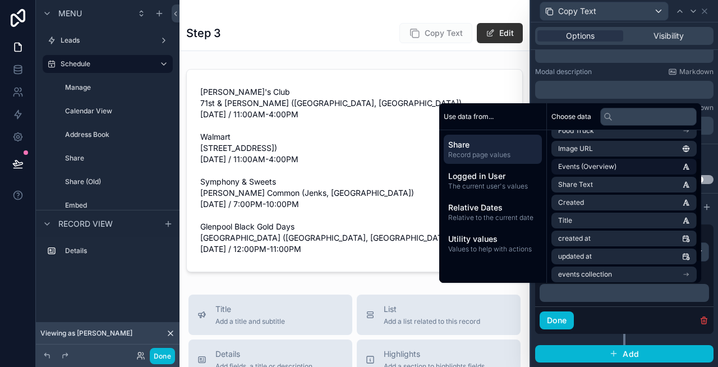
scroll to position [35, 0]
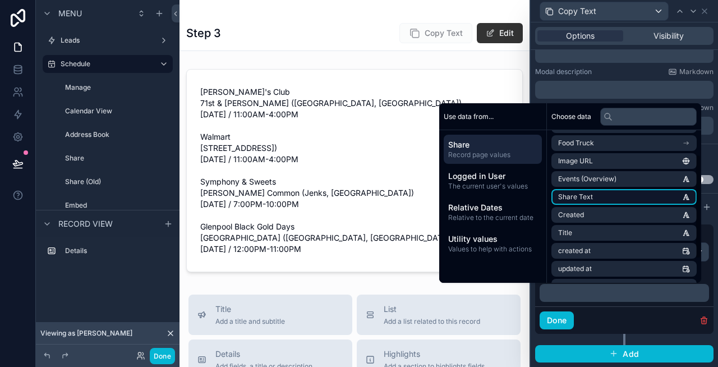
click at [598, 195] on li "Share Text" at bounding box center [623, 197] width 145 height 16
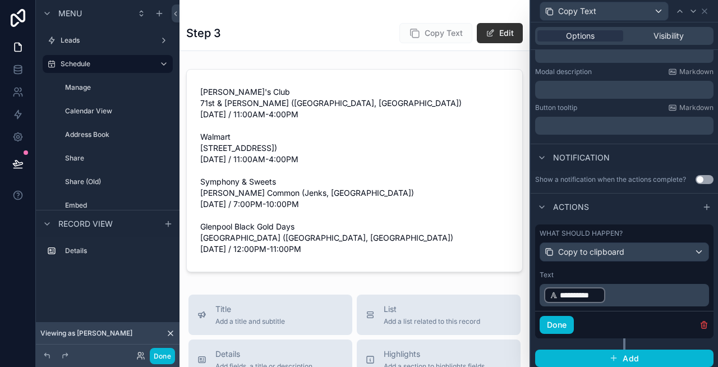
click at [623, 309] on div "**********" at bounding box center [624, 288] width 178 height 45
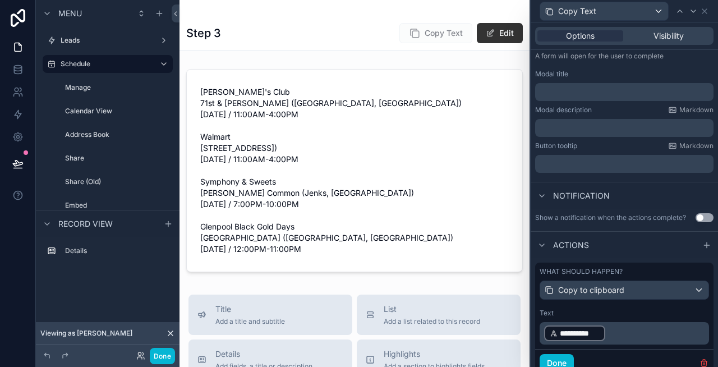
scroll to position [132, 0]
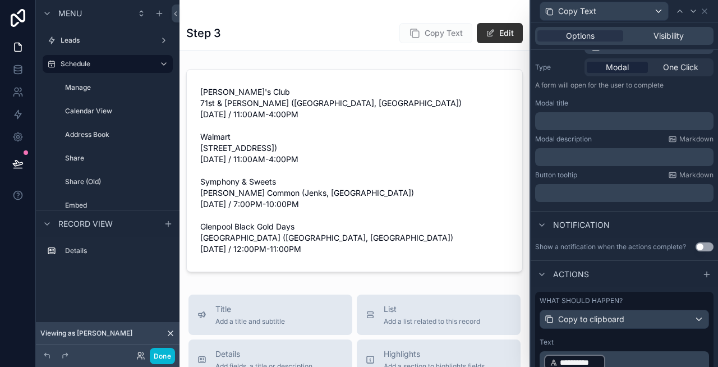
click at [702, 247] on button "Use setting" at bounding box center [704, 246] width 18 height 9
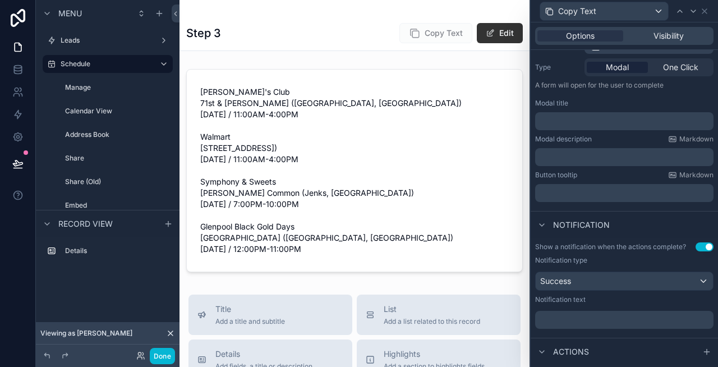
click at [560, 319] on p "﻿" at bounding box center [626, 319] width 172 height 11
click at [660, 95] on div "Appearance Default Icon Copy Type Modal One Click A form will open for the user…" at bounding box center [624, 107] width 187 height 199
click at [163, 354] on button "Done" at bounding box center [162, 356] width 25 height 16
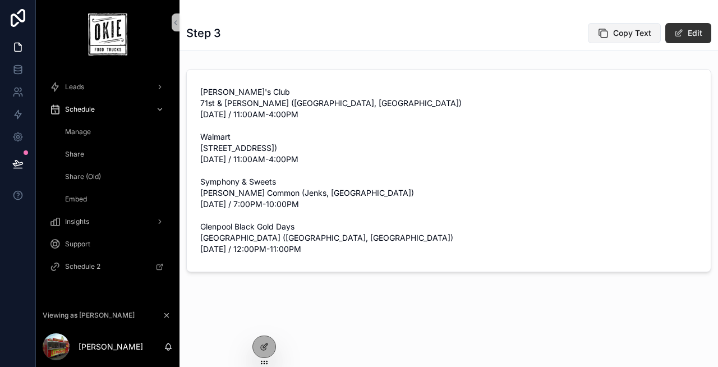
click at [635, 27] on span "Copy Text" at bounding box center [632, 32] width 38 height 11
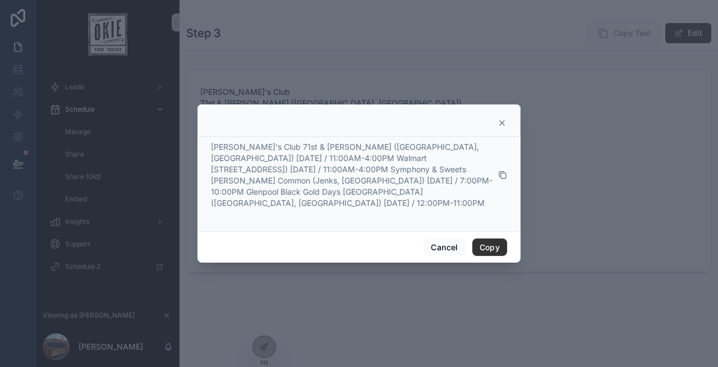
click at [499, 121] on icon at bounding box center [501, 122] width 9 height 9
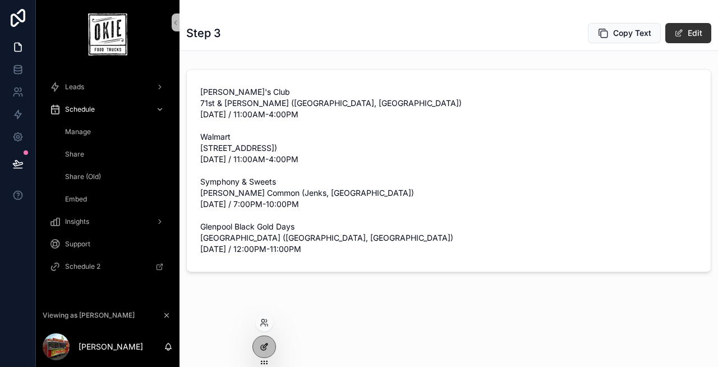
click at [266, 345] on icon at bounding box center [266, 344] width 1 height 1
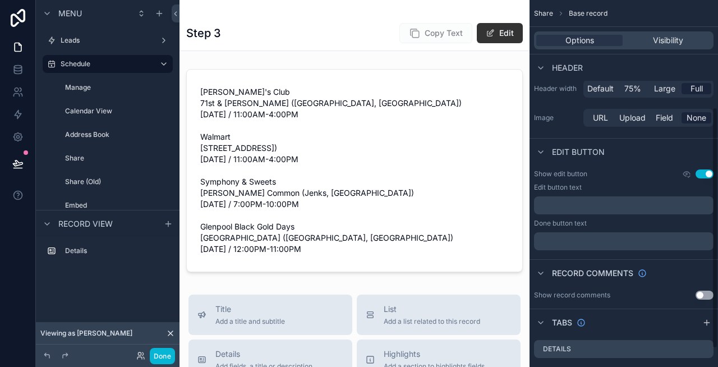
scroll to position [191, 0]
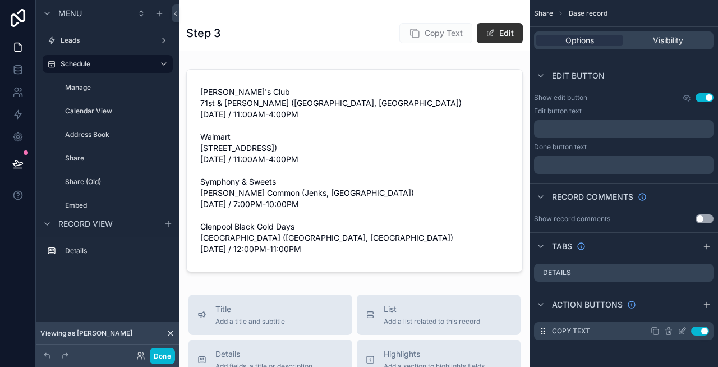
click at [681, 329] on icon "scrollable content" at bounding box center [682, 330] width 9 height 9
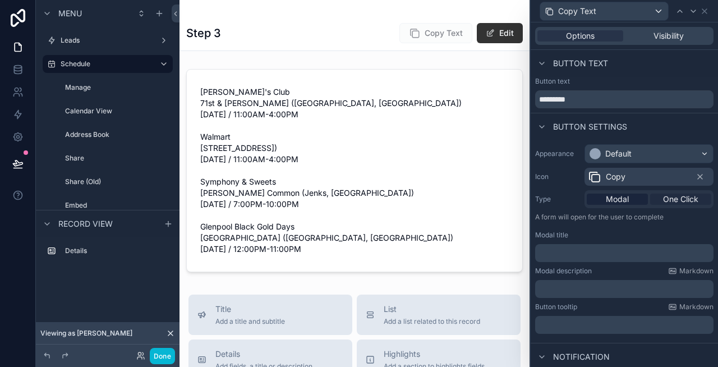
click at [680, 201] on span "One Click" at bounding box center [680, 199] width 35 height 11
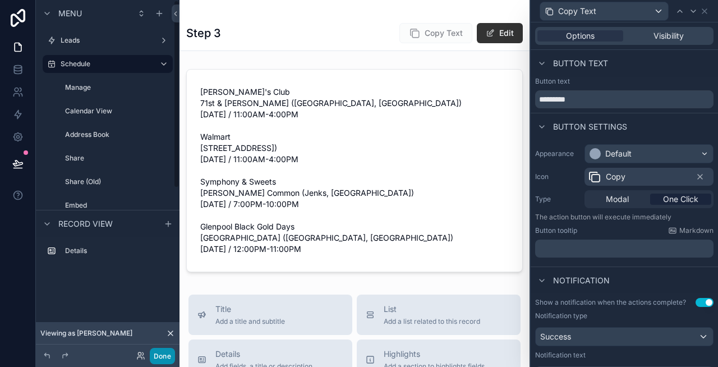
click at [160, 351] on button "Done" at bounding box center [162, 356] width 25 height 16
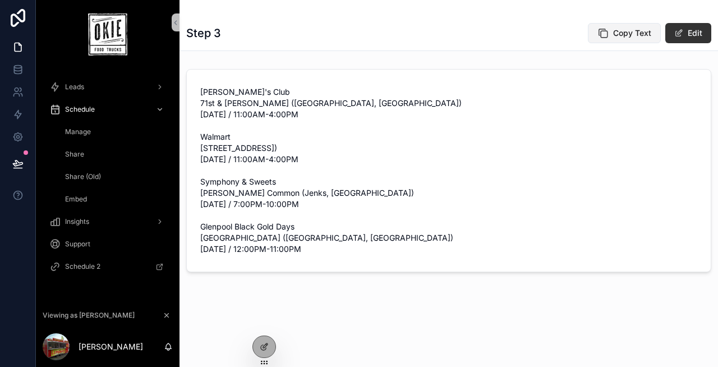
click at [616, 35] on span "Copy Text" at bounding box center [632, 32] width 38 height 11
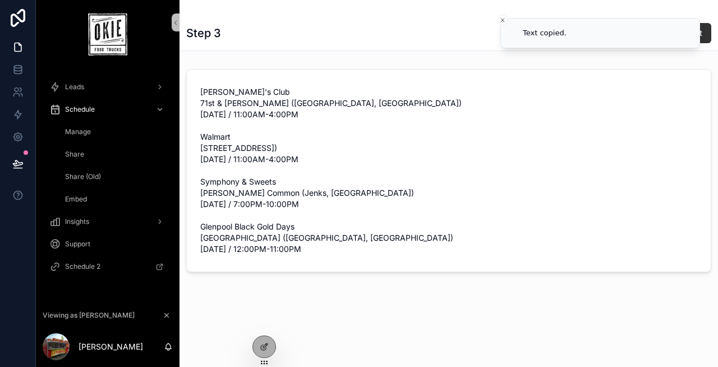
click at [368, 294] on div "Step 3 Copy Text Edit Sam's Club 71st & Mingo (Tulsa, OK) Saturday, September 1…" at bounding box center [448, 174] width 538 height 348
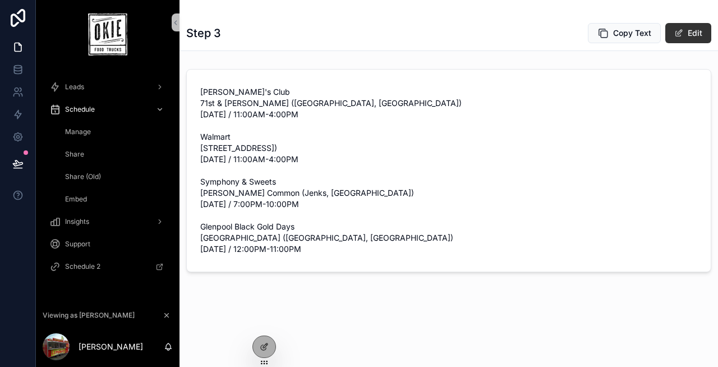
click at [210, 34] on h1 "Step 3" at bounding box center [203, 33] width 35 height 16
click at [83, 130] on span "Manage" at bounding box center [78, 131] width 26 height 9
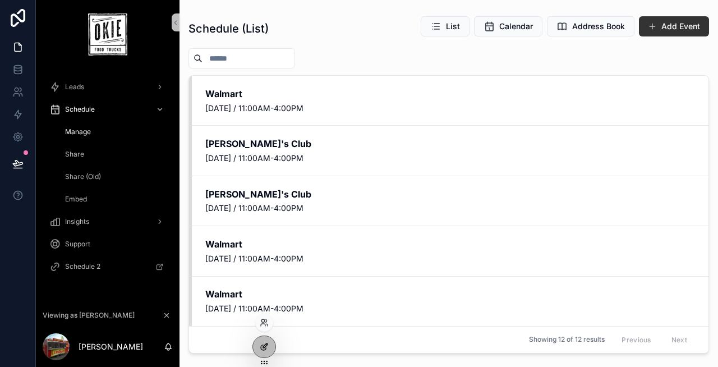
click at [269, 352] on div at bounding box center [264, 346] width 22 height 21
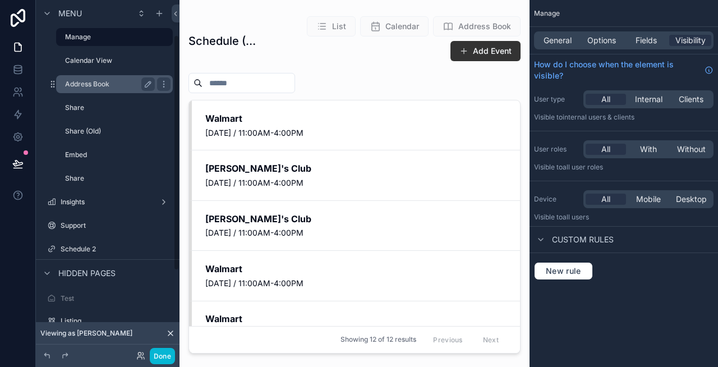
scroll to position [53, 0]
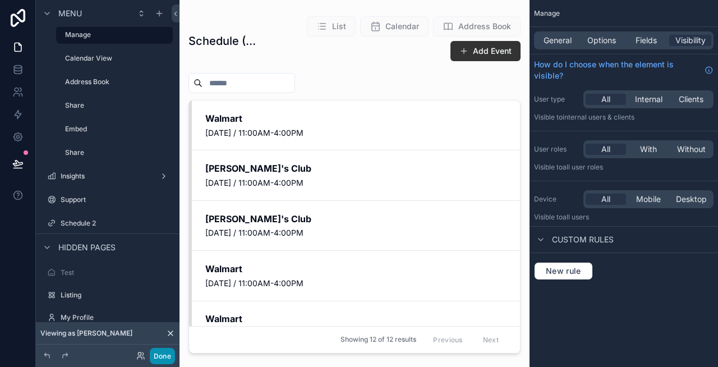
click at [159, 348] on button "Done" at bounding box center [162, 356] width 25 height 16
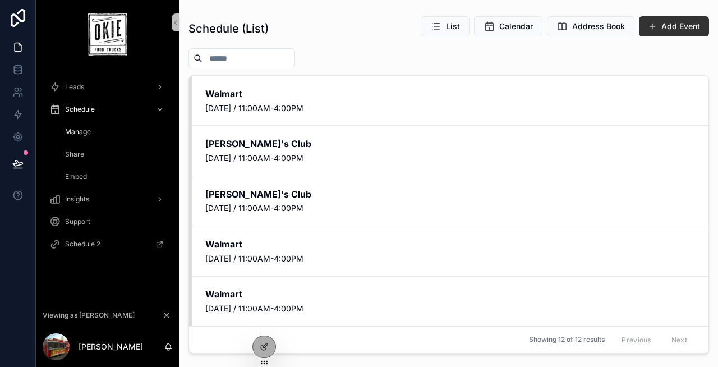
click at [84, 152] on div "Share" at bounding box center [114, 154] width 103 height 18
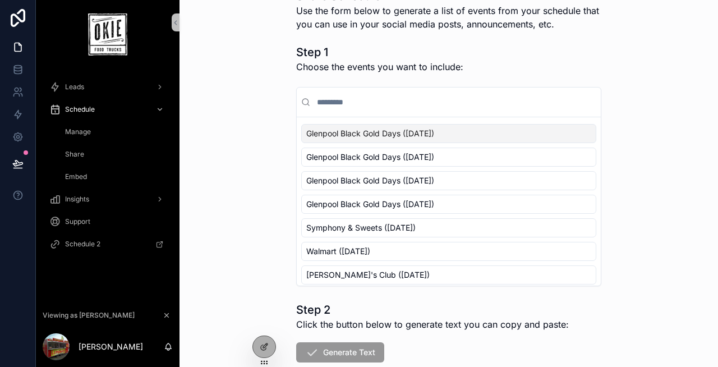
scroll to position [47, 0]
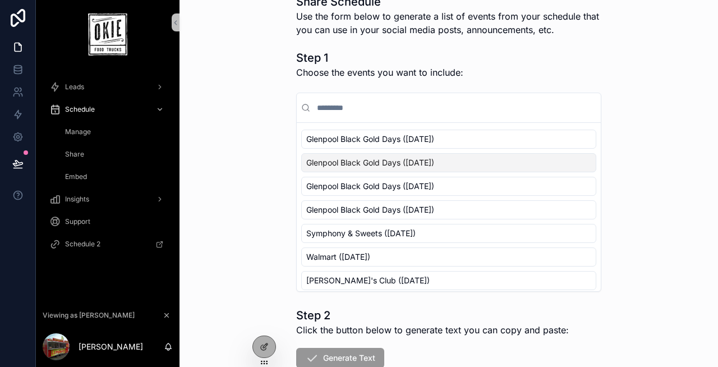
click at [440, 150] on div "Glenpool Black Gold Days (Sunday, September 28, 2025) Glenpool Black Gold Days …" at bounding box center [448, 269] width 295 height 278
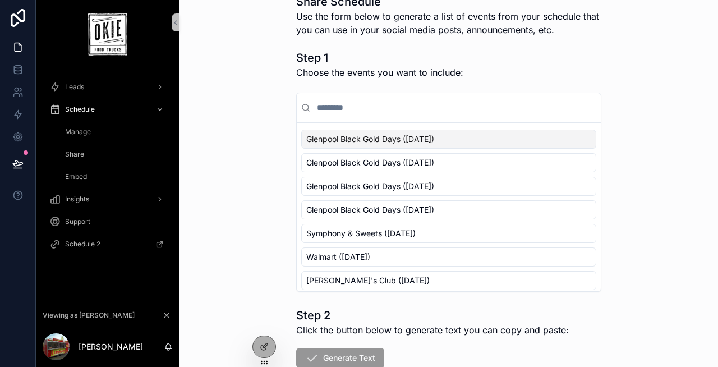
click at [432, 137] on span "Glenpool Black Gold Days ([DATE])" at bounding box center [370, 138] width 128 height 11
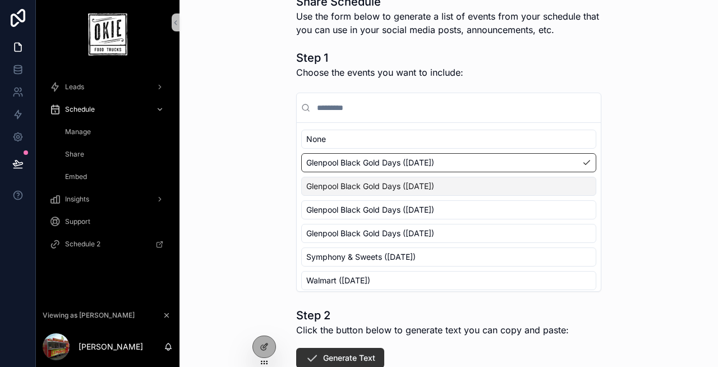
click at [424, 183] on span "Glenpool Black Gold Days ([DATE])" at bounding box center [370, 186] width 128 height 11
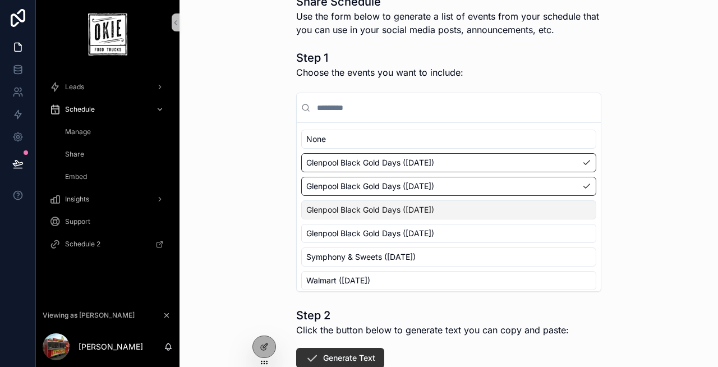
click at [422, 207] on span "Glenpool Black Gold Days ([DATE])" at bounding box center [370, 209] width 128 height 11
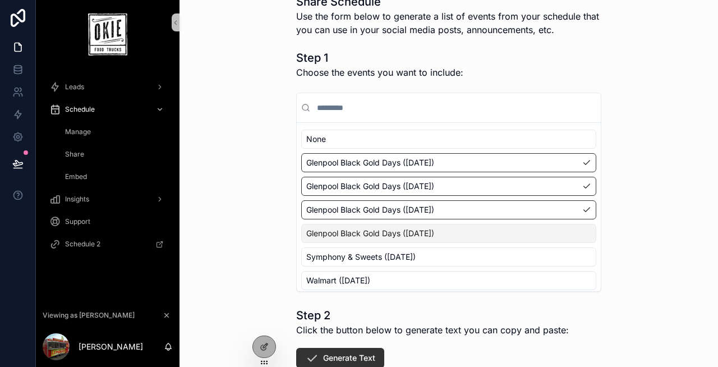
click at [422, 232] on span "Glenpool Black Gold Days ([DATE])" at bounding box center [370, 233] width 128 height 11
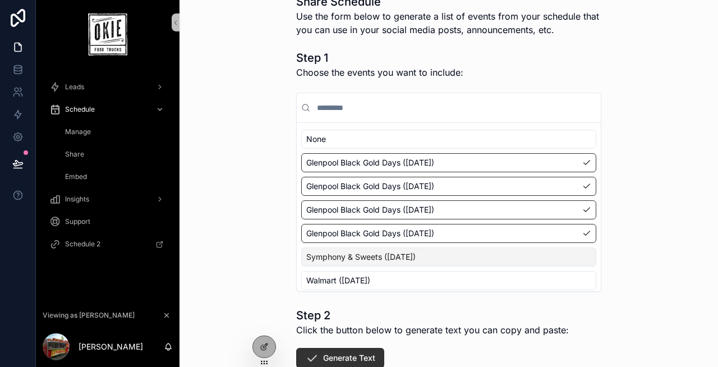
click at [416, 256] on span "Symphony & Sweets ([DATE])" at bounding box center [360, 256] width 109 height 11
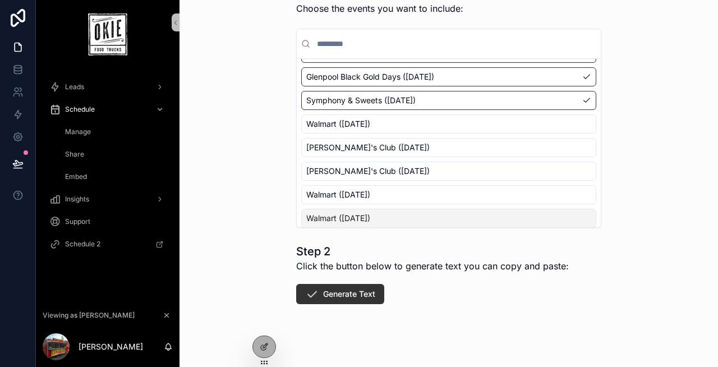
scroll to position [119, 0]
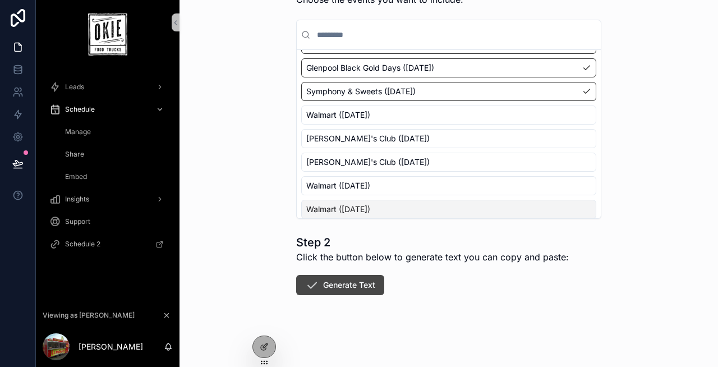
click at [358, 292] on button "Generate Text" at bounding box center [340, 285] width 88 height 20
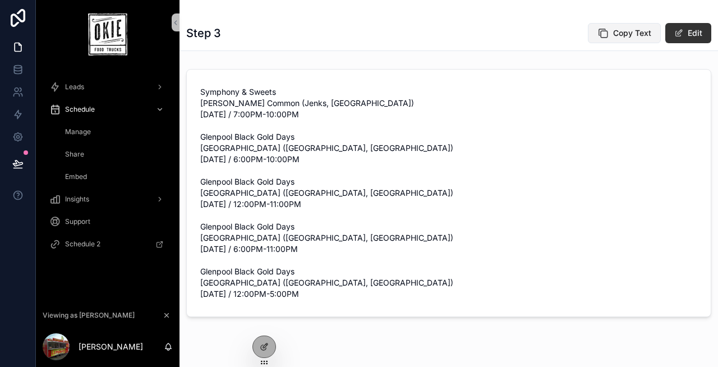
click at [608, 39] on button "Copy Text" at bounding box center [624, 33] width 73 height 20
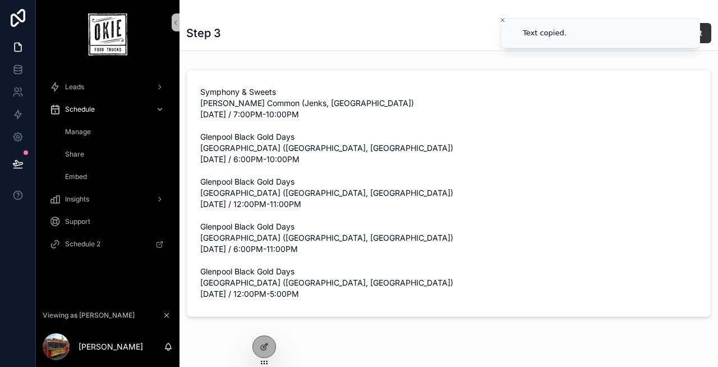
click at [320, 153] on span "Symphony & Sweets Jenks Common (Jenks, OK) Friday, October 3, 2025 / 7:00PM-10:…" at bounding box center [448, 192] width 497 height 213
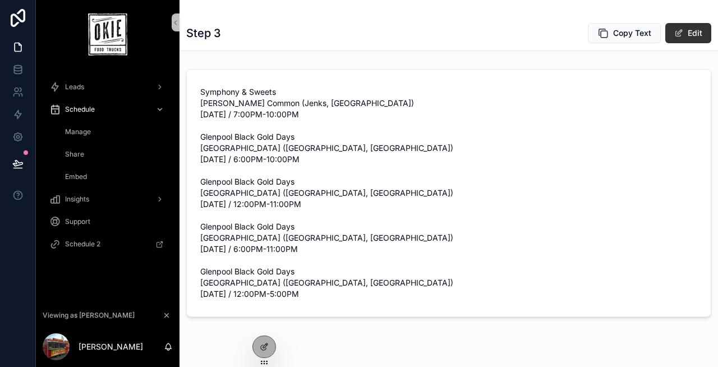
click at [95, 154] on div "Share" at bounding box center [114, 154] width 103 height 18
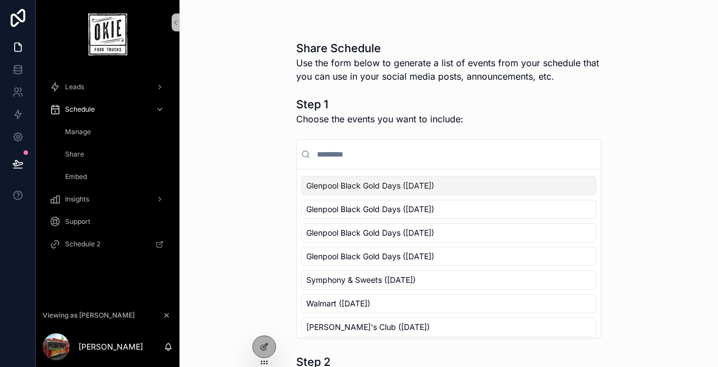
click at [107, 129] on div "Manage" at bounding box center [114, 132] width 103 height 18
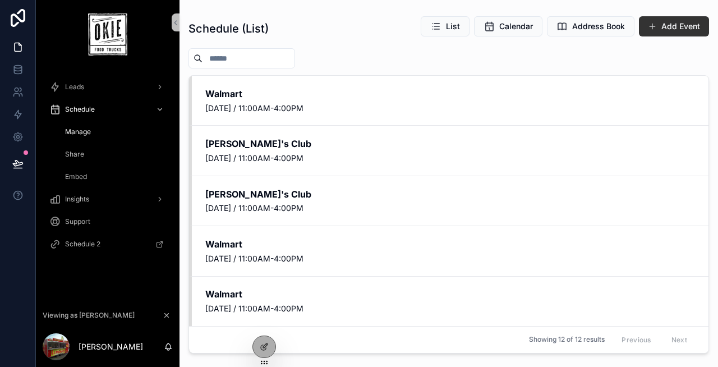
click at [96, 176] on div "Embed" at bounding box center [114, 177] width 103 height 18
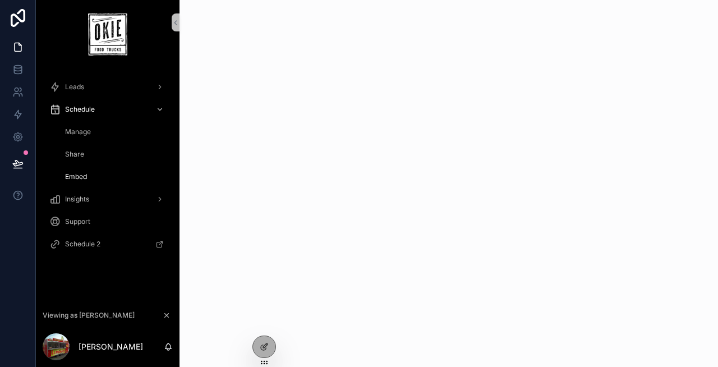
click at [89, 133] on span "Manage" at bounding box center [78, 131] width 26 height 9
